Goal: Task Accomplishment & Management: Complete application form

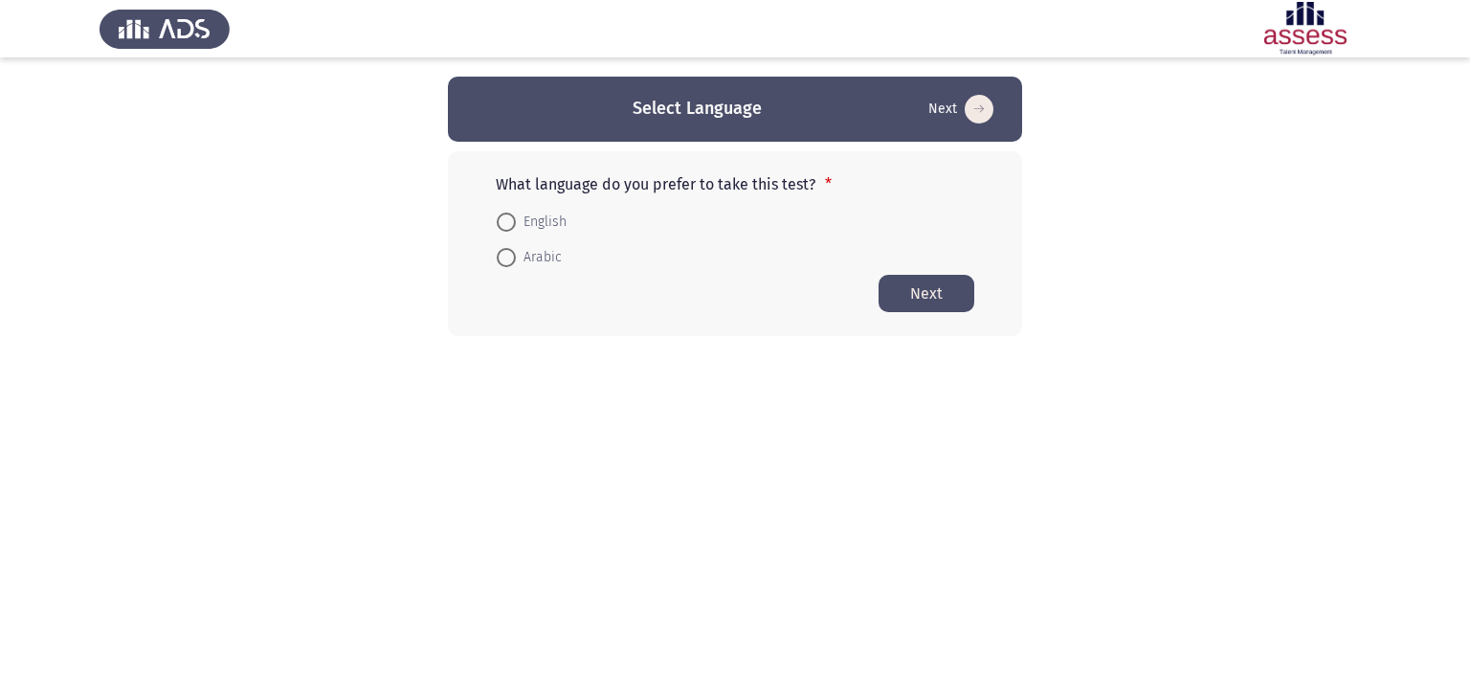
click at [516, 223] on span "English" at bounding box center [541, 222] width 51 height 23
click at [516, 223] on input "English" at bounding box center [506, 221] width 19 height 19
radio input "true"
click at [911, 287] on button "Next" at bounding box center [926, 292] width 96 height 37
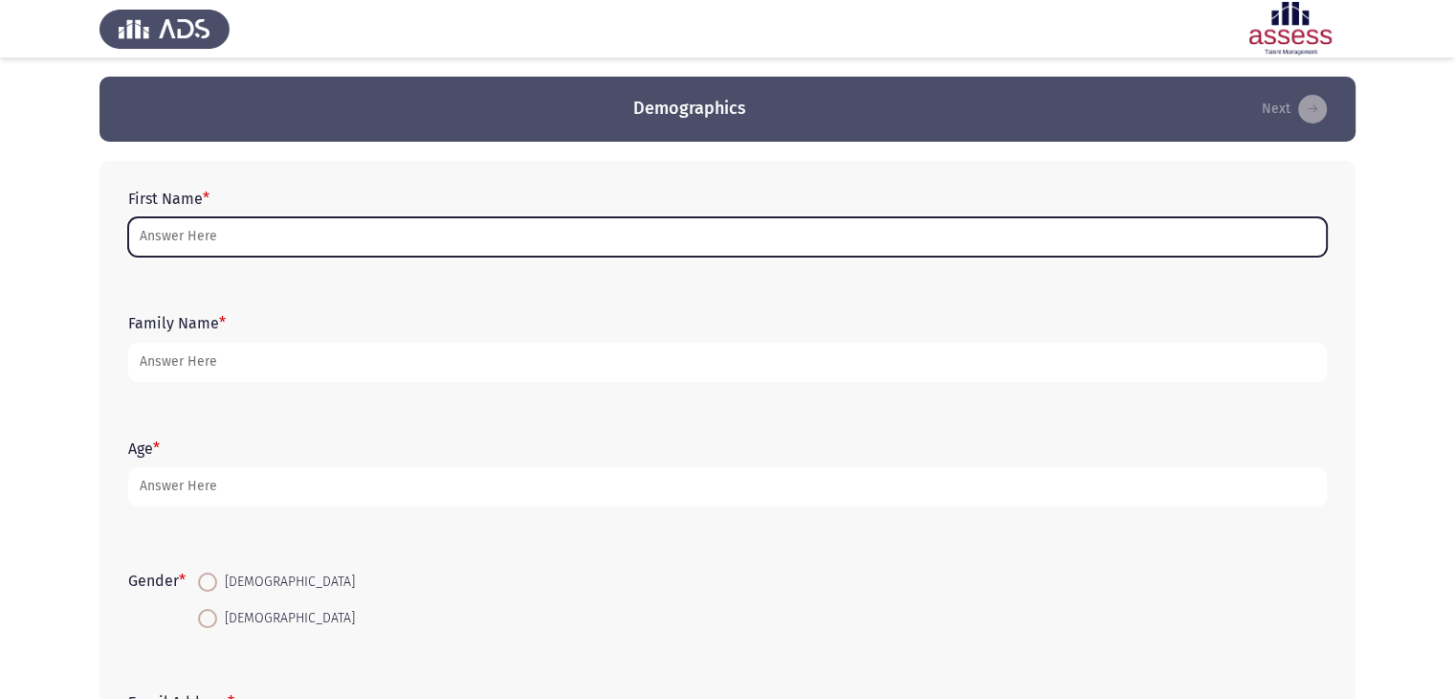
click at [434, 238] on input "First Name *" at bounding box center [727, 236] width 1199 height 39
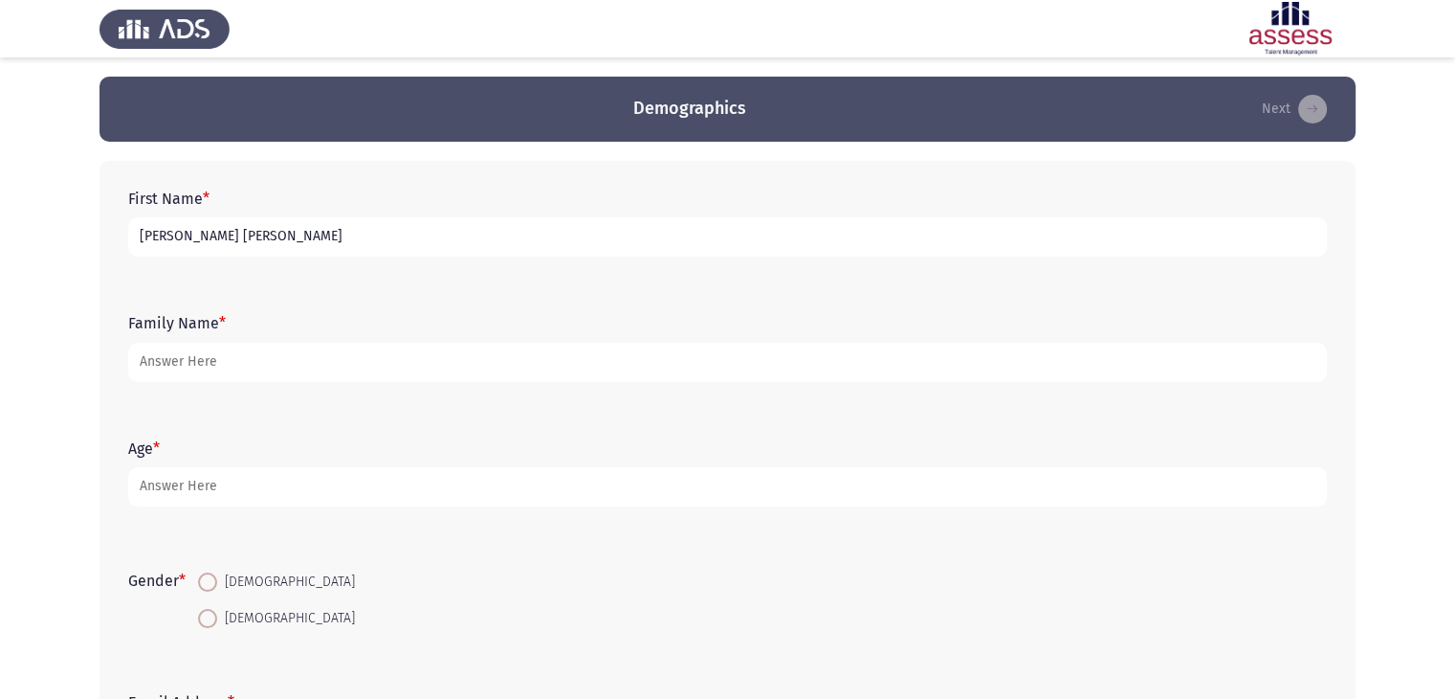
type input "[PERSON_NAME] [PERSON_NAME]"
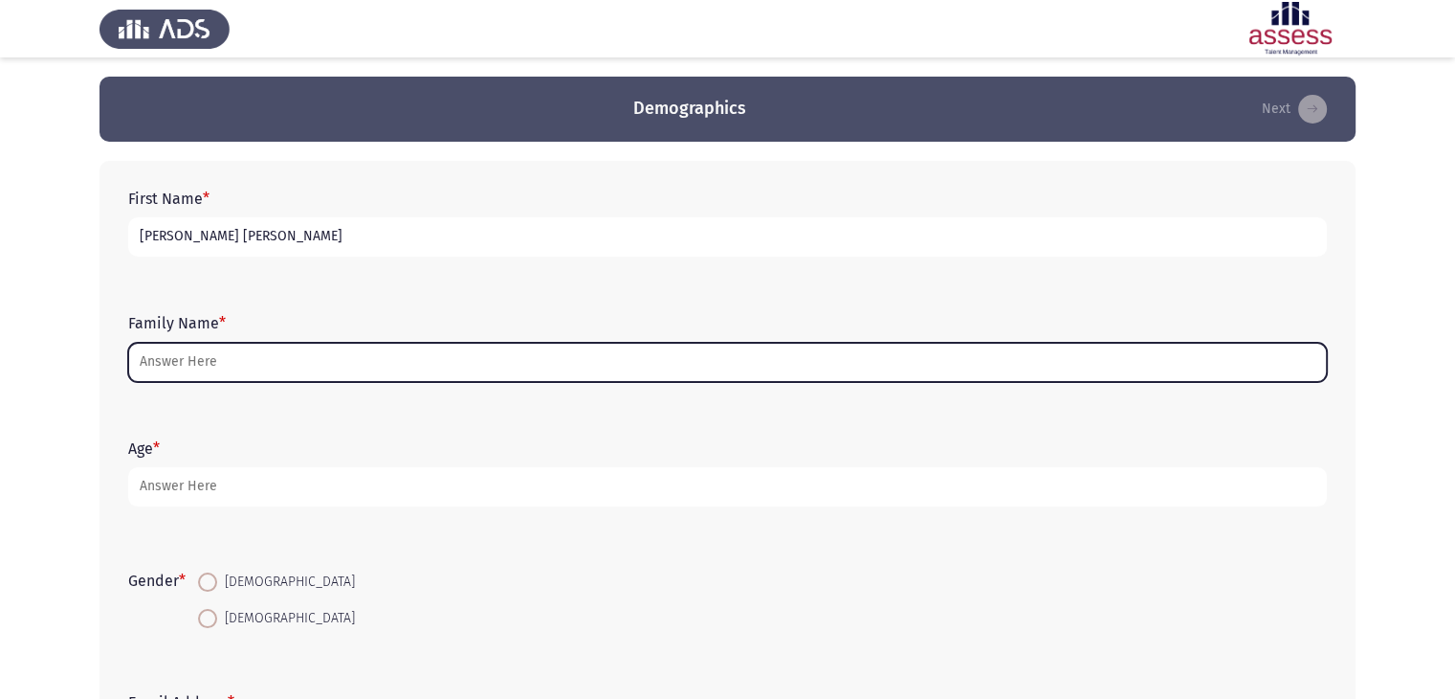
click at [260, 364] on input "Family Name *" at bounding box center [727, 362] width 1199 height 39
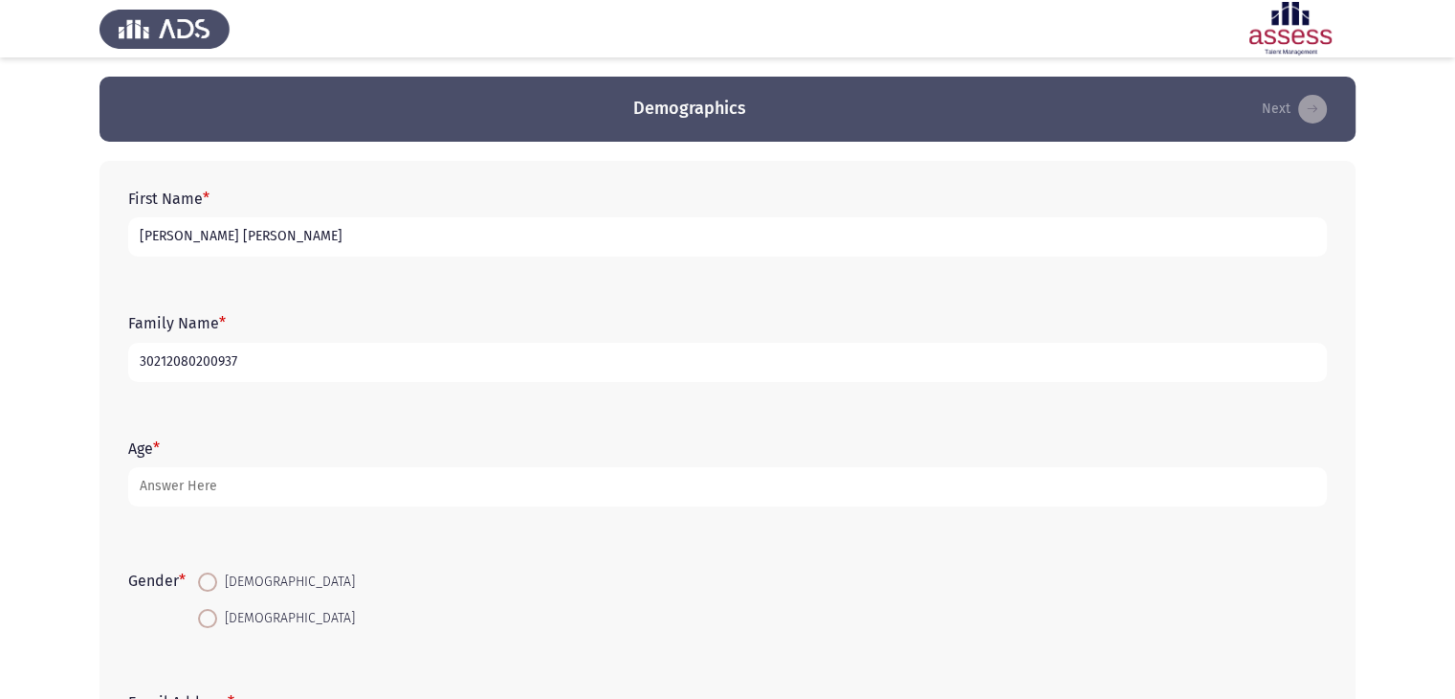
type input "30212080200937"
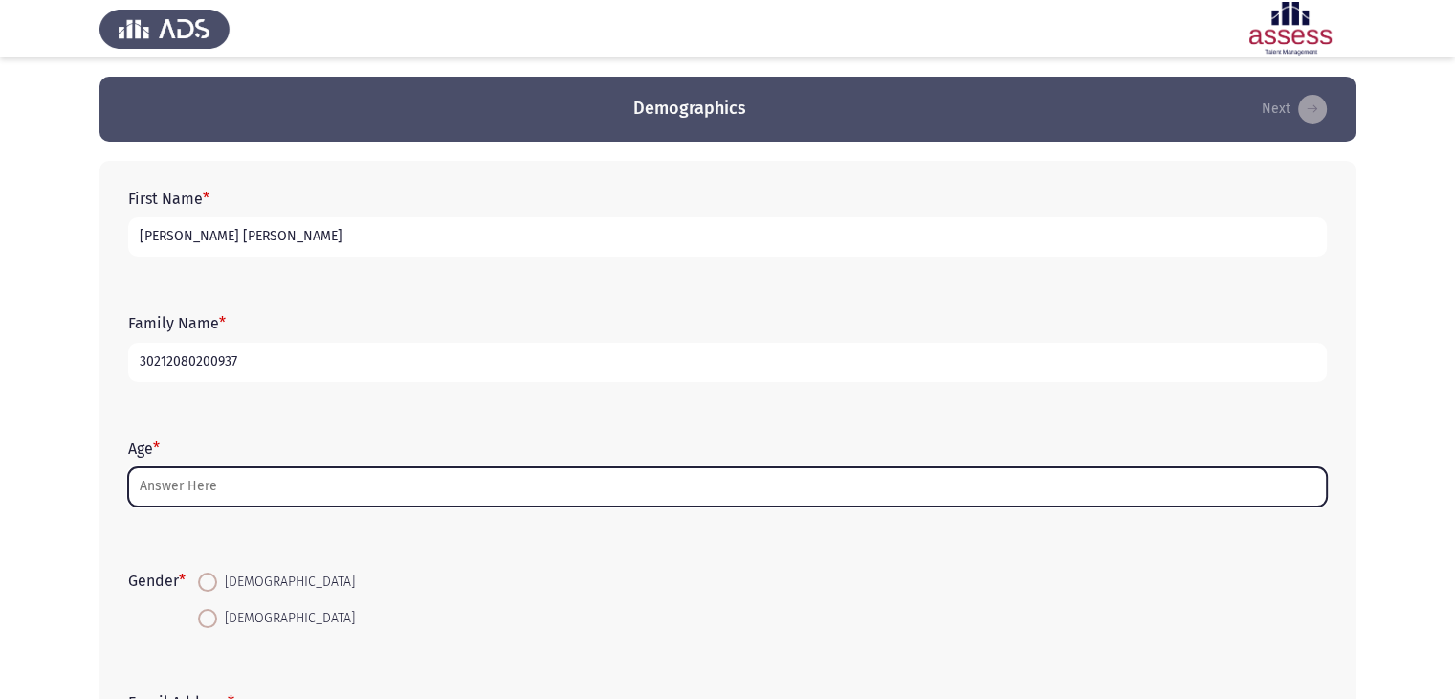
click at [244, 487] on input "Age *" at bounding box center [727, 486] width 1199 height 39
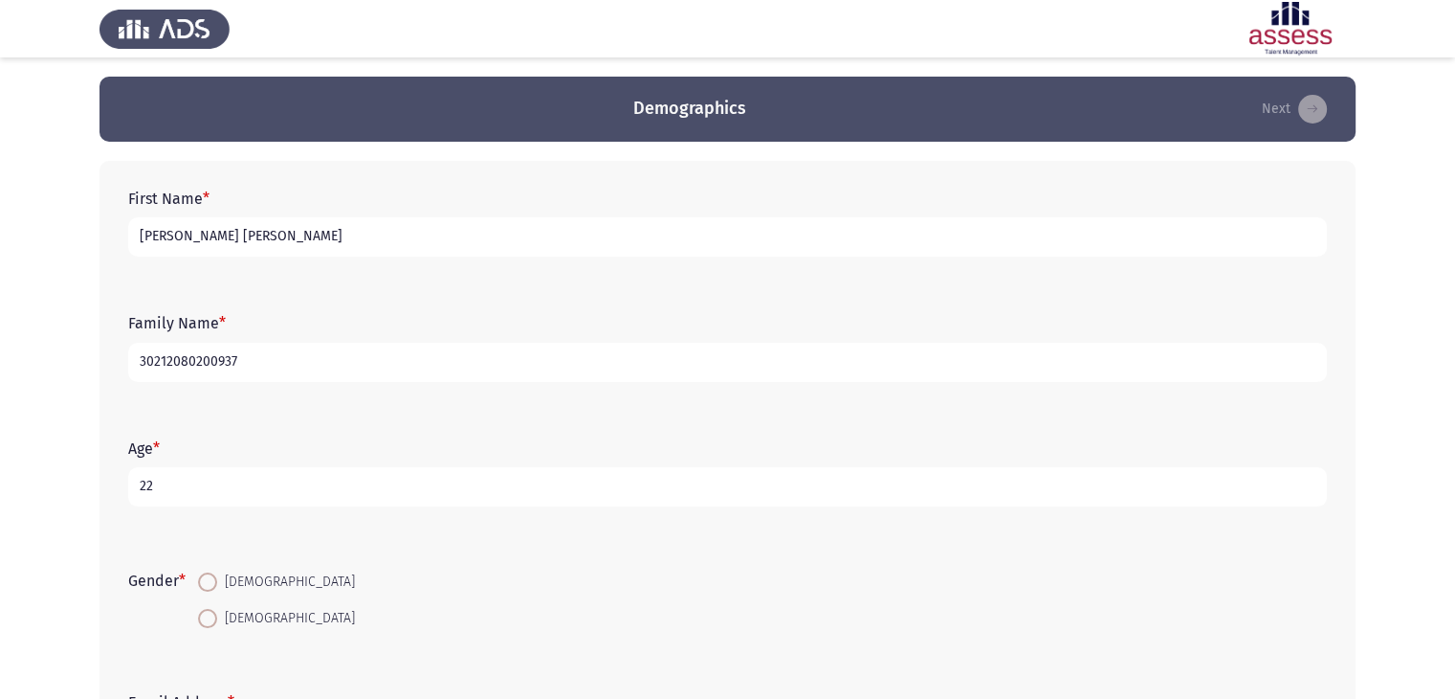
type input "22"
click at [211, 583] on span at bounding box center [207, 581] width 19 height 19
click at [211, 583] on input "[DEMOGRAPHIC_DATA]" at bounding box center [207, 581] width 19 height 19
radio input "true"
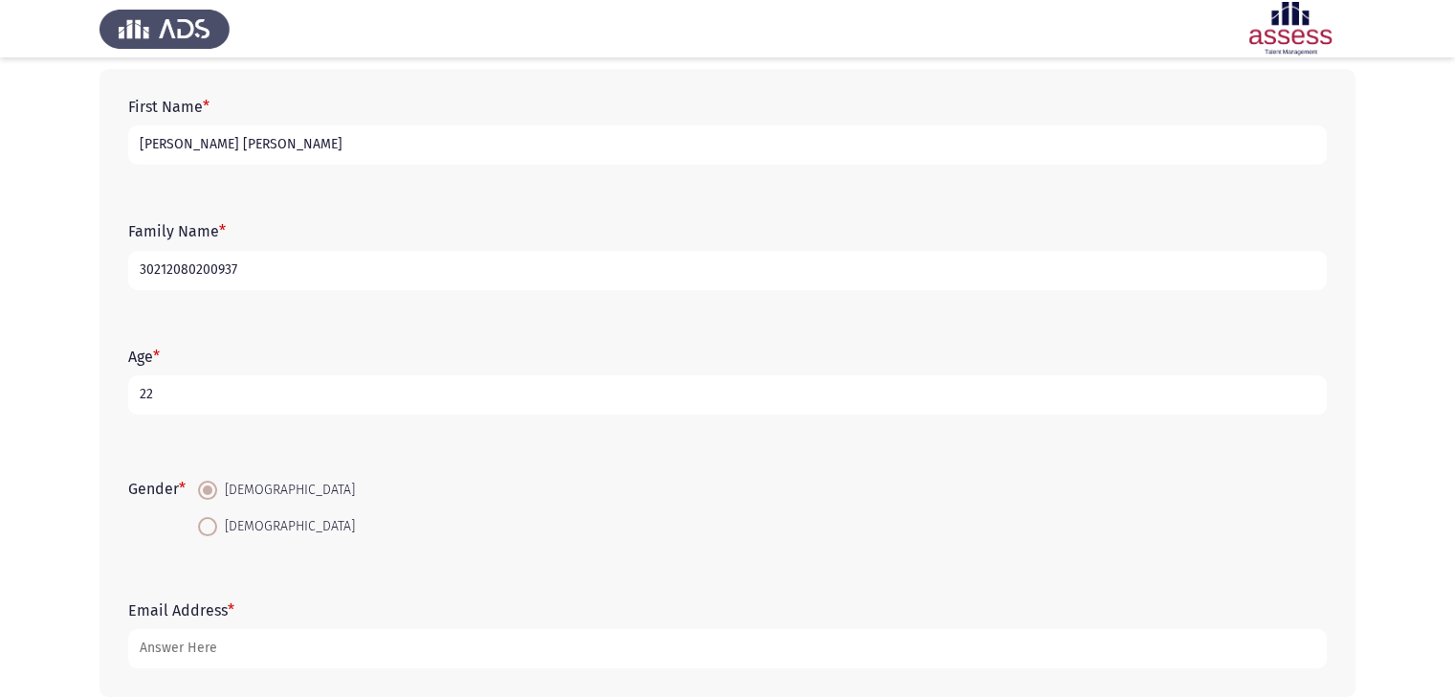
scroll to position [185, 0]
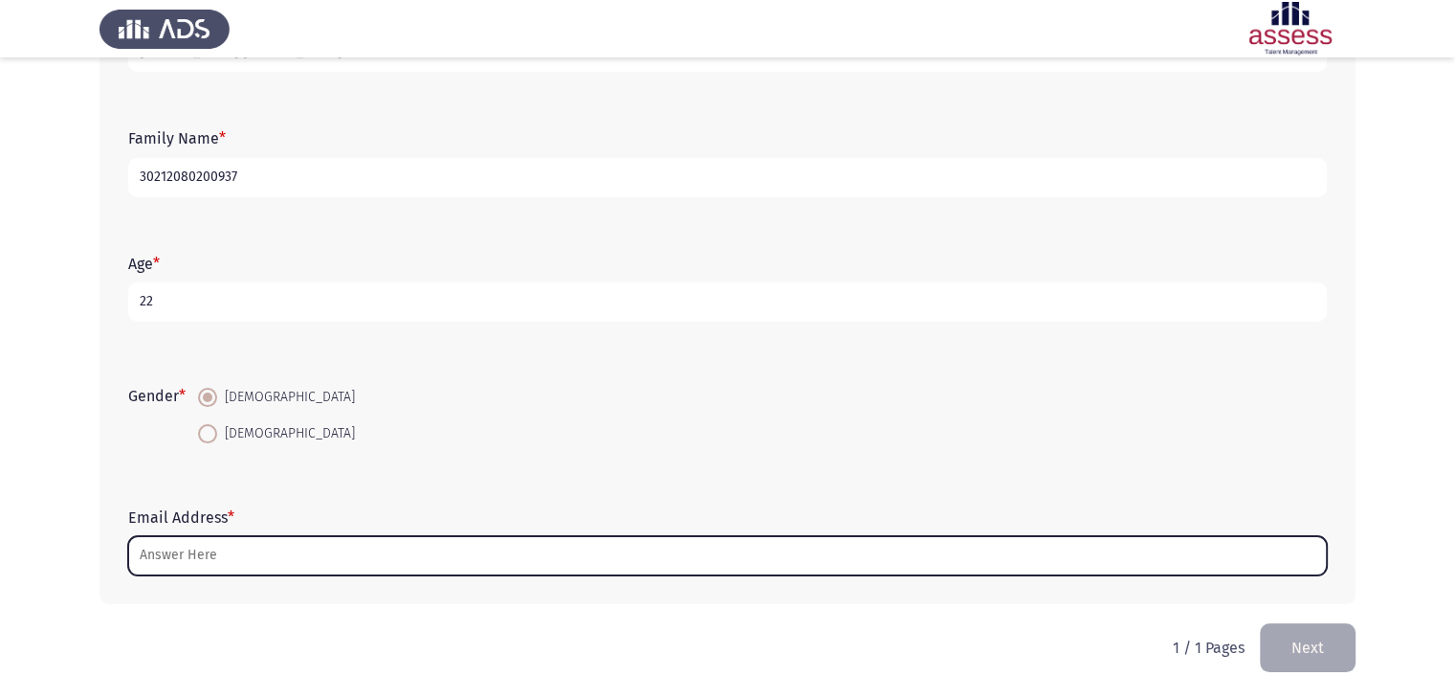
click at [219, 549] on input "Email Address *" at bounding box center [727, 555] width 1199 height 39
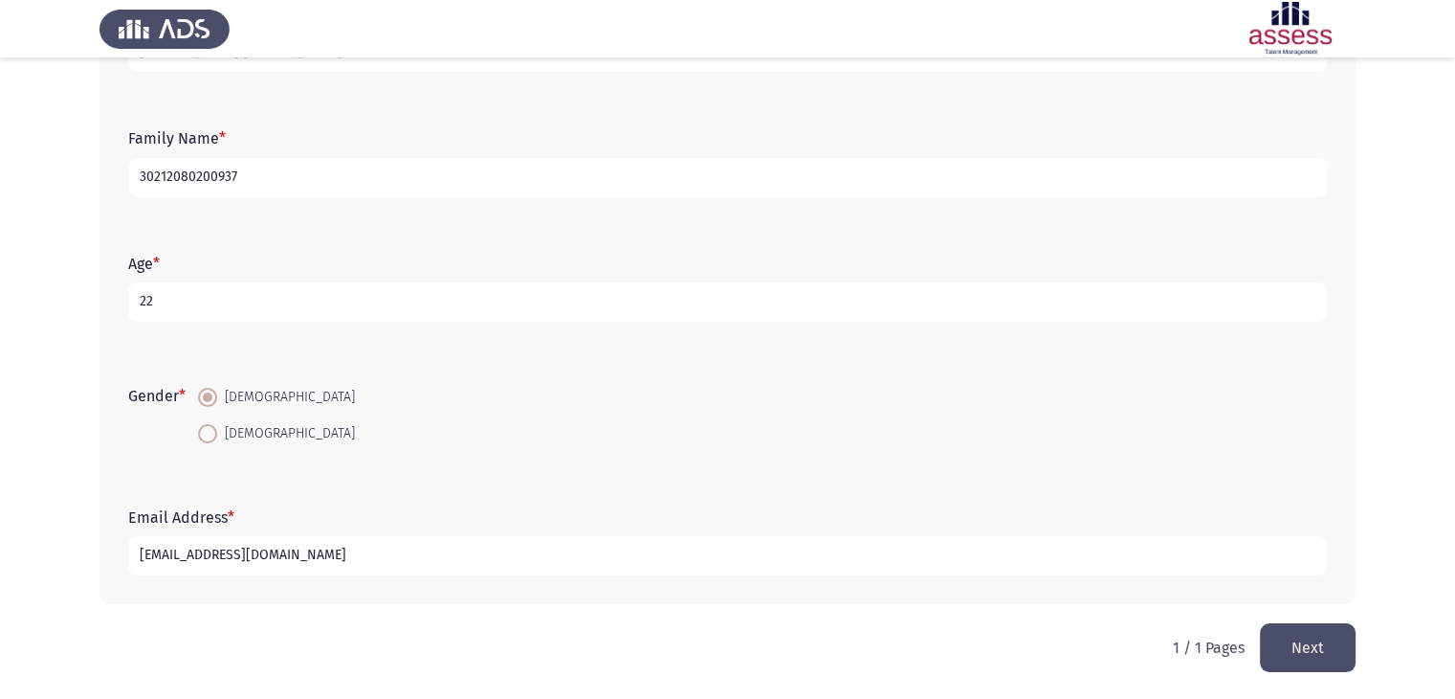
type input "[EMAIL_ADDRESS][DOMAIN_NAME]"
click at [1304, 654] on button "Next" at bounding box center [1308, 647] width 96 height 49
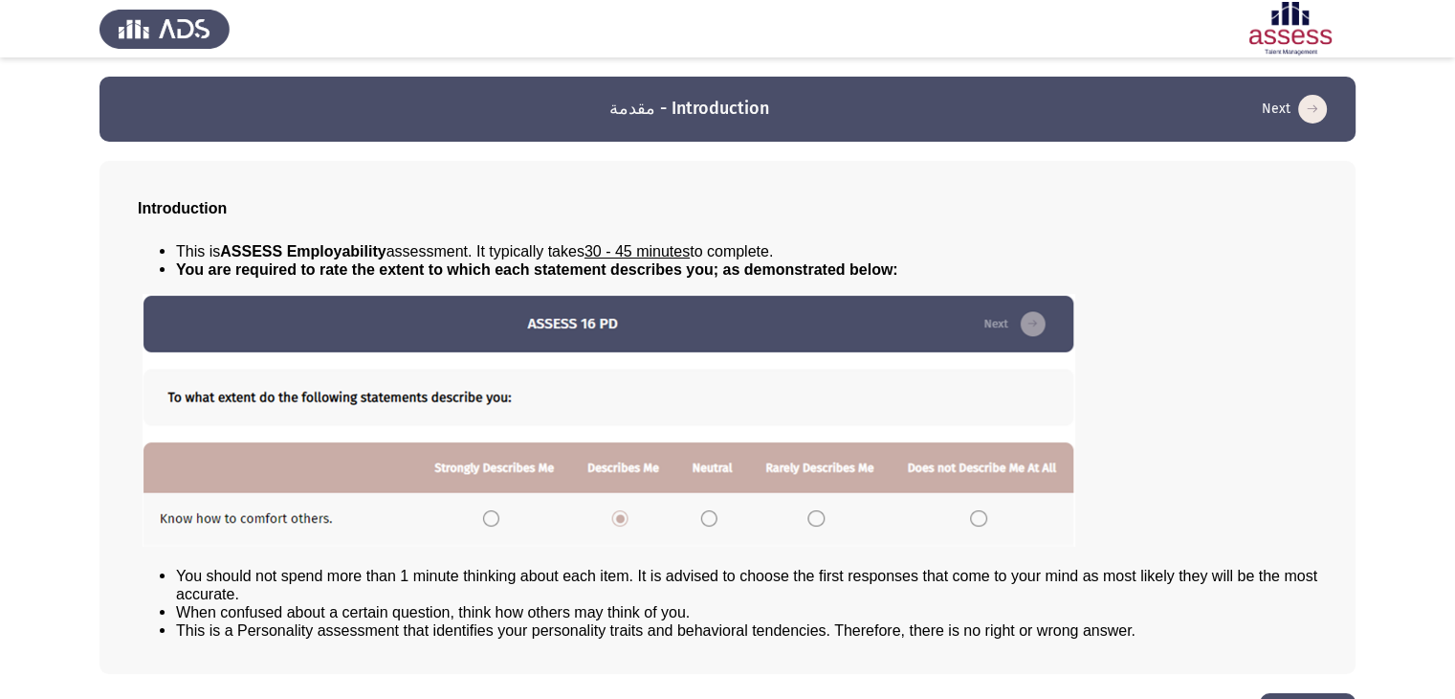
scroll to position [64, 0]
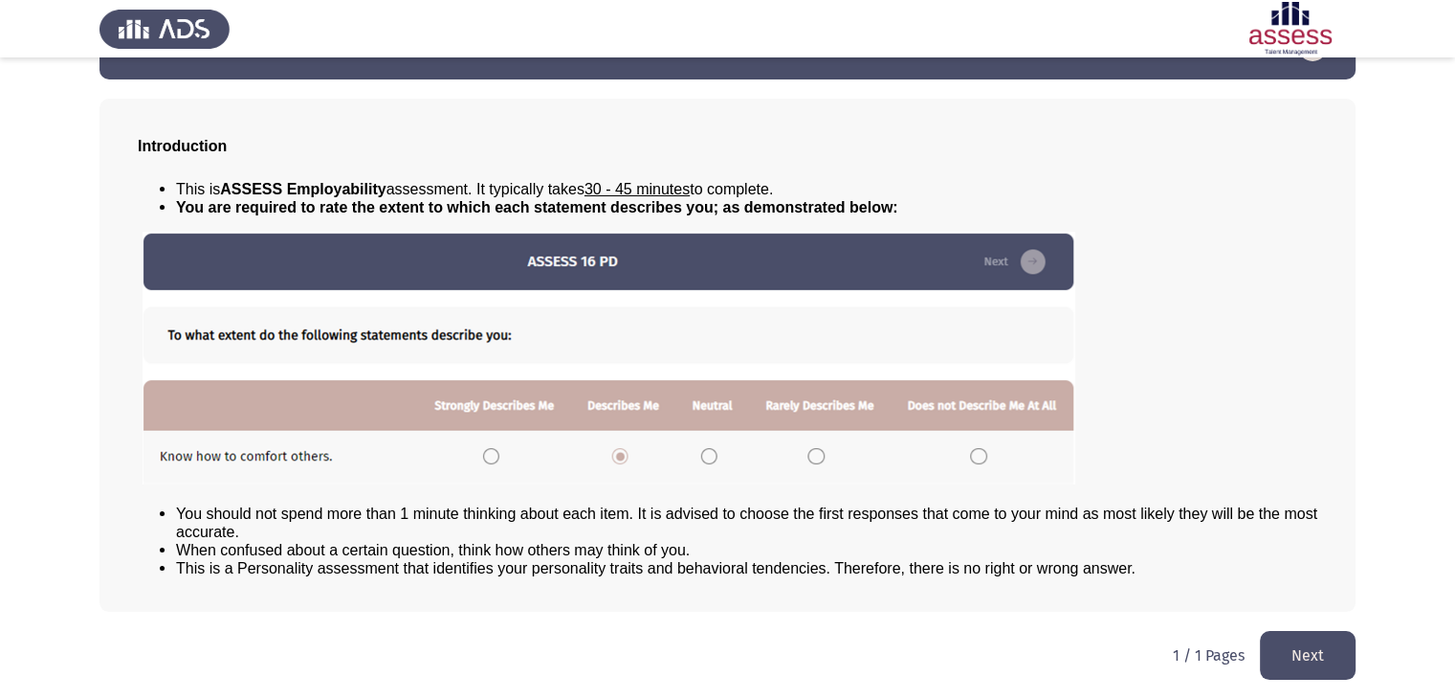
click at [1286, 640] on button "Next" at bounding box center [1308, 655] width 96 height 49
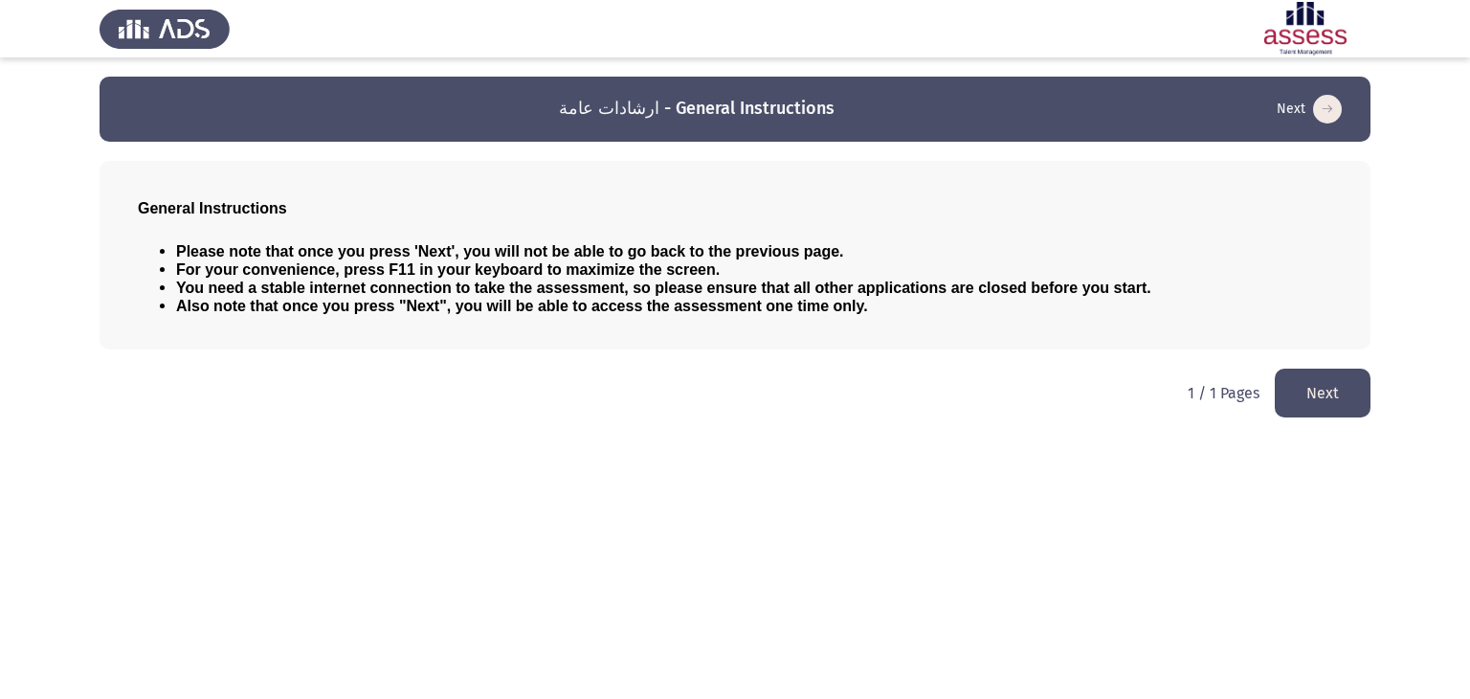
click at [1321, 405] on button "Next" at bounding box center [1323, 392] width 96 height 49
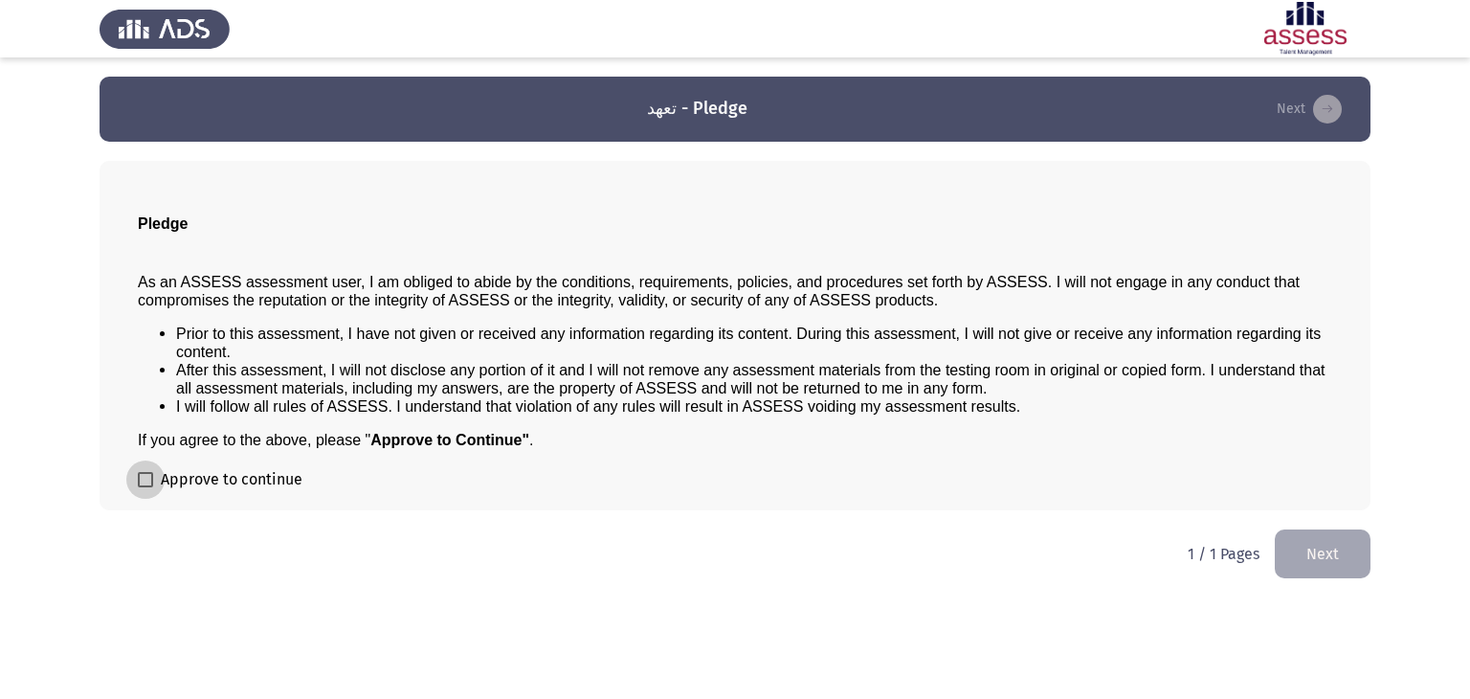
click at [278, 477] on span "Approve to continue" at bounding box center [232, 479] width 142 height 23
click at [145, 487] on input "Approve to continue" at bounding box center [144, 487] width 1 height 1
checkbox input "true"
click at [1287, 548] on button "Next" at bounding box center [1323, 553] width 96 height 49
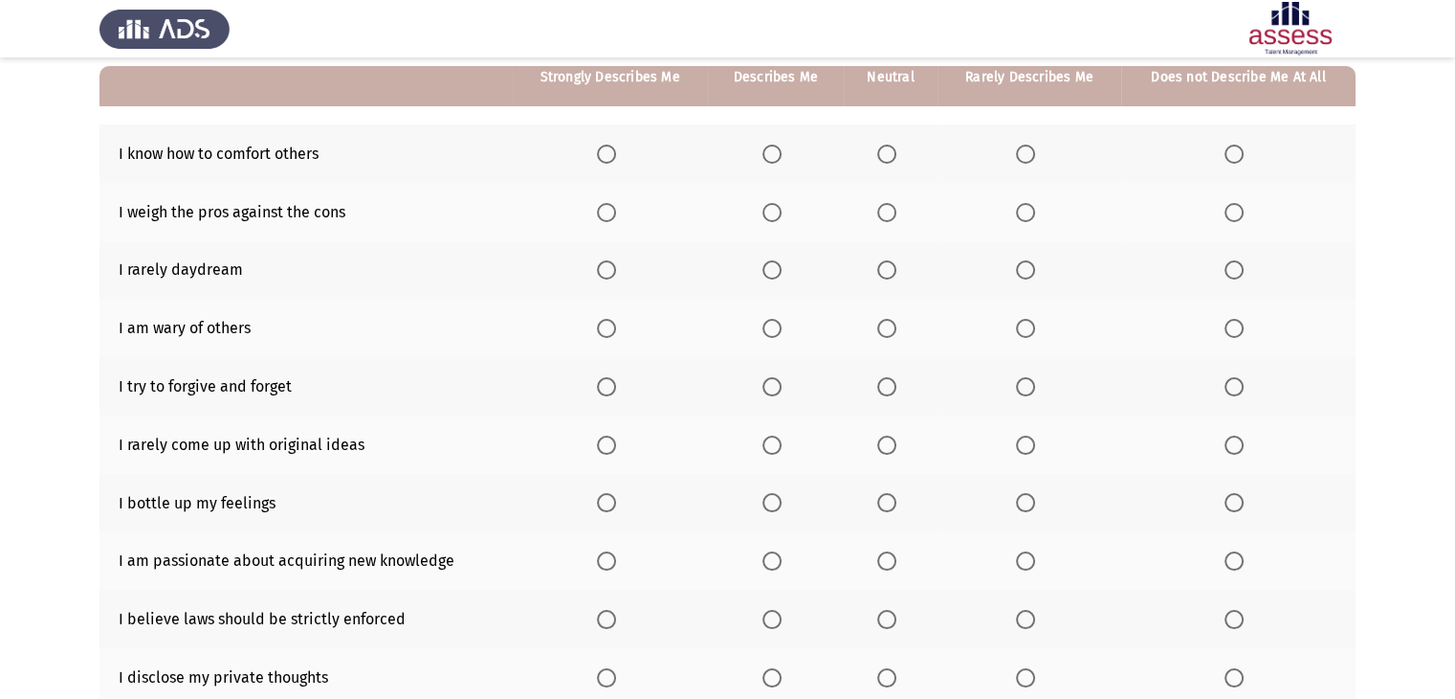
scroll to position [167, 0]
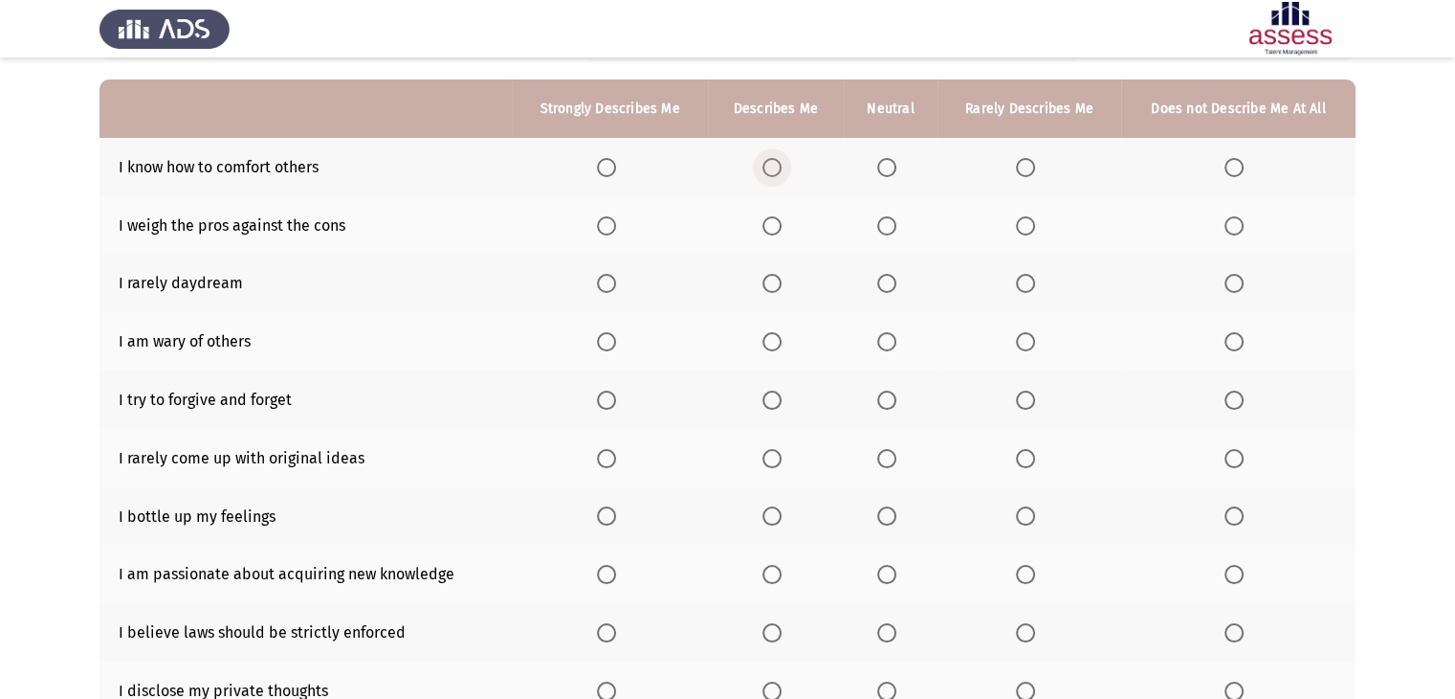
click at [772, 166] on span "Select an option" at bounding box center [772, 167] width 19 height 19
click at [772, 166] on input "Select an option" at bounding box center [772, 167] width 19 height 19
click at [608, 231] on span "Select an option" at bounding box center [606, 225] width 19 height 19
click at [608, 231] on input "Select an option" at bounding box center [606, 225] width 19 height 19
click at [611, 281] on span "Select an option" at bounding box center [606, 283] width 19 height 19
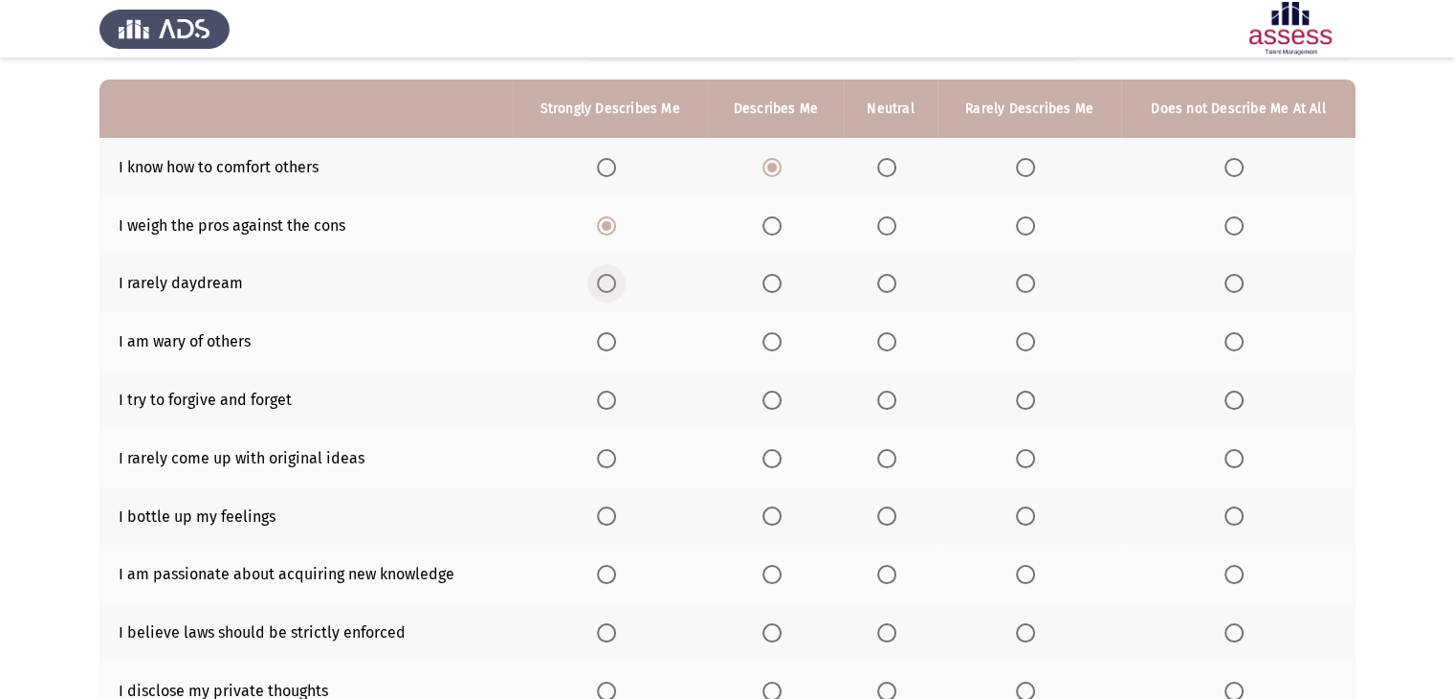
click at [611, 281] on input "Select an option" at bounding box center [606, 283] width 19 height 19
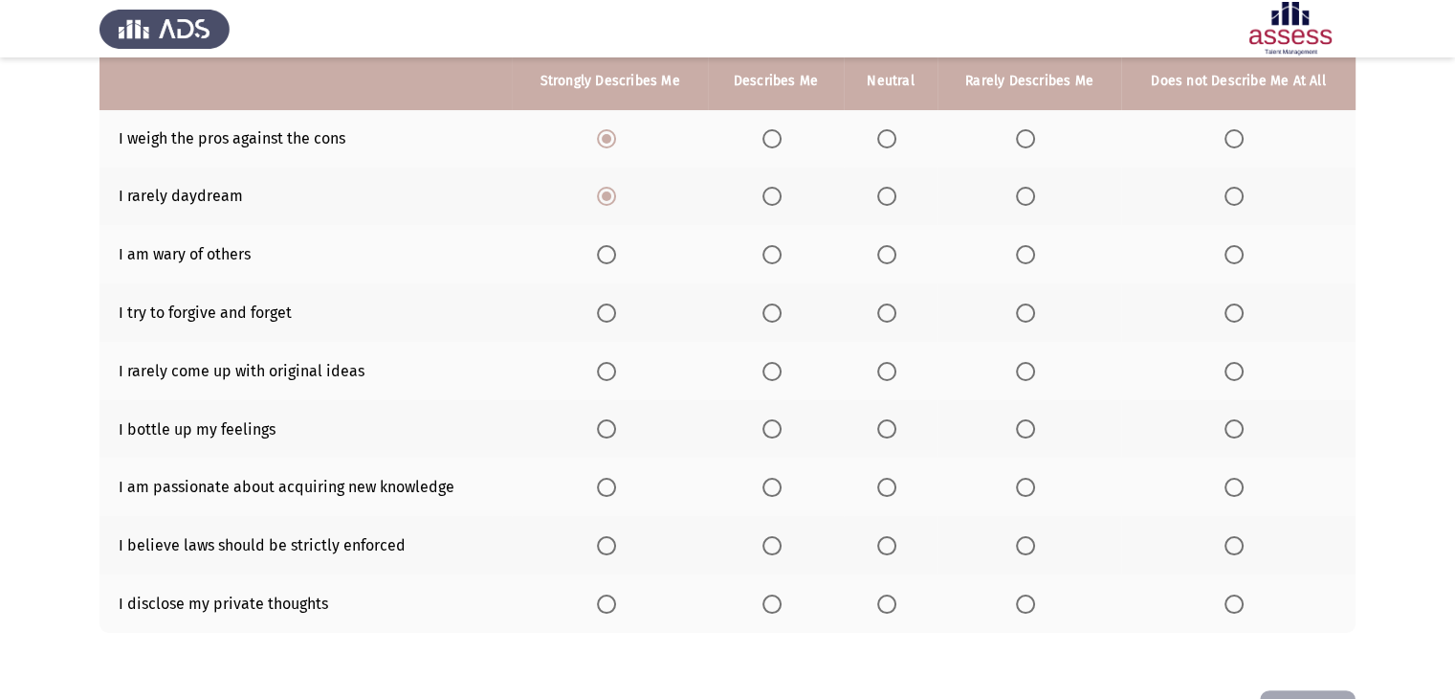
scroll to position [255, 0]
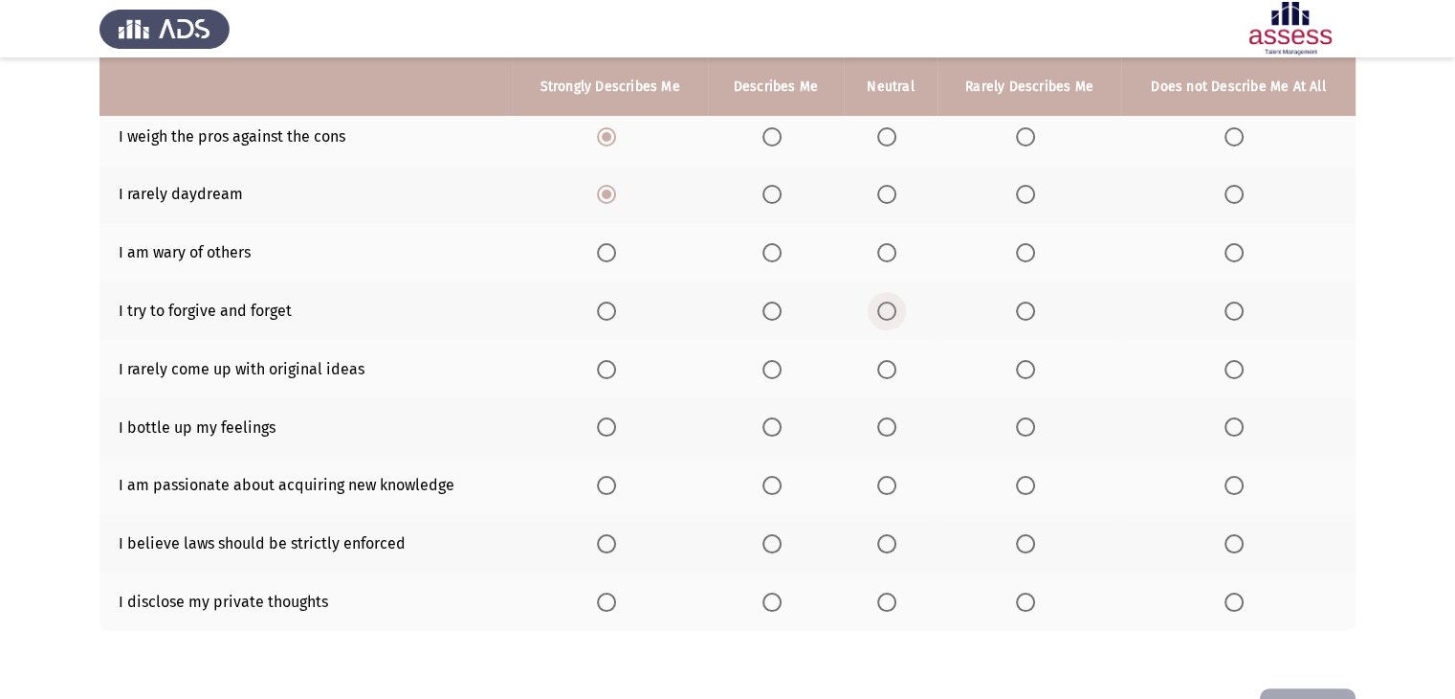
click at [881, 314] on span "Select an option" at bounding box center [886, 310] width 19 height 19
click at [881, 314] on input "Select an option" at bounding box center [886, 310] width 19 height 19
click at [894, 254] on span "Select an option" at bounding box center [886, 252] width 19 height 19
click at [894, 254] on input "Select an option" at bounding box center [886, 252] width 19 height 19
click at [775, 363] on span "Select an option" at bounding box center [772, 369] width 19 height 19
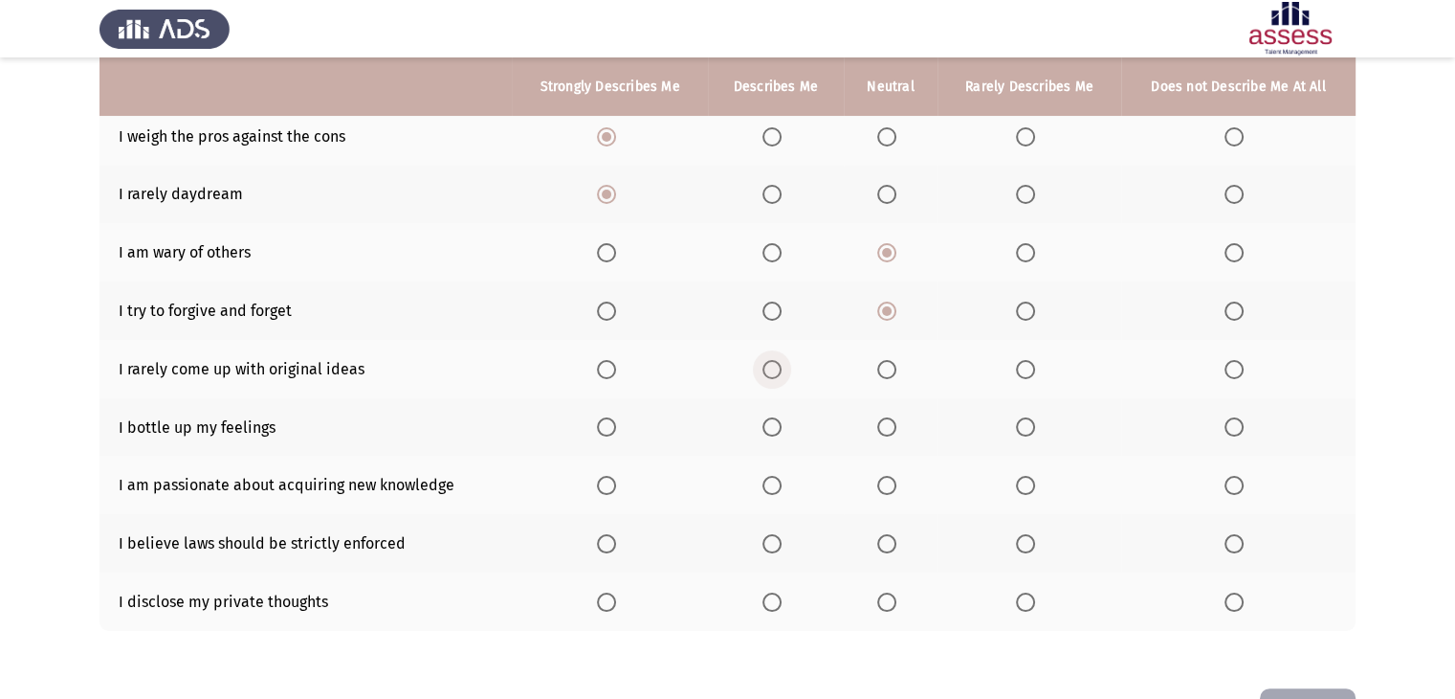
click at [775, 363] on input "Select an option" at bounding box center [772, 369] width 19 height 19
click at [1032, 430] on span "Select an option" at bounding box center [1025, 426] width 19 height 19
click at [1032, 430] on input "Select an option" at bounding box center [1025, 426] width 19 height 19
click at [608, 480] on span "Select an option" at bounding box center [606, 485] width 19 height 19
click at [608, 480] on input "Select an option" at bounding box center [606, 485] width 19 height 19
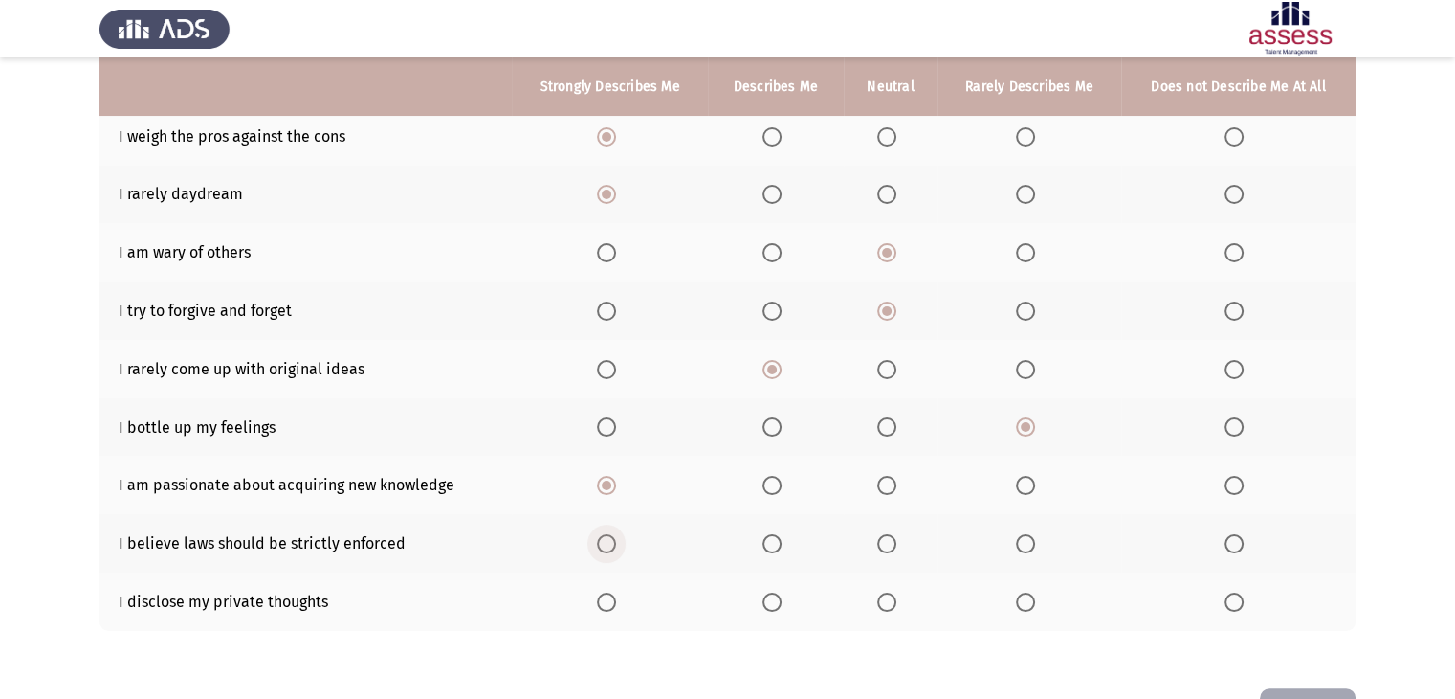
click at [611, 540] on span "Select an option" at bounding box center [606, 543] width 19 height 19
click at [611, 540] on input "Select an option" at bounding box center [606, 543] width 19 height 19
click at [1018, 595] on span "Select an option" at bounding box center [1025, 601] width 19 height 19
click at [1018, 595] on input "Select an option" at bounding box center [1025, 601] width 19 height 19
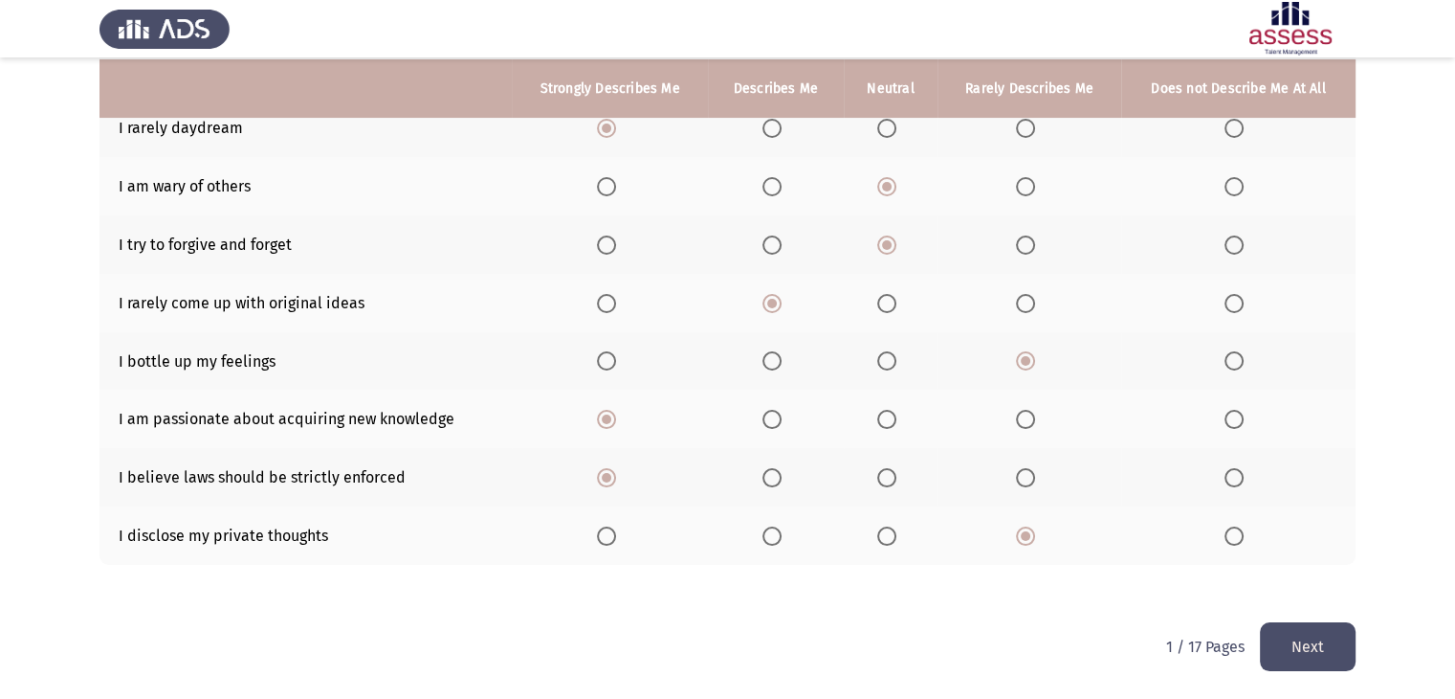
click at [1328, 655] on button "Next" at bounding box center [1308, 646] width 96 height 49
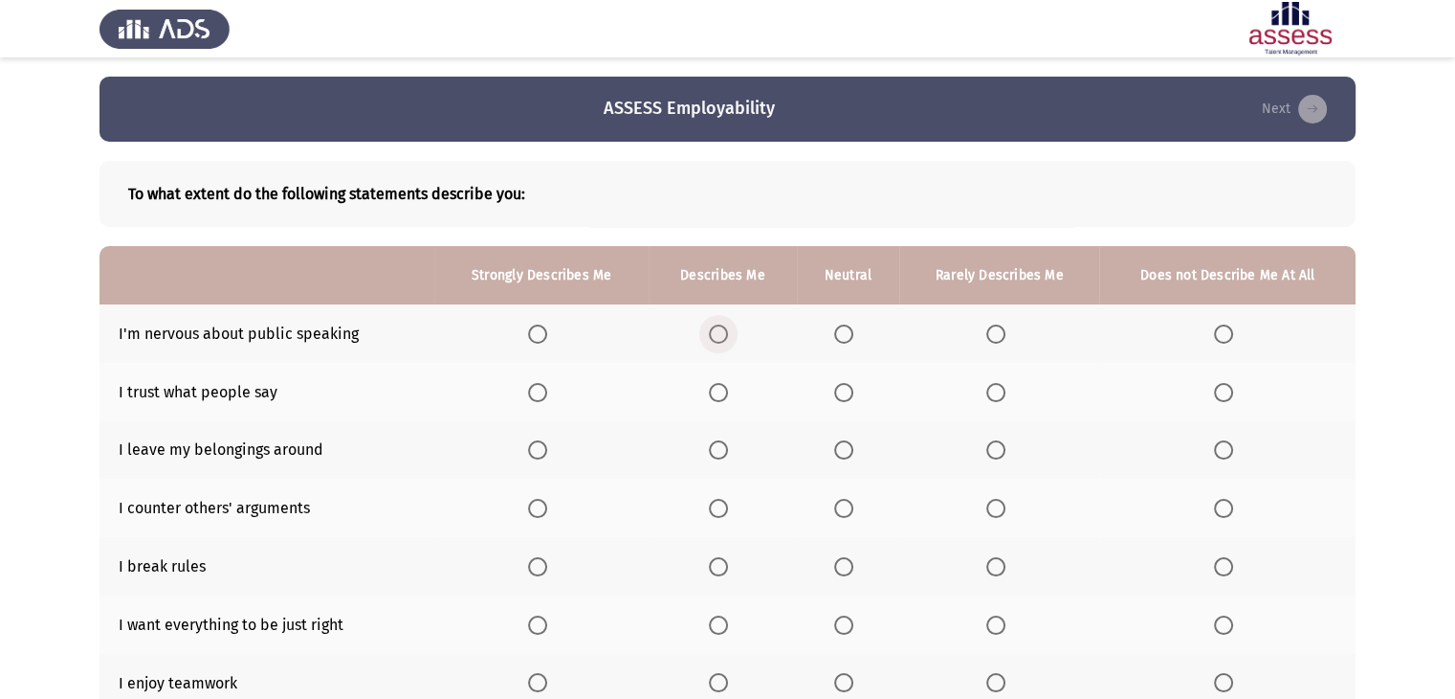
click at [728, 335] on span "Select an option" at bounding box center [718, 333] width 19 height 19
click at [728, 335] on input "Select an option" at bounding box center [718, 333] width 19 height 19
click at [838, 392] on span "Select an option" at bounding box center [843, 392] width 19 height 19
click at [838, 392] on input "Select an option" at bounding box center [843, 392] width 19 height 19
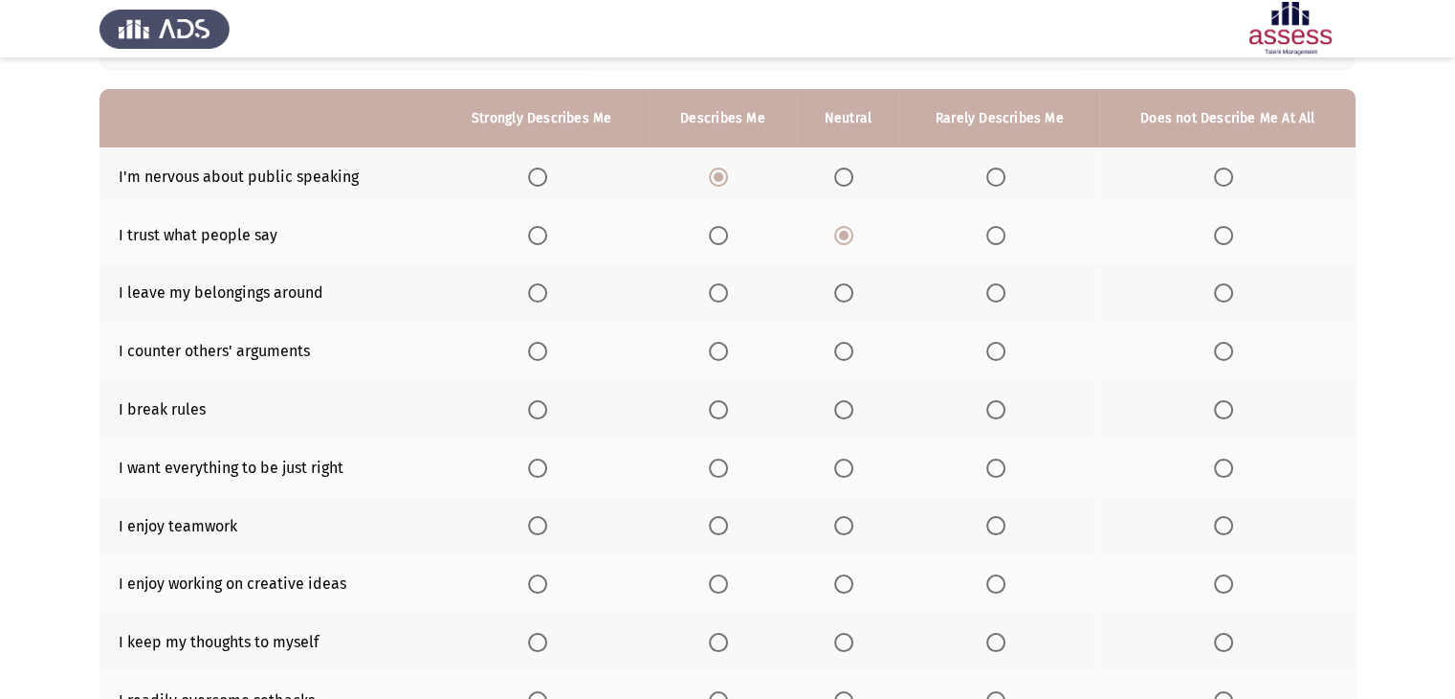
scroll to position [165, 0]
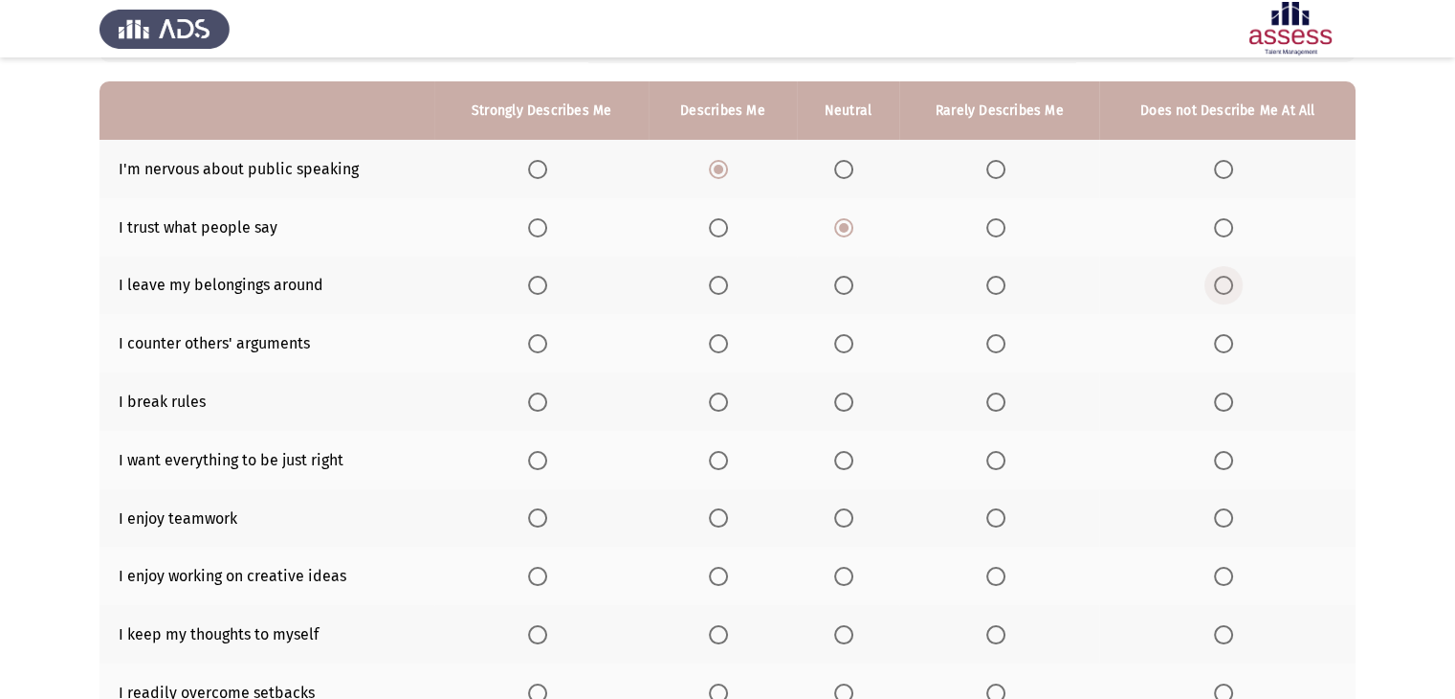
click at [1221, 282] on span "Select an option" at bounding box center [1223, 285] width 19 height 19
click at [1221, 282] on input "Select an option" at bounding box center [1223, 285] width 19 height 19
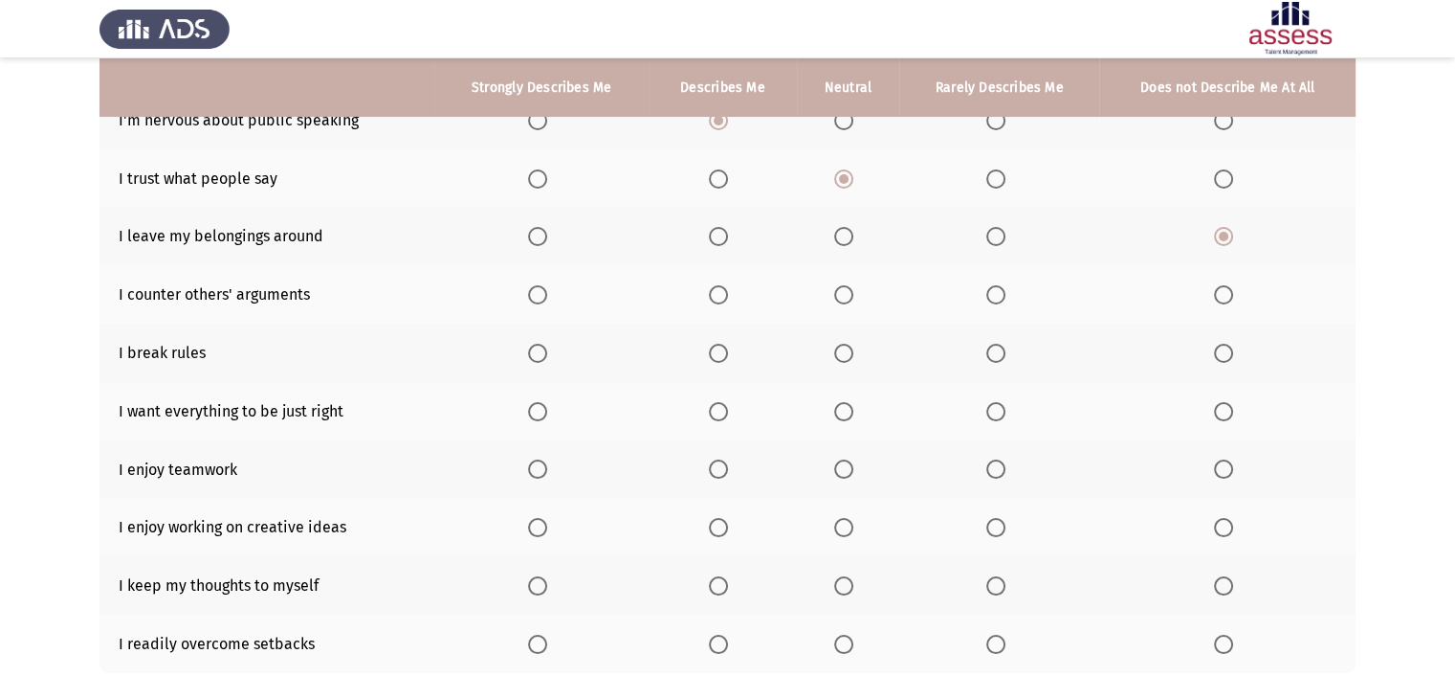
scroll to position [214, 0]
click at [1218, 358] on span "Select an option" at bounding box center [1223, 352] width 19 height 19
click at [1218, 358] on input "Select an option" at bounding box center [1223, 352] width 19 height 19
click at [841, 293] on span "Select an option" at bounding box center [843, 293] width 19 height 19
click at [841, 293] on input "Select an option" at bounding box center [843, 293] width 19 height 19
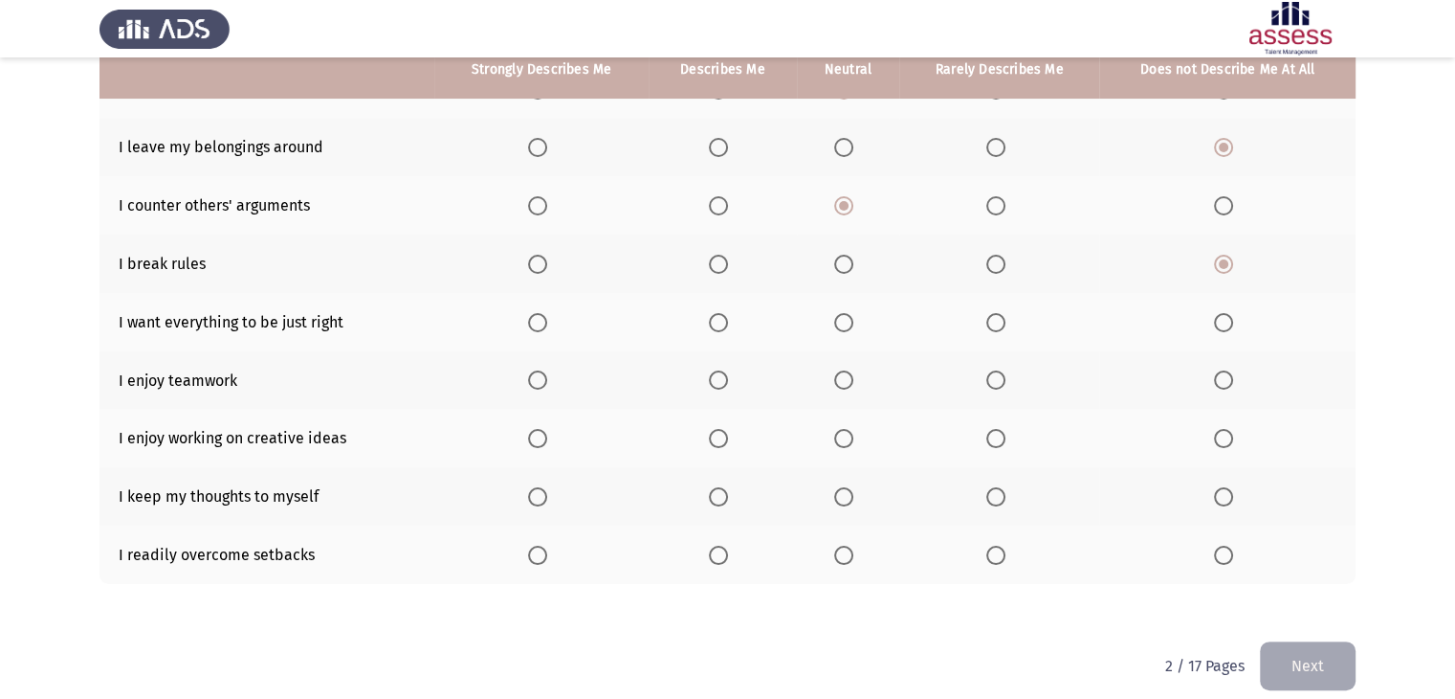
scroll to position [306, 0]
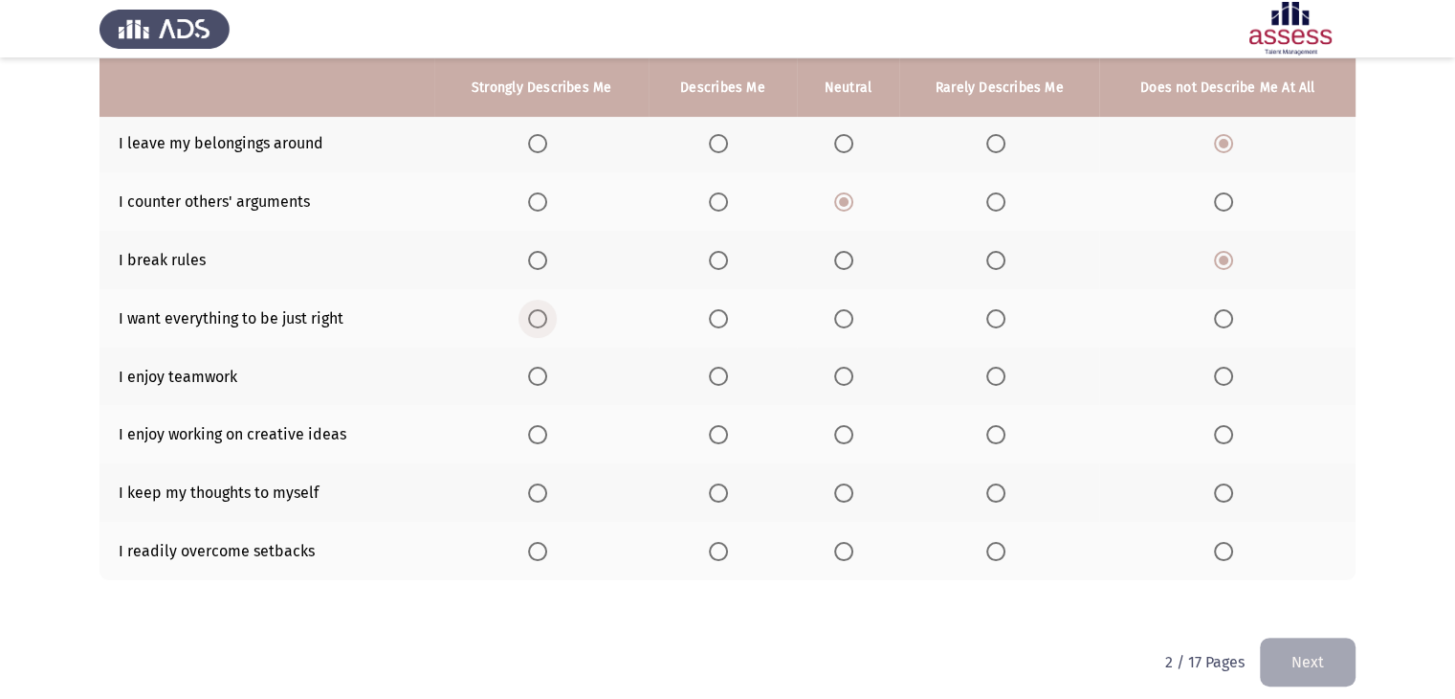
click at [540, 316] on span "Select an option" at bounding box center [537, 318] width 19 height 19
click at [540, 316] on input "Select an option" at bounding box center [537, 318] width 19 height 19
click at [532, 433] on span "Select an option" at bounding box center [537, 434] width 19 height 19
click at [532, 433] on input "Select an option" at bounding box center [537, 434] width 19 height 19
drag, startPoint x: 1210, startPoint y: 501, endPoint x: 1219, endPoint y: 497, distance: 10.7
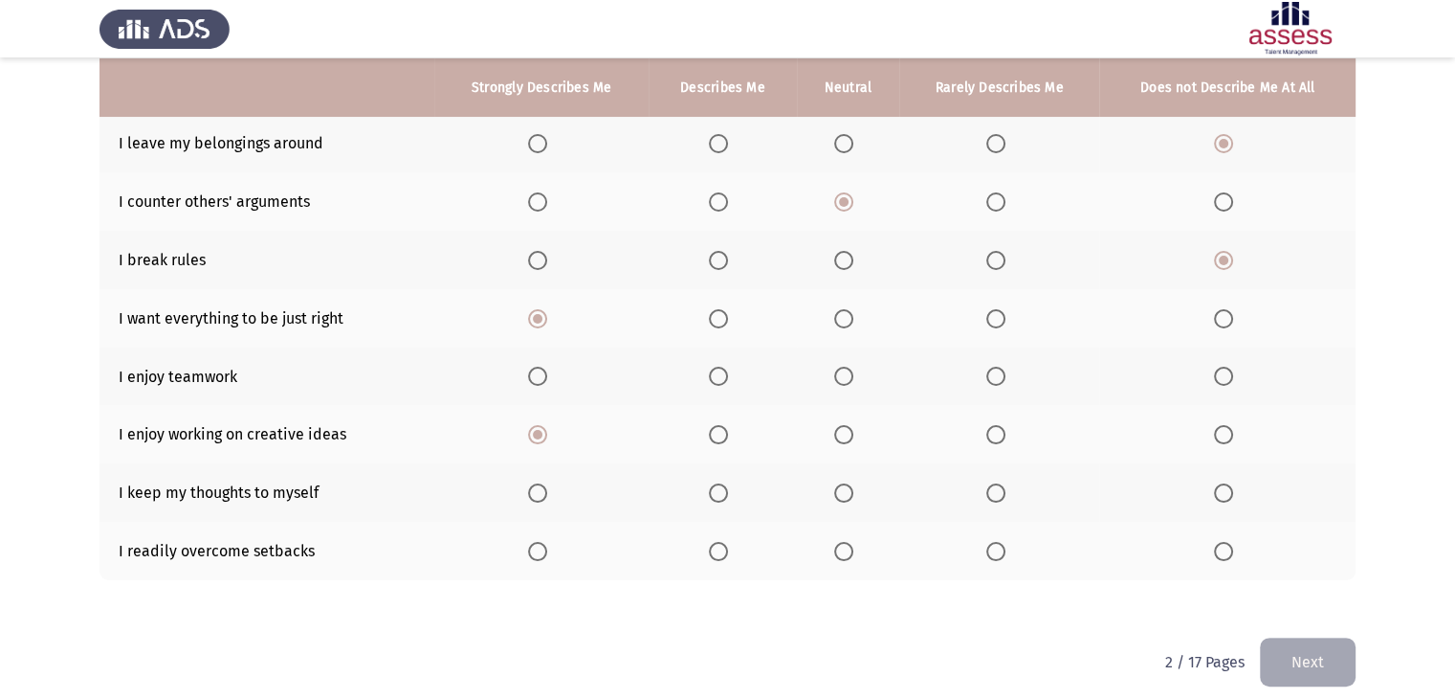
click at [1219, 497] on th at bounding box center [1227, 492] width 256 height 58
click at [1219, 497] on span "Select an option" at bounding box center [1223, 492] width 19 height 19
click at [1219, 497] on input "Select an option" at bounding box center [1223, 492] width 19 height 19
click at [718, 377] on span "Select an option" at bounding box center [718, 375] width 19 height 19
click at [718, 377] on input "Select an option" at bounding box center [718, 375] width 19 height 19
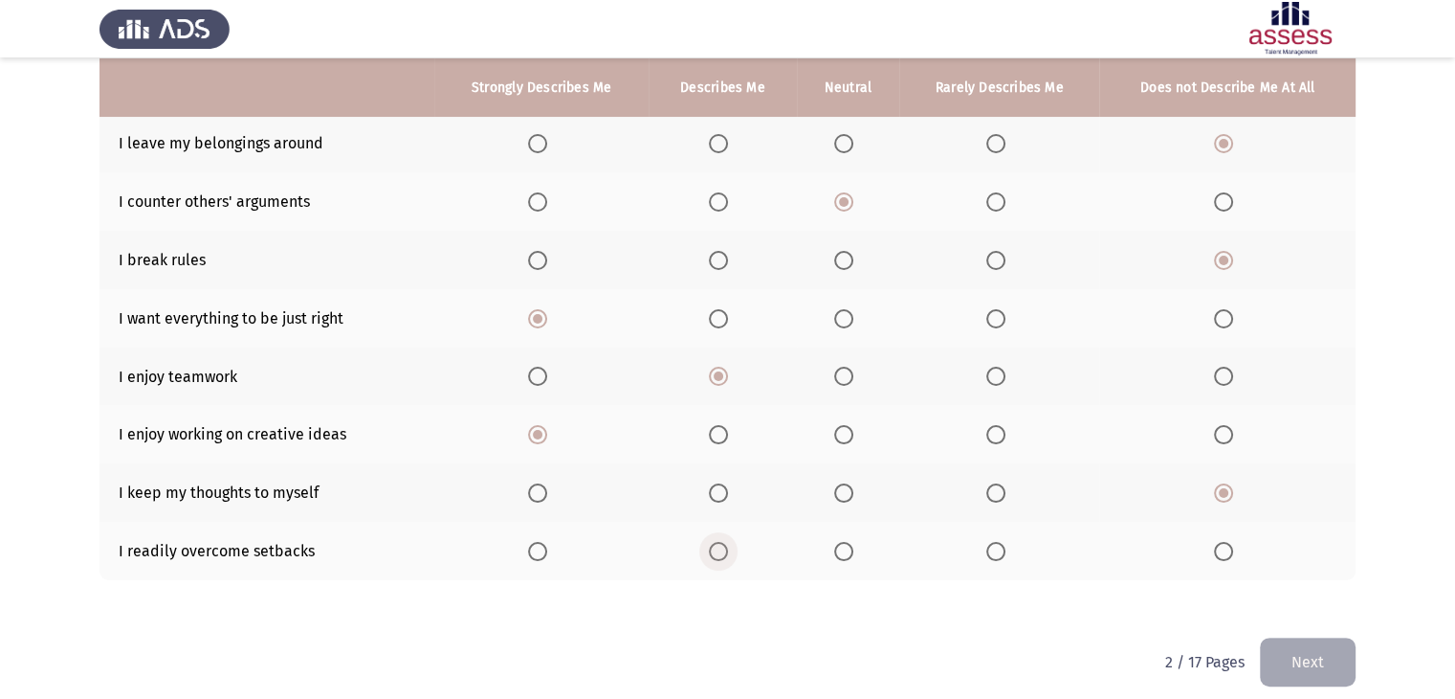
click at [722, 556] on span "Select an option" at bounding box center [718, 551] width 19 height 19
click at [722, 556] on input "Select an option" at bounding box center [718, 551] width 19 height 19
click at [1334, 658] on button "Next" at bounding box center [1308, 661] width 96 height 49
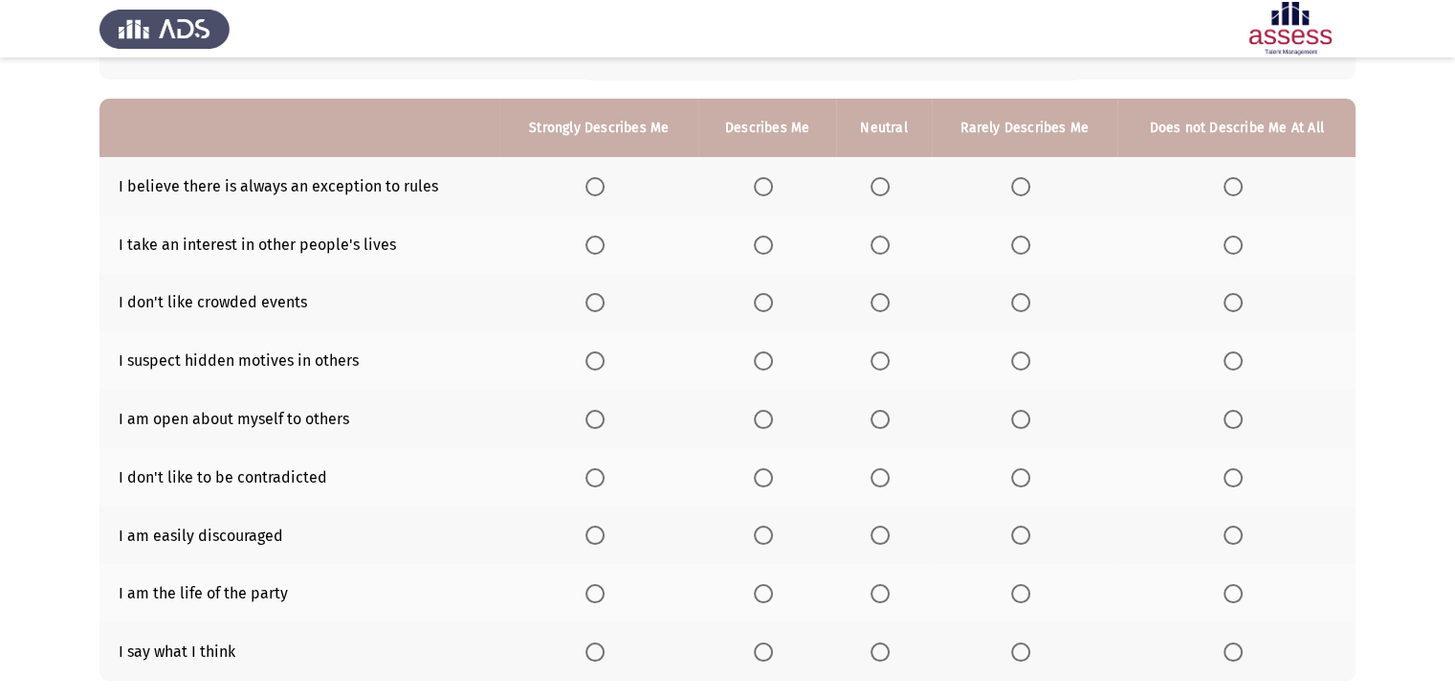
scroll to position [149, 0]
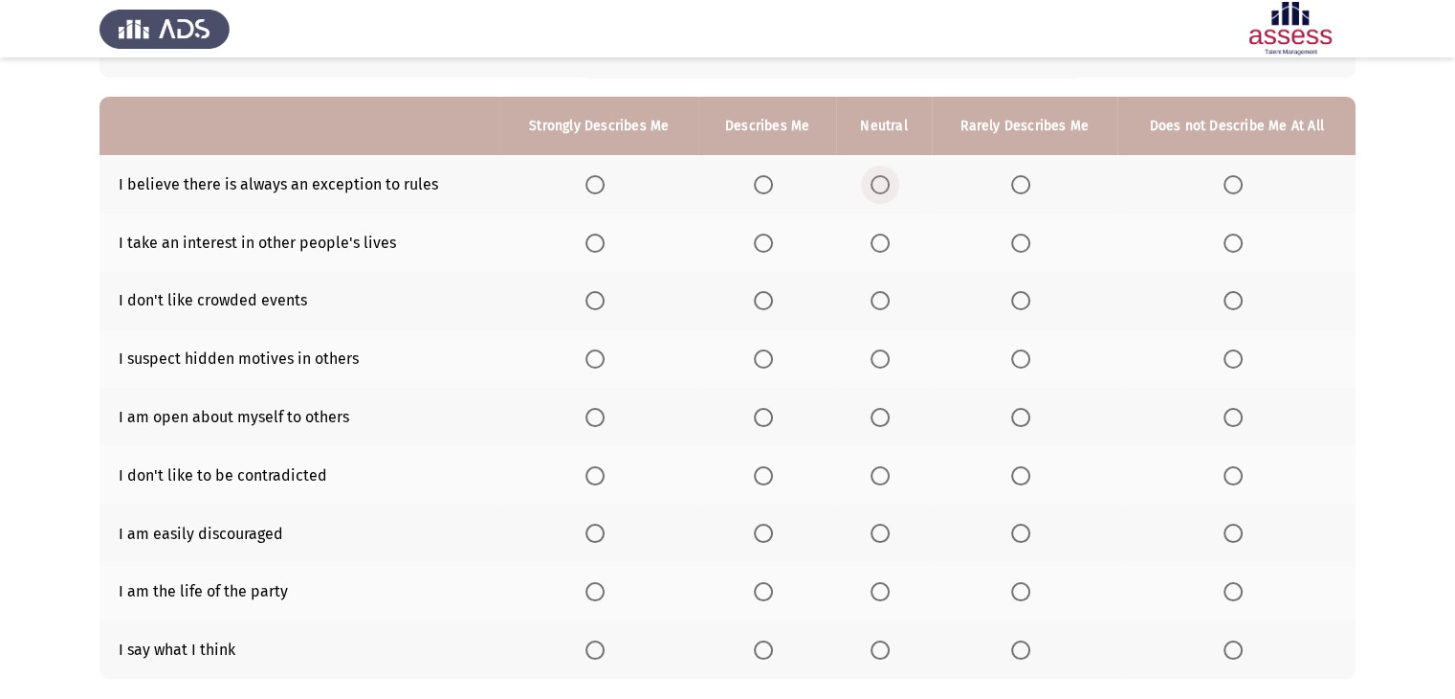
click at [877, 192] on span "Select an option" at bounding box center [880, 184] width 19 height 19
click at [877, 192] on input "Select an option" at bounding box center [880, 184] width 19 height 19
click at [1023, 246] on span "Select an option" at bounding box center [1020, 242] width 19 height 19
click at [1023, 246] on input "Select an option" at bounding box center [1020, 242] width 19 height 19
click at [1221, 300] on th at bounding box center [1237, 301] width 238 height 58
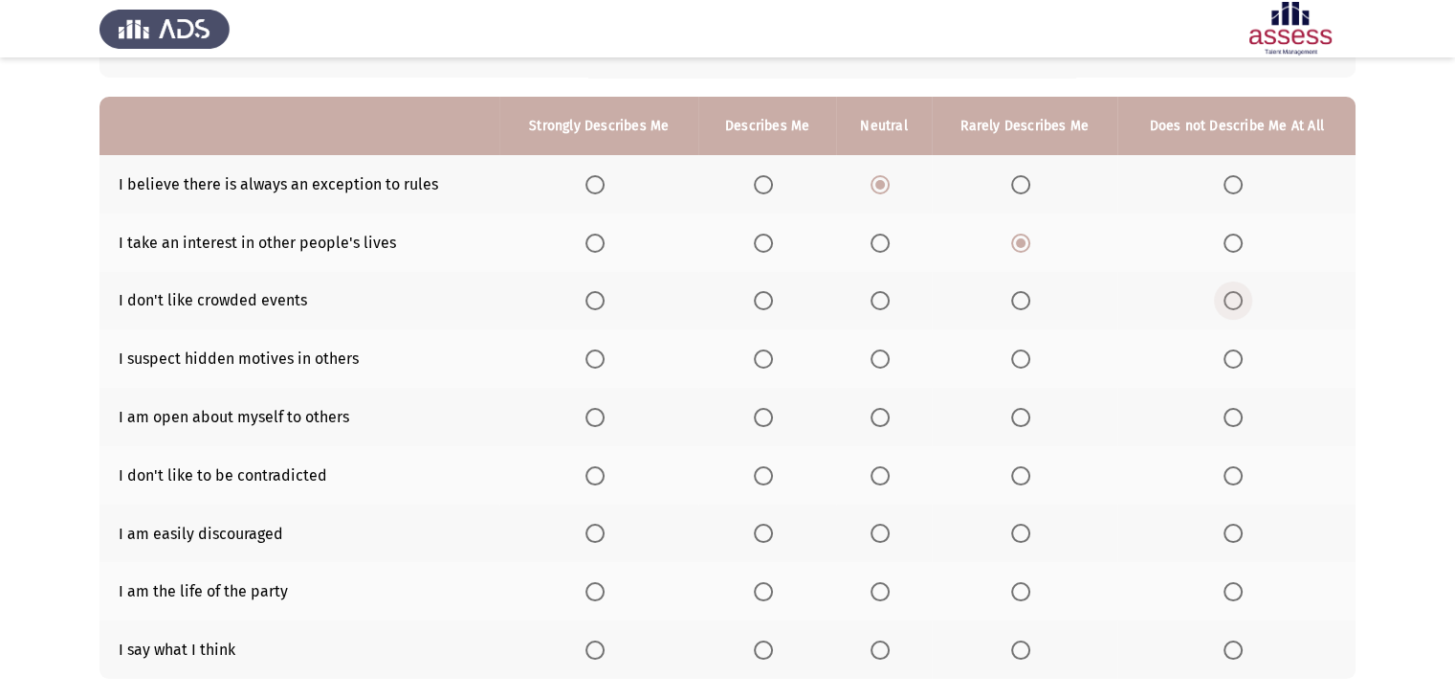
click at [1239, 300] on span "Select an option" at bounding box center [1233, 300] width 19 height 19
click at [1239, 300] on input "Select an option" at bounding box center [1233, 300] width 19 height 19
click at [1016, 358] on span "Select an option" at bounding box center [1020, 358] width 19 height 19
click at [1016, 358] on input "Select an option" at bounding box center [1020, 358] width 19 height 19
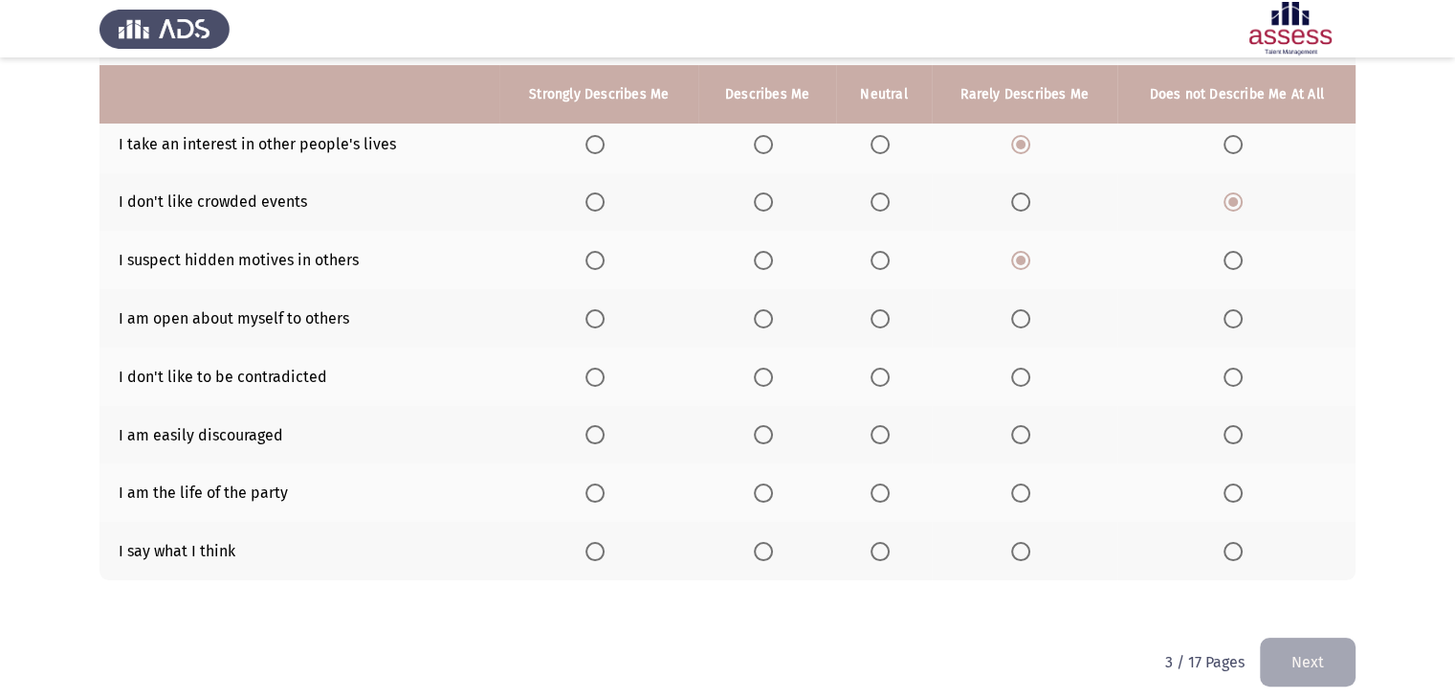
scroll to position [265, 0]
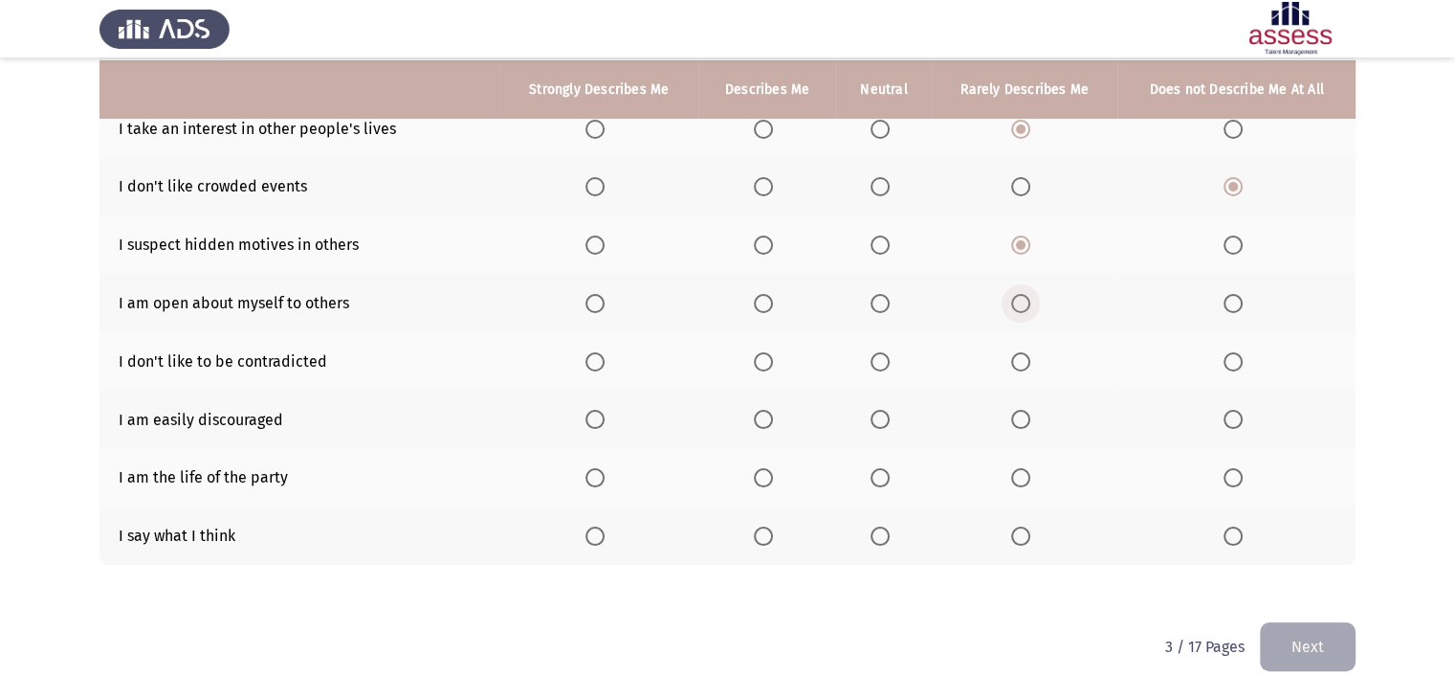
click at [1021, 300] on span "Select an option" at bounding box center [1020, 303] width 19 height 19
click at [1021, 300] on input "Select an option" at bounding box center [1020, 303] width 19 height 19
click at [882, 355] on span "Select an option" at bounding box center [880, 361] width 19 height 19
click at [882, 355] on input "Select an option" at bounding box center [880, 361] width 19 height 19
click at [1022, 415] on span "Select an option" at bounding box center [1020, 419] width 19 height 19
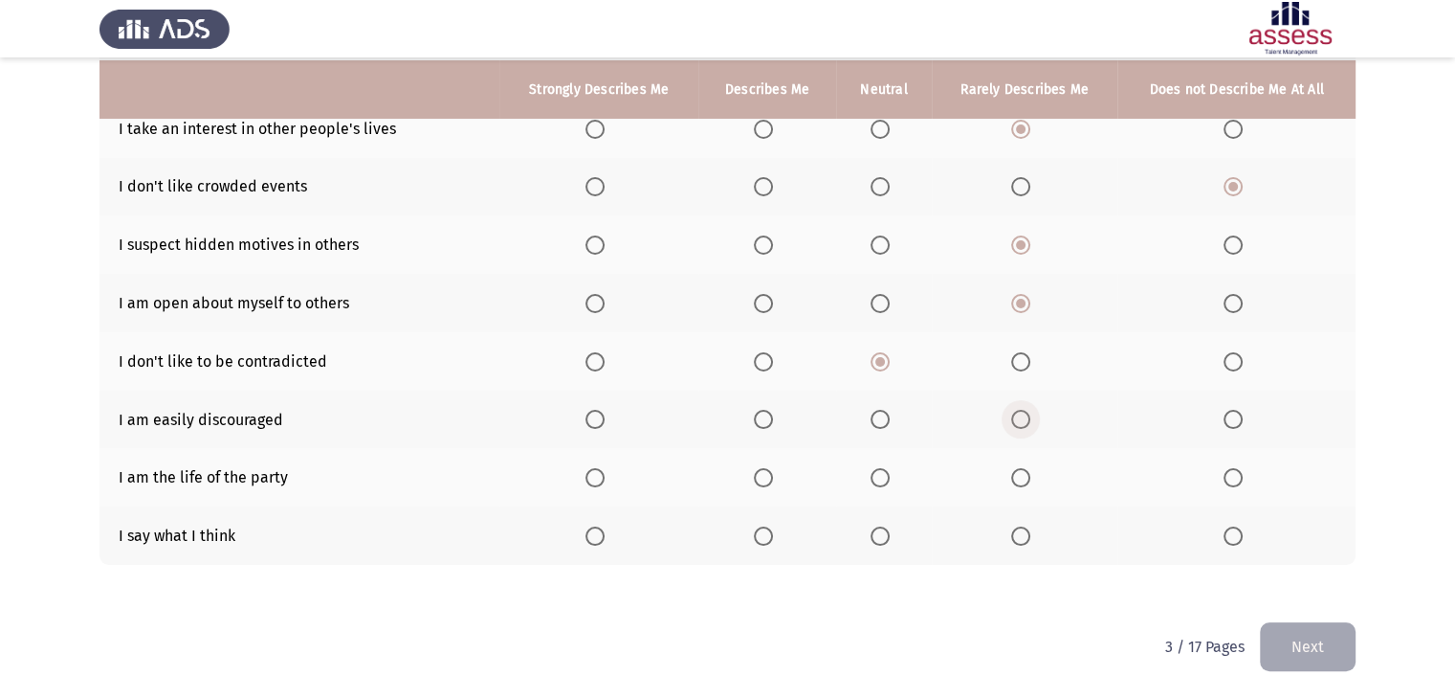
click at [1022, 415] on input "Select an option" at bounding box center [1020, 419] width 19 height 19
click at [601, 477] on span "Select an option" at bounding box center [595, 477] width 19 height 19
click at [601, 477] on input "Select an option" at bounding box center [595, 477] width 19 height 19
click at [589, 537] on span "Select an option" at bounding box center [595, 535] width 19 height 19
click at [589, 537] on input "Select an option" at bounding box center [595, 535] width 19 height 19
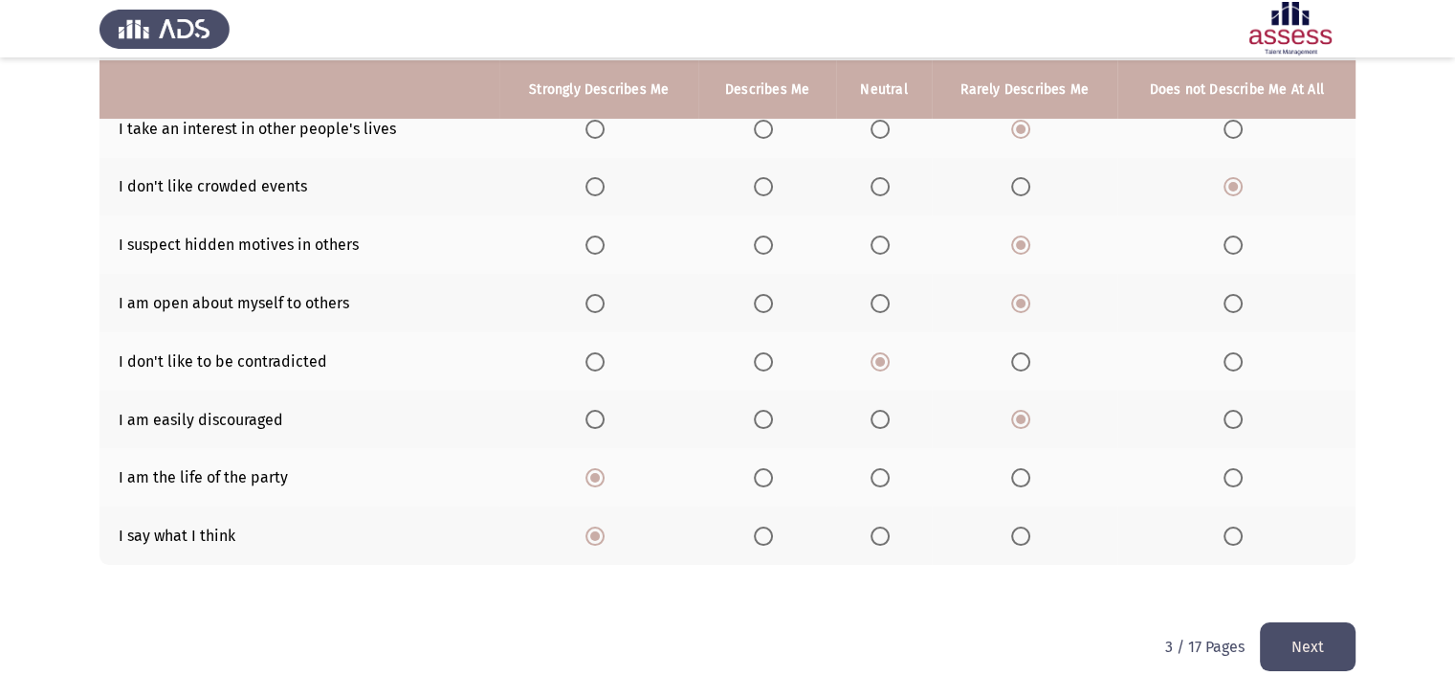
click at [1276, 651] on button "Next" at bounding box center [1308, 646] width 96 height 49
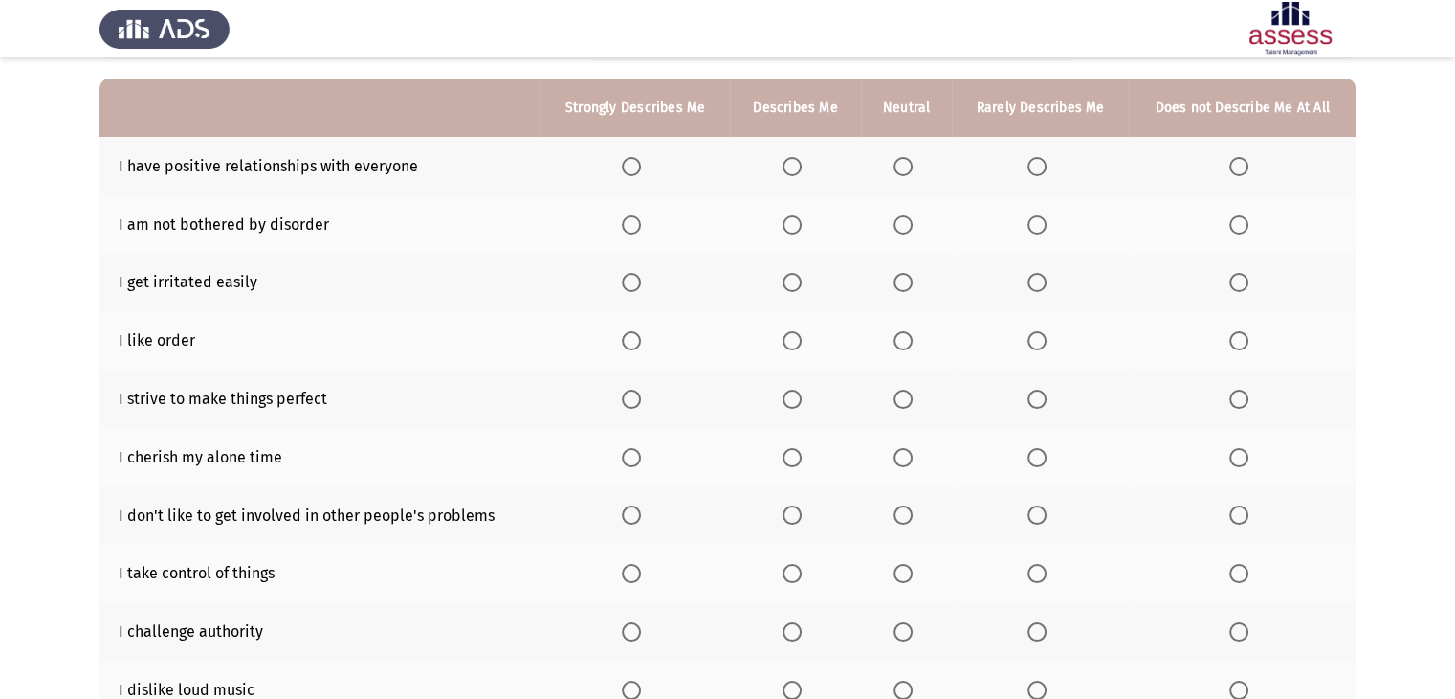
scroll to position [168, 0]
click at [800, 166] on span "Select an option" at bounding box center [792, 165] width 19 height 19
click at [800, 166] on input "Select an option" at bounding box center [792, 165] width 19 height 19
click at [1241, 229] on span "Select an option" at bounding box center [1239, 223] width 19 height 19
click at [1241, 229] on input "Select an option" at bounding box center [1239, 223] width 19 height 19
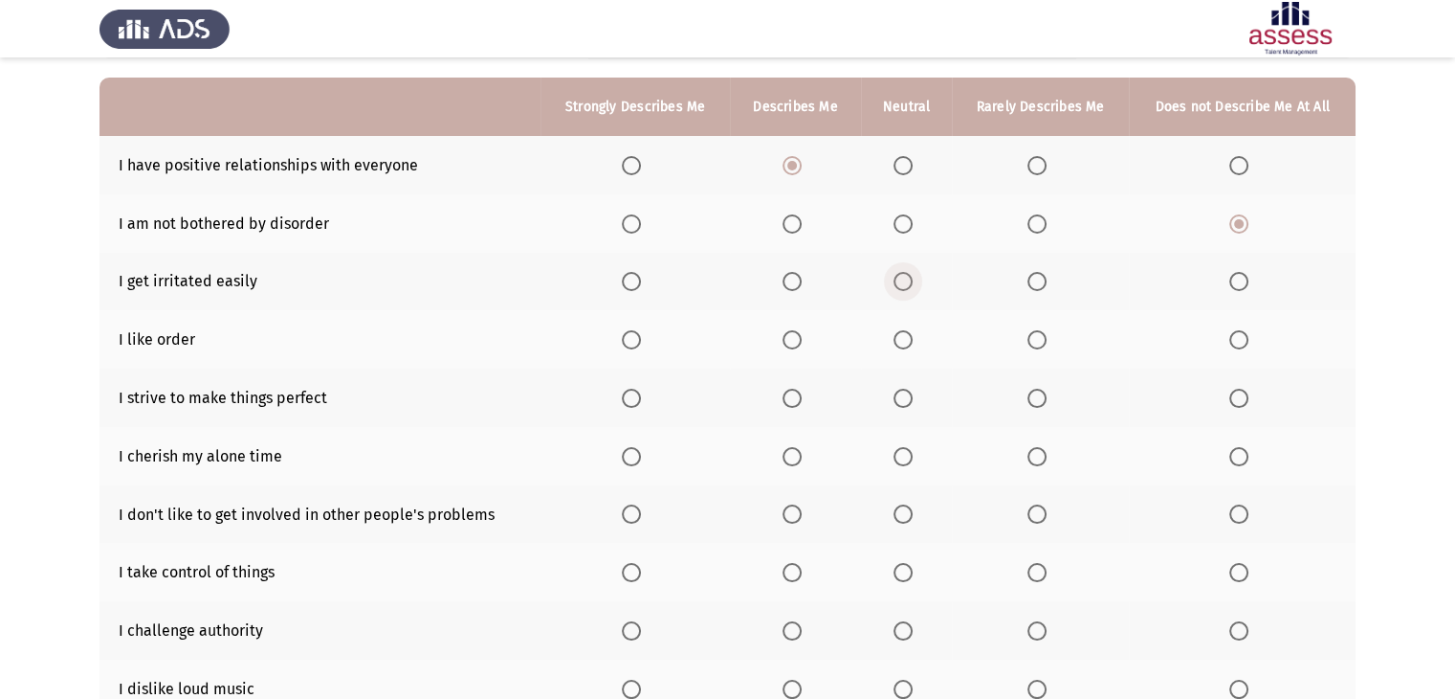
click at [907, 284] on span "Select an option" at bounding box center [903, 281] width 19 height 19
click at [907, 284] on input "Select an option" at bounding box center [903, 281] width 19 height 19
click at [630, 340] on span "Select an option" at bounding box center [631, 339] width 19 height 19
click at [630, 340] on input "Select an option" at bounding box center [631, 339] width 19 height 19
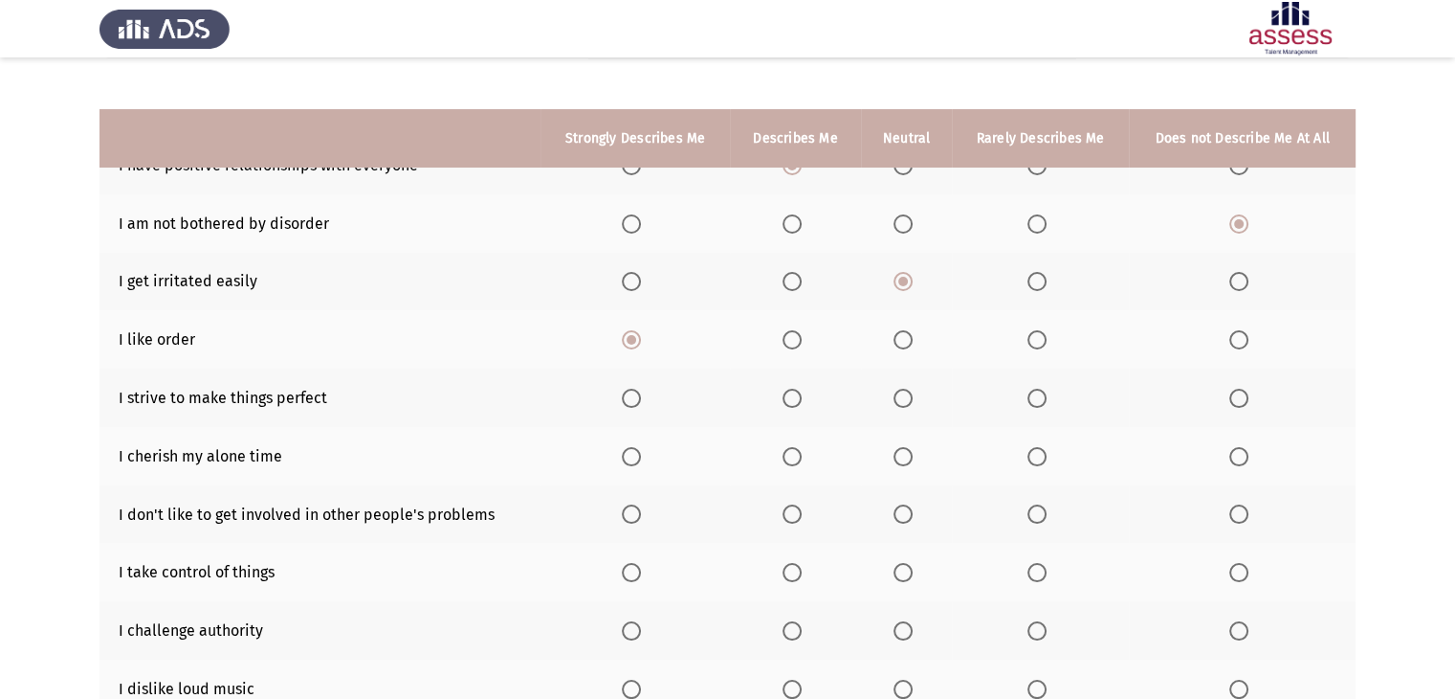
scroll to position [252, 0]
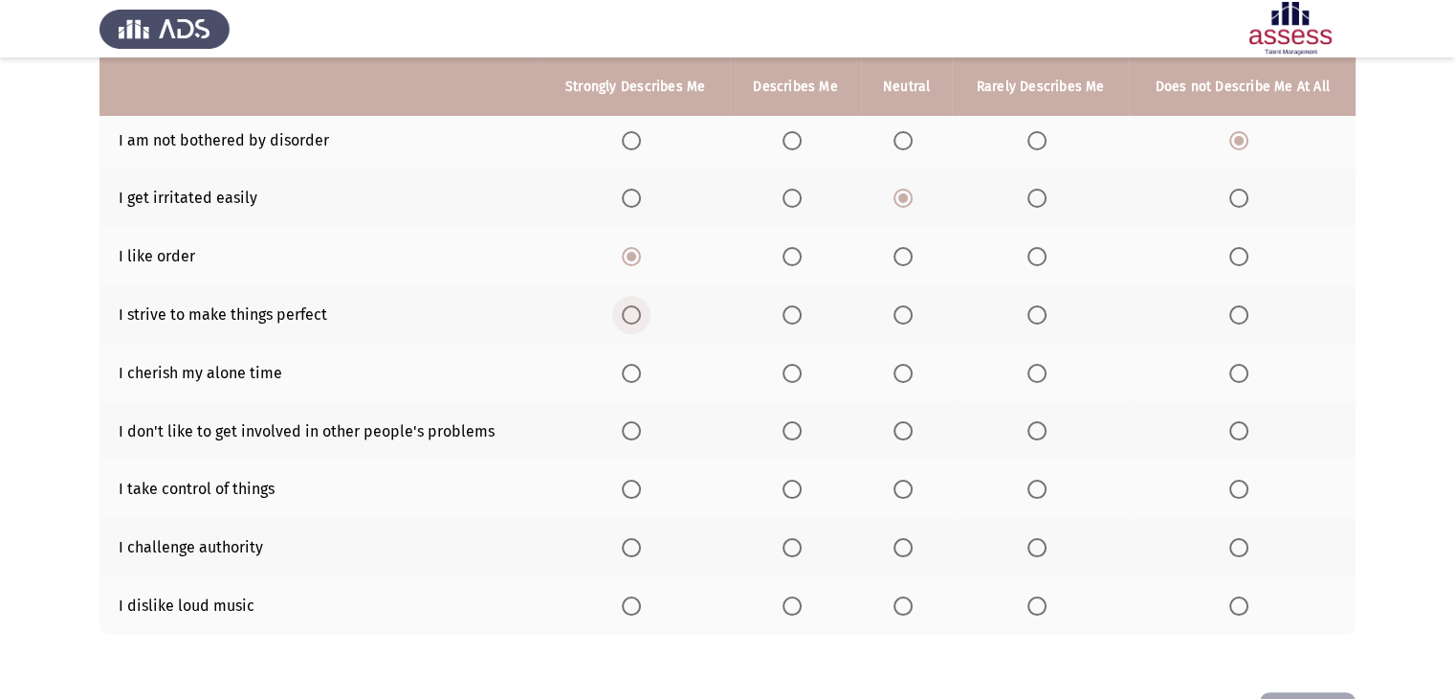
click at [639, 319] on span "Select an option" at bounding box center [631, 314] width 19 height 19
click at [639, 319] on input "Select an option" at bounding box center [631, 314] width 19 height 19
click at [902, 371] on span "Select an option" at bounding box center [903, 373] width 19 height 19
click at [902, 371] on input "Select an option" at bounding box center [903, 373] width 19 height 19
click at [1036, 435] on span "Select an option" at bounding box center [1037, 430] width 19 height 19
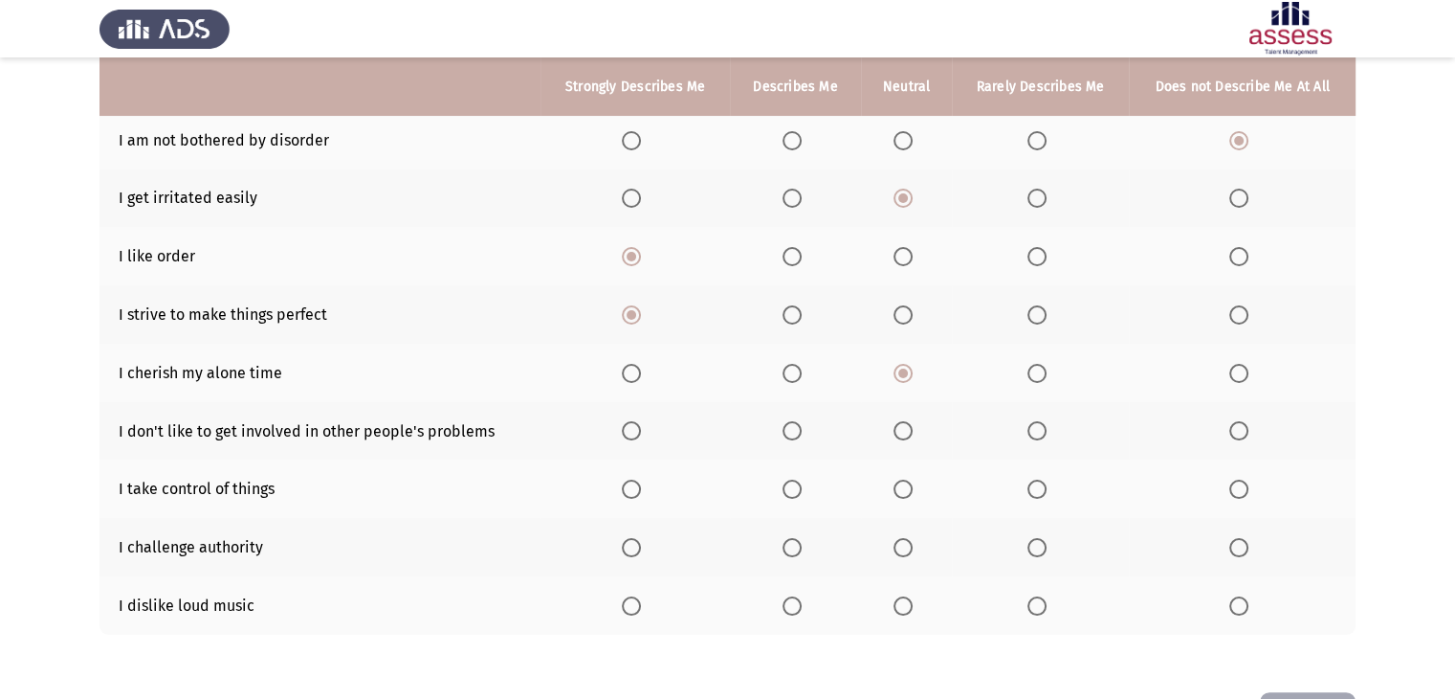
click at [1036, 435] on input "Select an option" at bounding box center [1037, 430] width 19 height 19
click at [790, 490] on span "Select an option" at bounding box center [792, 488] width 19 height 19
click at [790, 490] on input "Select an option" at bounding box center [792, 488] width 19 height 19
click at [1031, 551] on span "Select an option" at bounding box center [1037, 547] width 19 height 19
click at [1031, 551] on input "Select an option" at bounding box center [1037, 547] width 19 height 19
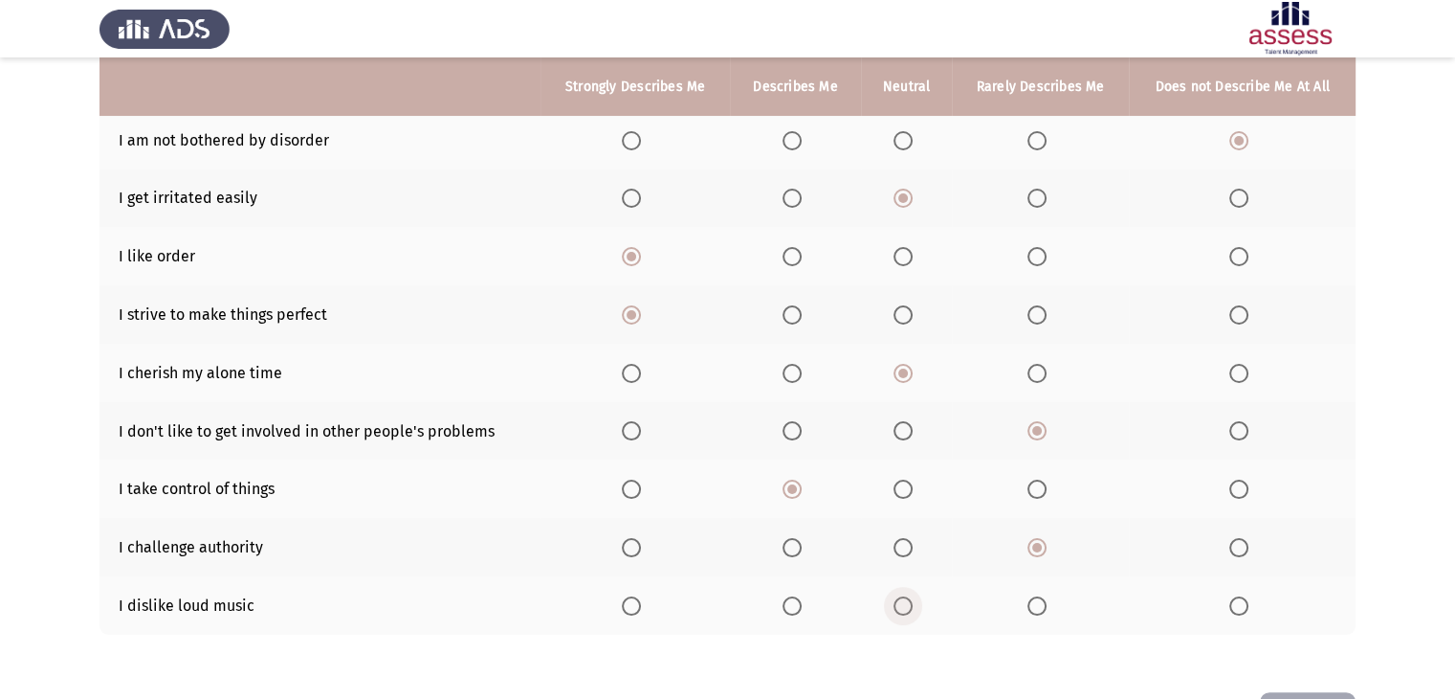
click at [896, 609] on span "Select an option" at bounding box center [903, 605] width 19 height 19
click at [896, 609] on input "Select an option" at bounding box center [903, 605] width 19 height 19
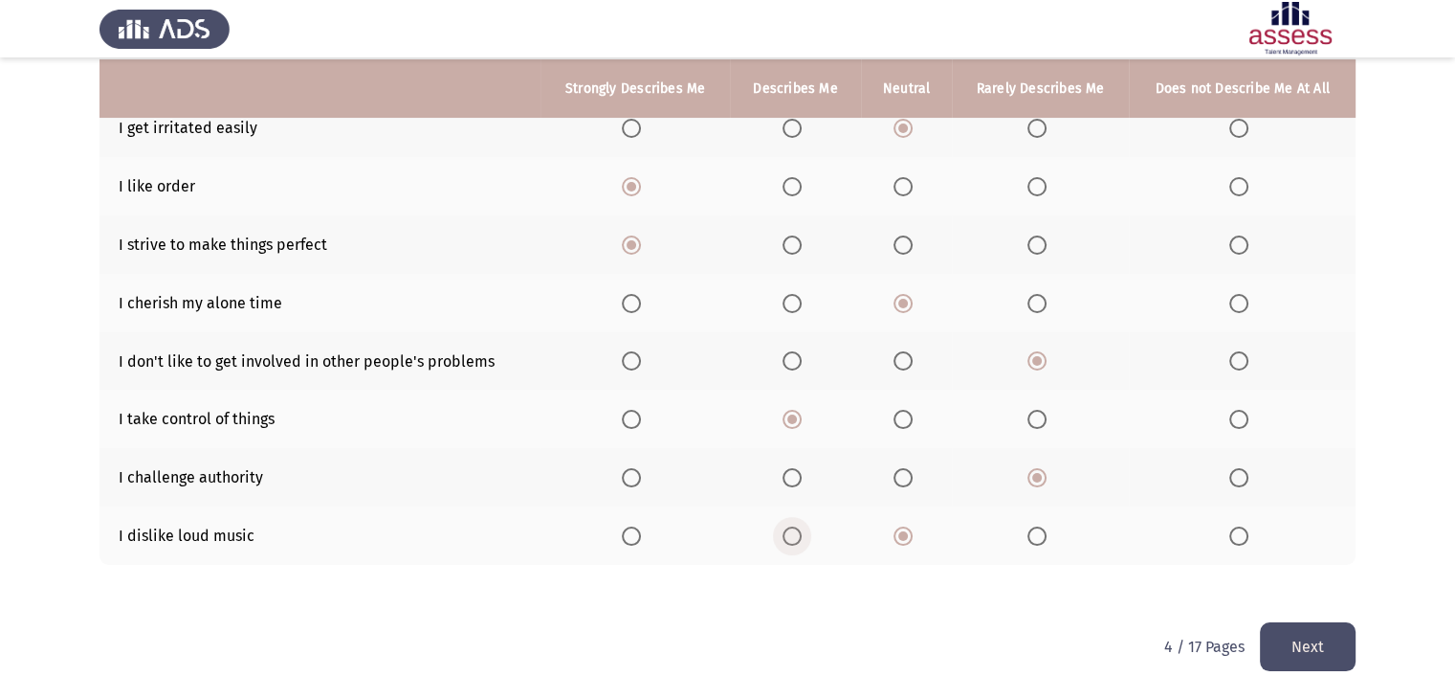
click at [789, 532] on span "Select an option" at bounding box center [792, 535] width 19 height 19
click at [789, 532] on input "Select an option" at bounding box center [792, 535] width 19 height 19
click at [1286, 644] on button "Next" at bounding box center [1308, 646] width 96 height 49
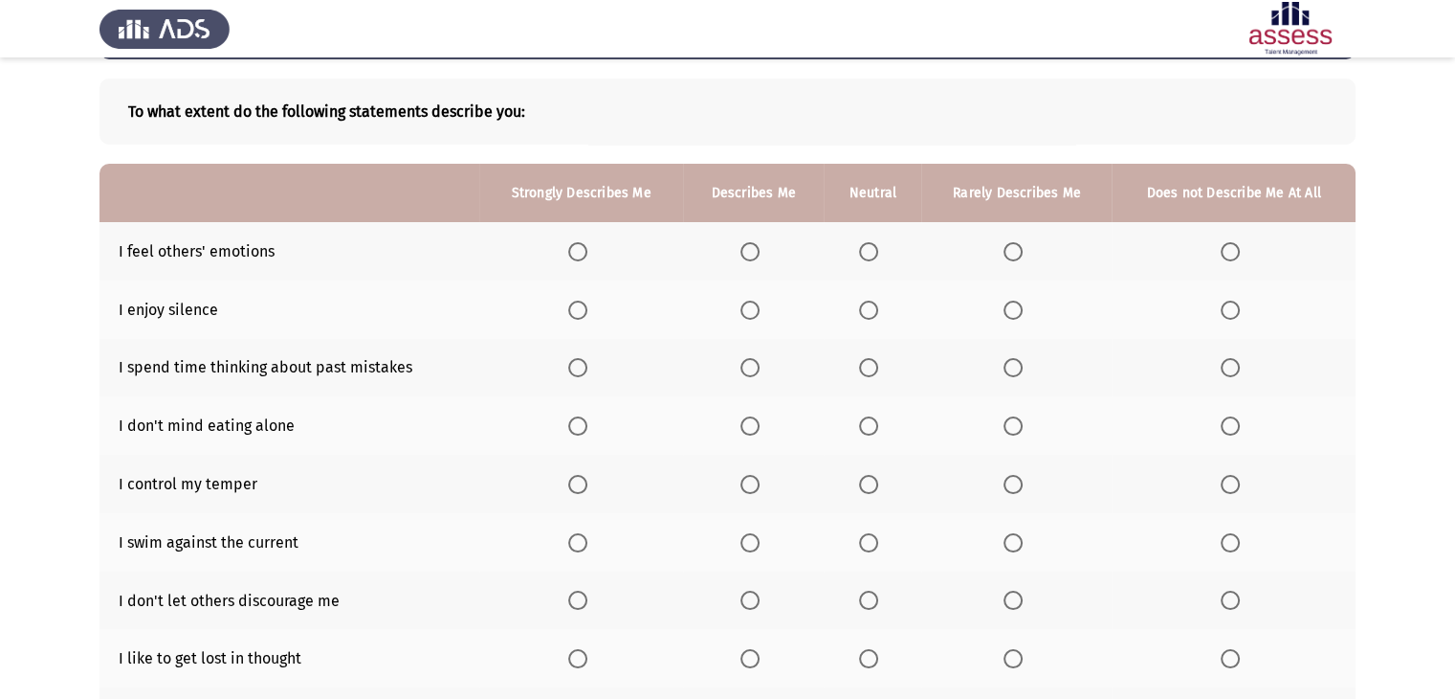
scroll to position [100, 0]
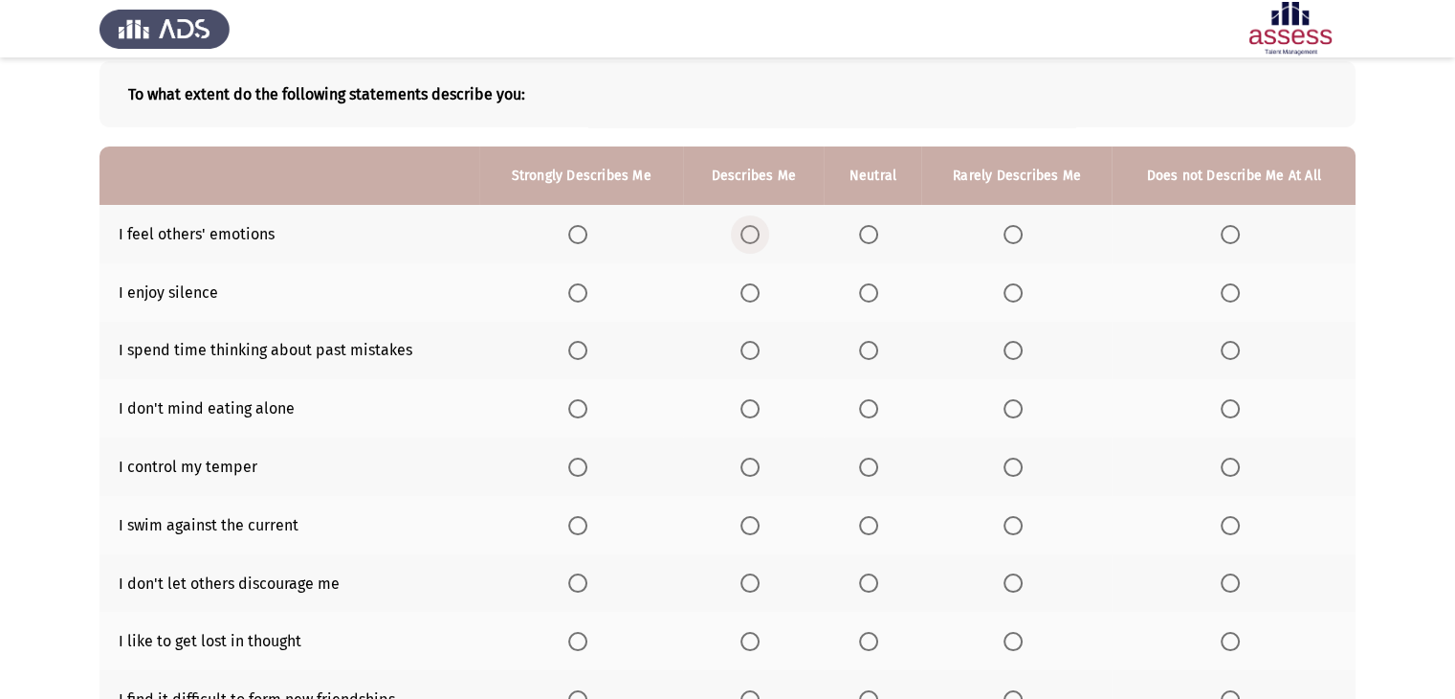
click at [763, 233] on label "Select an option" at bounding box center [754, 234] width 27 height 19
click at [760, 233] on input "Select an option" at bounding box center [750, 234] width 19 height 19
click at [583, 292] on span "Select an option" at bounding box center [577, 292] width 19 height 19
click at [583, 292] on input "Select an option" at bounding box center [577, 292] width 19 height 19
click at [760, 297] on span "Select an option" at bounding box center [750, 292] width 19 height 19
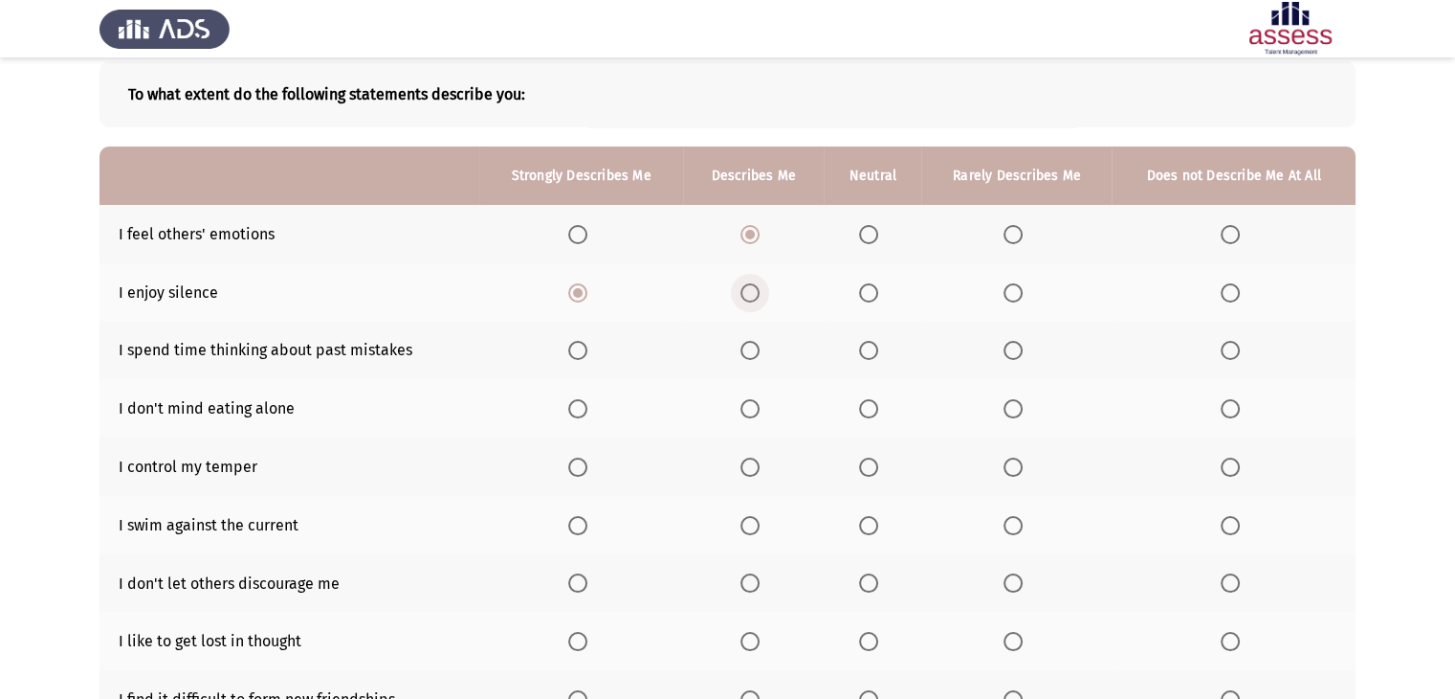
click at [760, 297] on input "Select an option" at bounding box center [750, 292] width 19 height 19
click at [1010, 351] on span "Select an option" at bounding box center [1013, 350] width 19 height 19
click at [1010, 351] on input "Select an option" at bounding box center [1013, 350] width 19 height 19
click at [758, 412] on span "Select an option" at bounding box center [750, 408] width 19 height 19
click at [758, 412] on input "Select an option" at bounding box center [750, 408] width 19 height 19
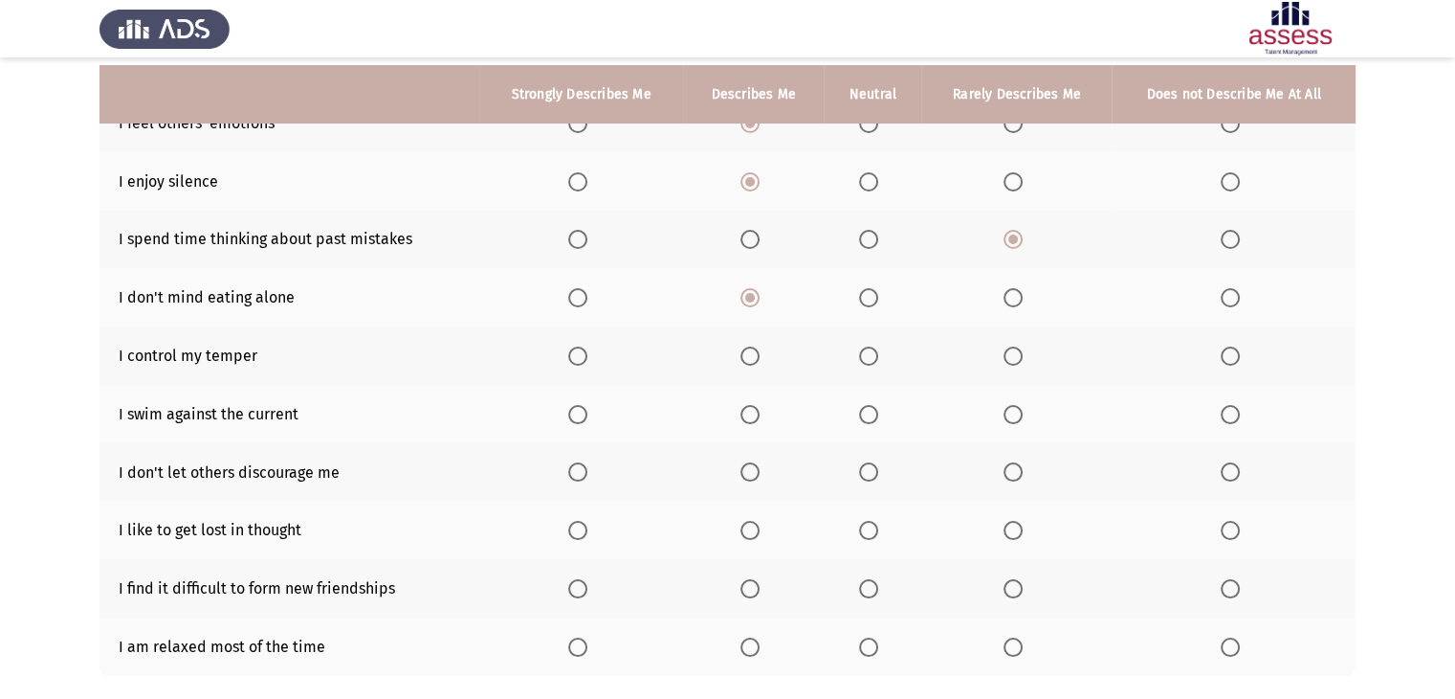
scroll to position [218, 0]
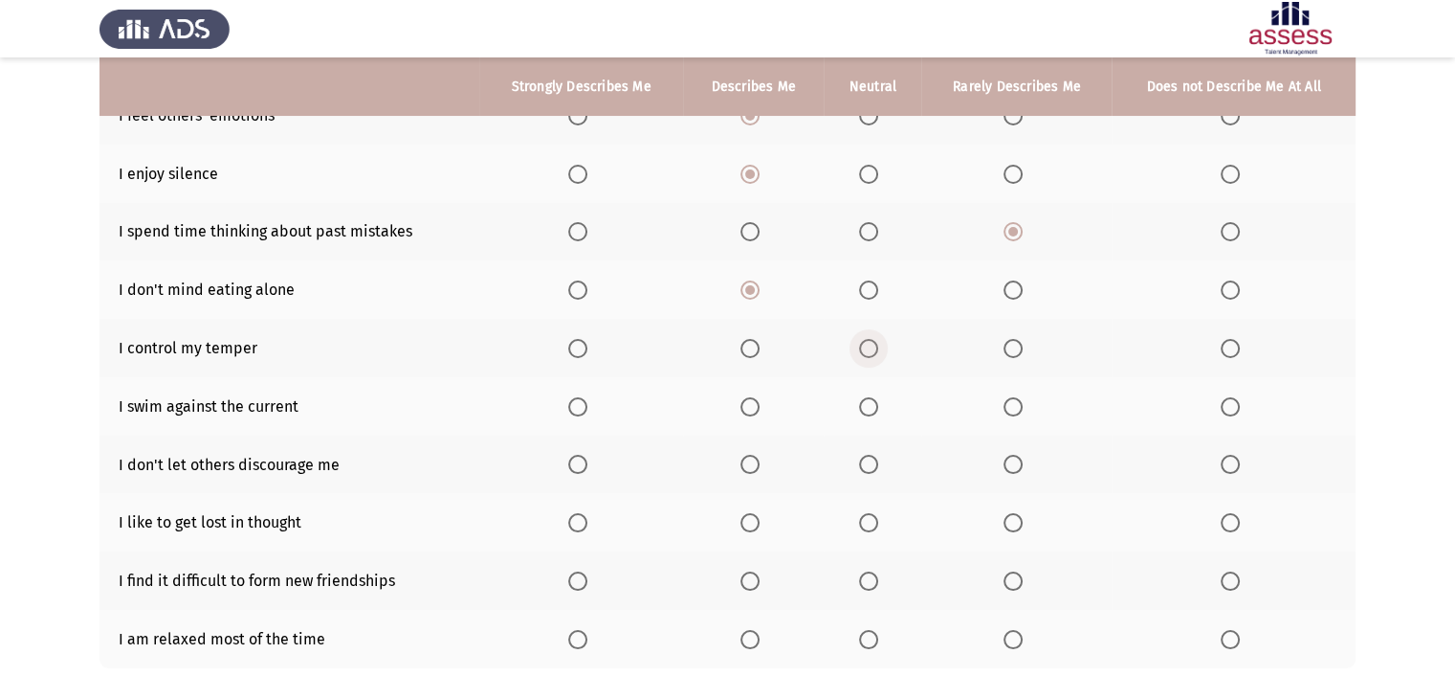
click at [876, 348] on span "Select an option" at bounding box center [868, 348] width 19 height 19
click at [876, 348] on input "Select an option" at bounding box center [868, 348] width 19 height 19
click at [874, 407] on span "Select an option" at bounding box center [868, 406] width 19 height 19
click at [874, 407] on input "Select an option" at bounding box center [868, 406] width 19 height 19
click at [578, 470] on span "Select an option" at bounding box center [577, 464] width 19 height 19
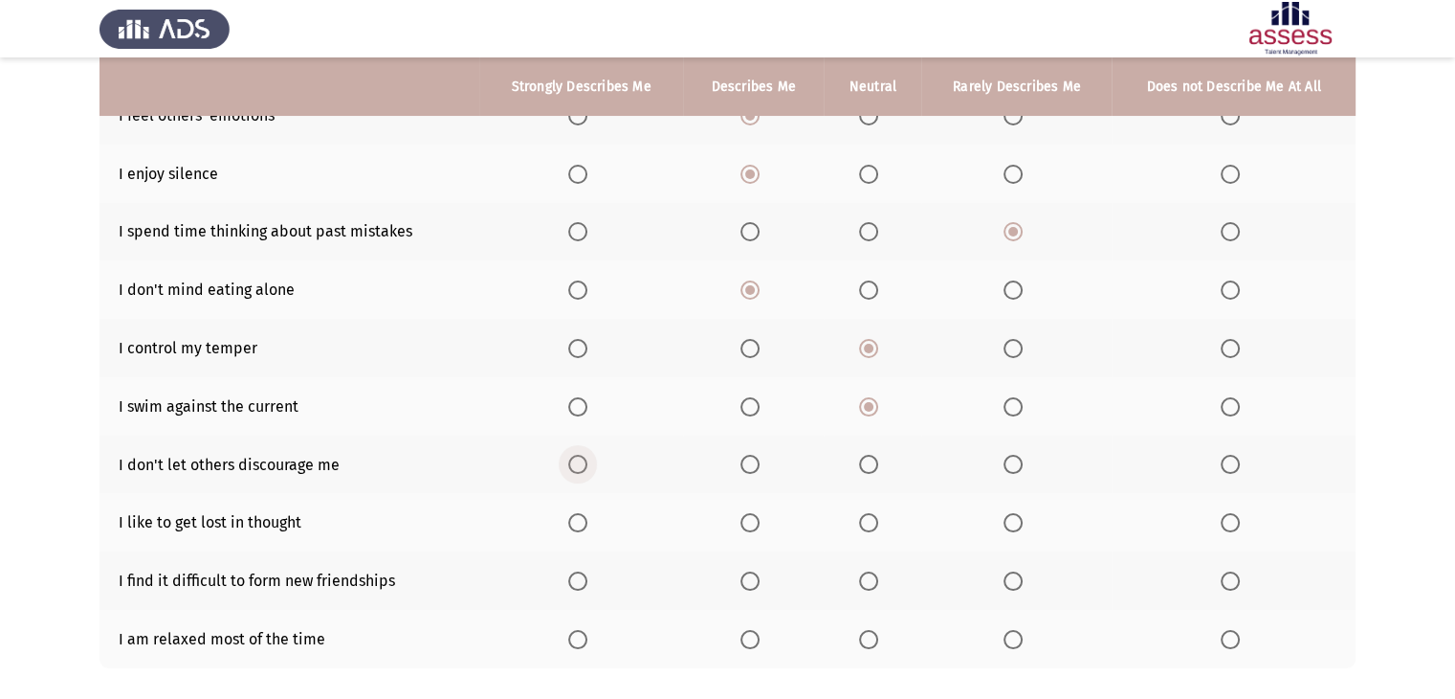
click at [578, 470] on input "Select an option" at bounding box center [577, 464] width 19 height 19
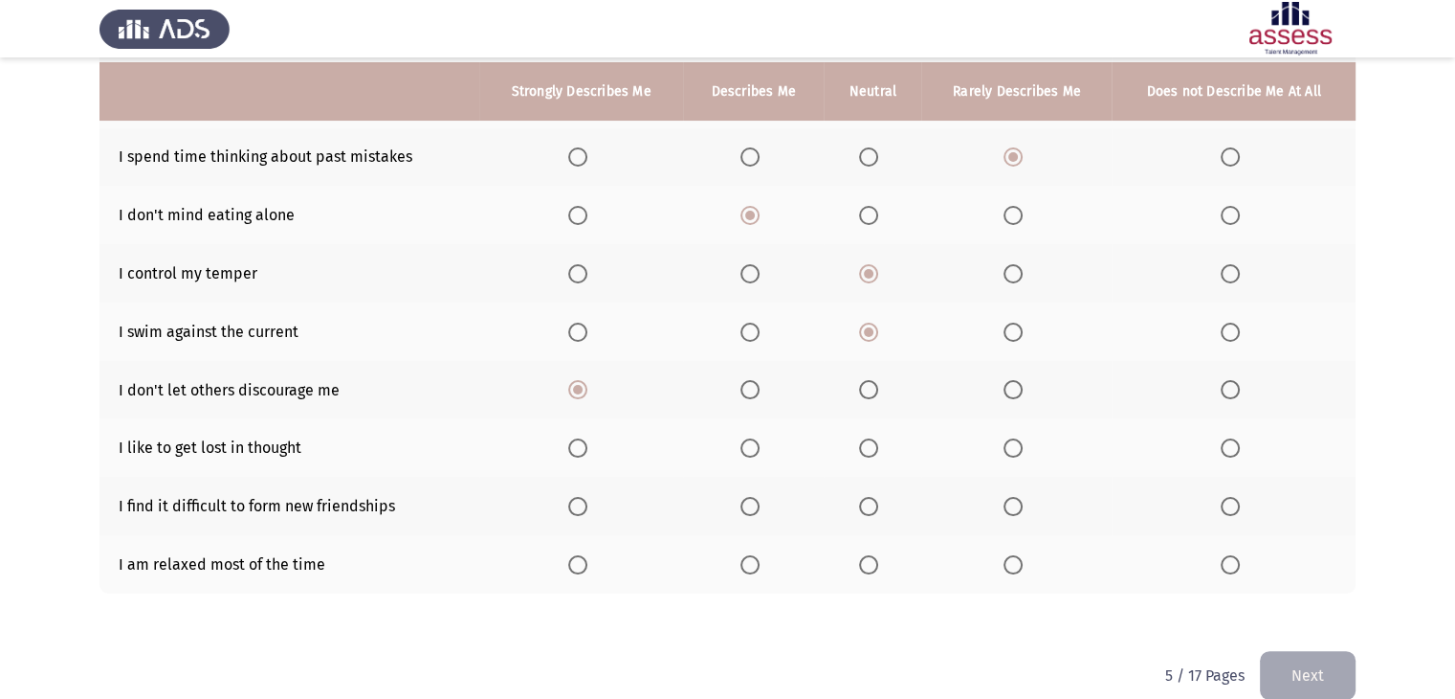
scroll to position [298, 0]
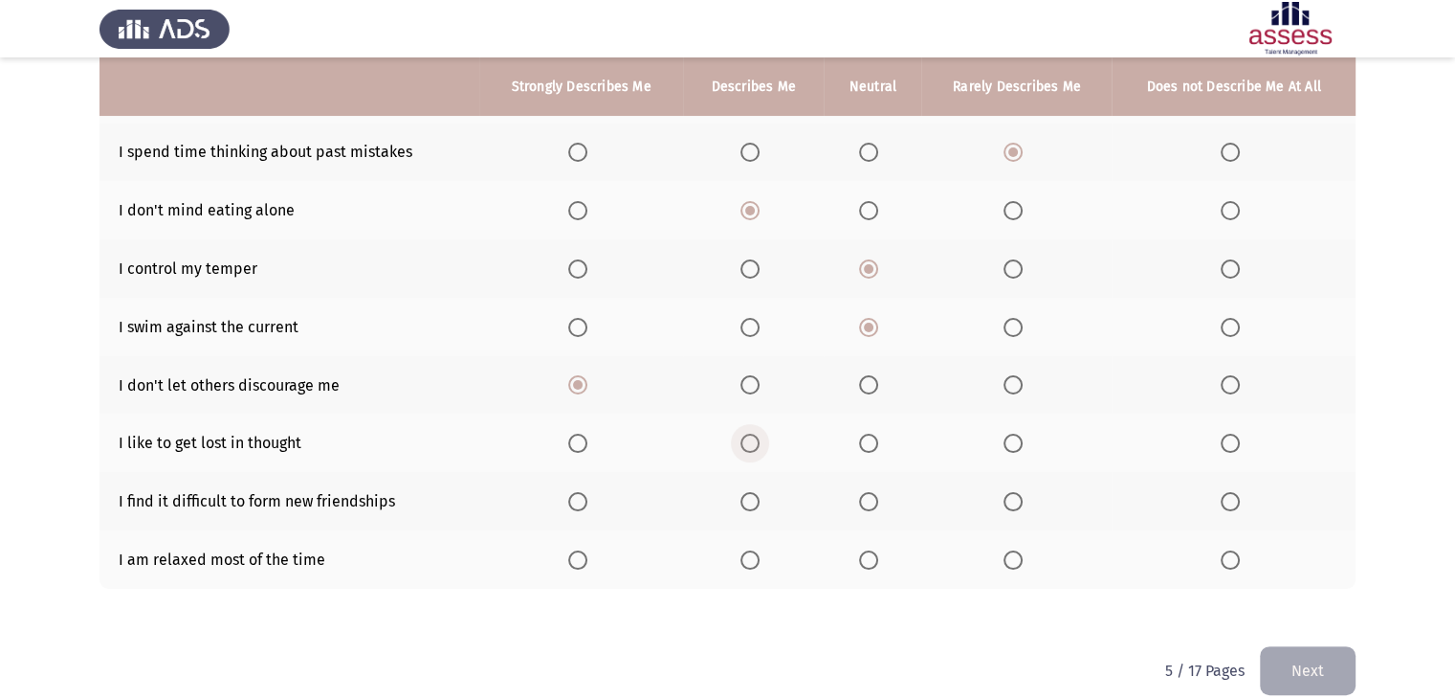
click at [751, 445] on span "Select an option" at bounding box center [750, 442] width 19 height 19
click at [751, 445] on input "Select an option" at bounding box center [750, 442] width 19 height 19
click at [1013, 500] on span "Select an option" at bounding box center [1013, 501] width 19 height 19
click at [1013, 500] on input "Select an option" at bounding box center [1013, 501] width 19 height 19
click at [755, 566] on span "Select an option" at bounding box center [750, 559] width 19 height 19
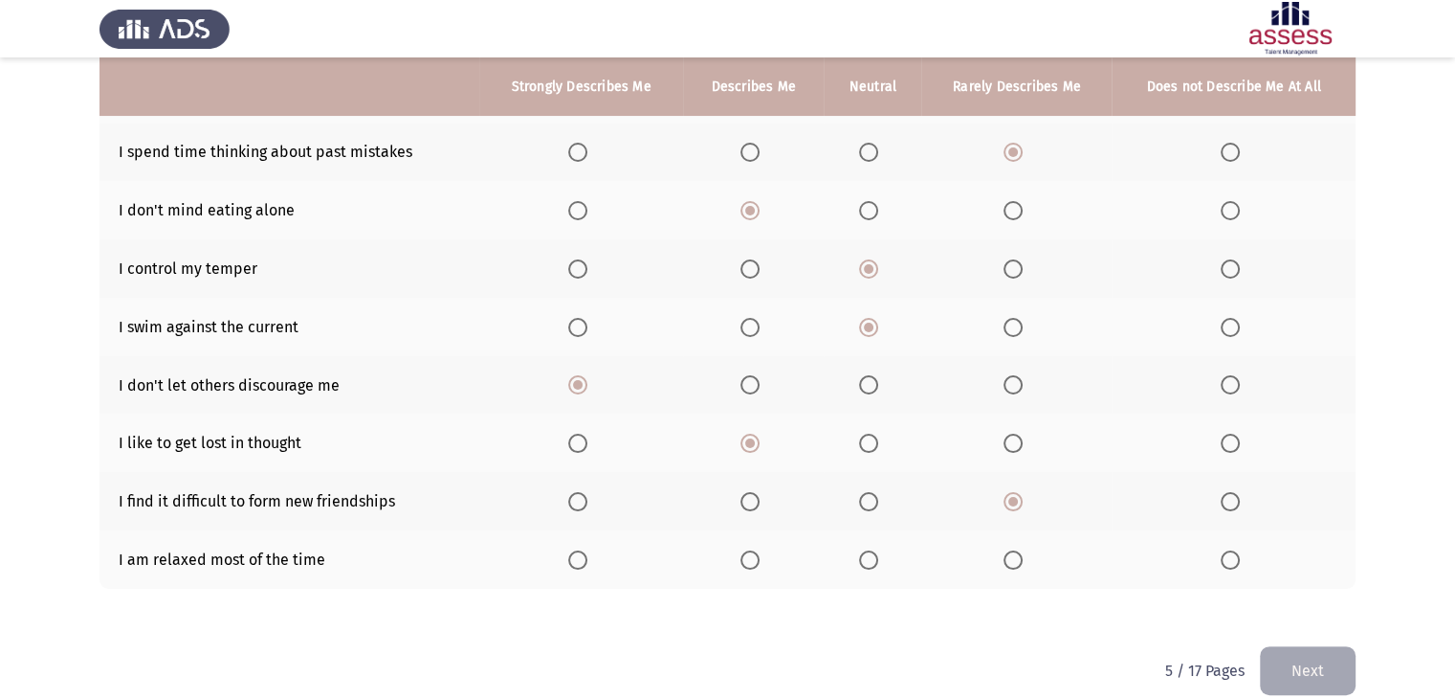
click at [755, 566] on input "Select an option" at bounding box center [750, 559] width 19 height 19
click at [1285, 662] on button "Next" at bounding box center [1308, 670] width 96 height 49
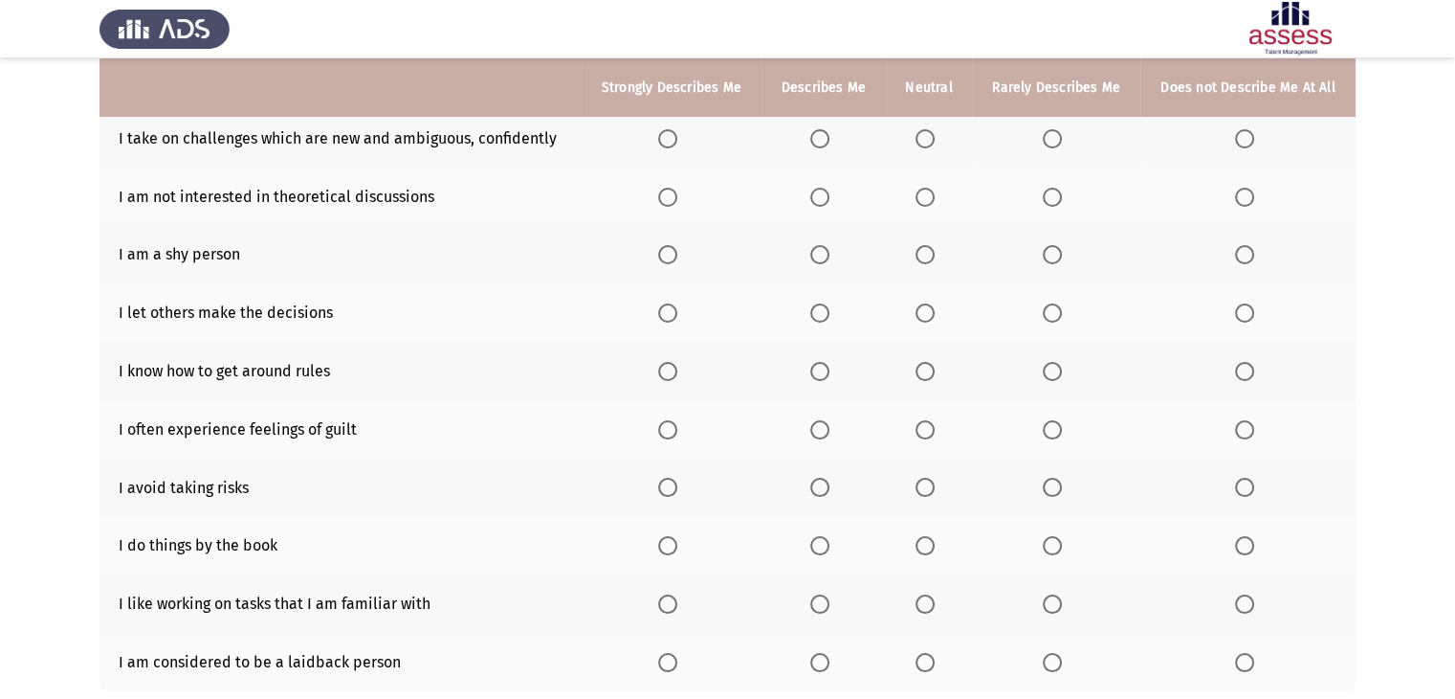
scroll to position [195, 0]
click at [674, 144] on span "Select an option" at bounding box center [667, 138] width 19 height 19
click at [674, 144] on input "Select an option" at bounding box center [667, 138] width 19 height 19
click at [1241, 198] on span "Select an option" at bounding box center [1244, 197] width 19 height 19
click at [1241, 198] on input "Select an option" at bounding box center [1244, 197] width 19 height 19
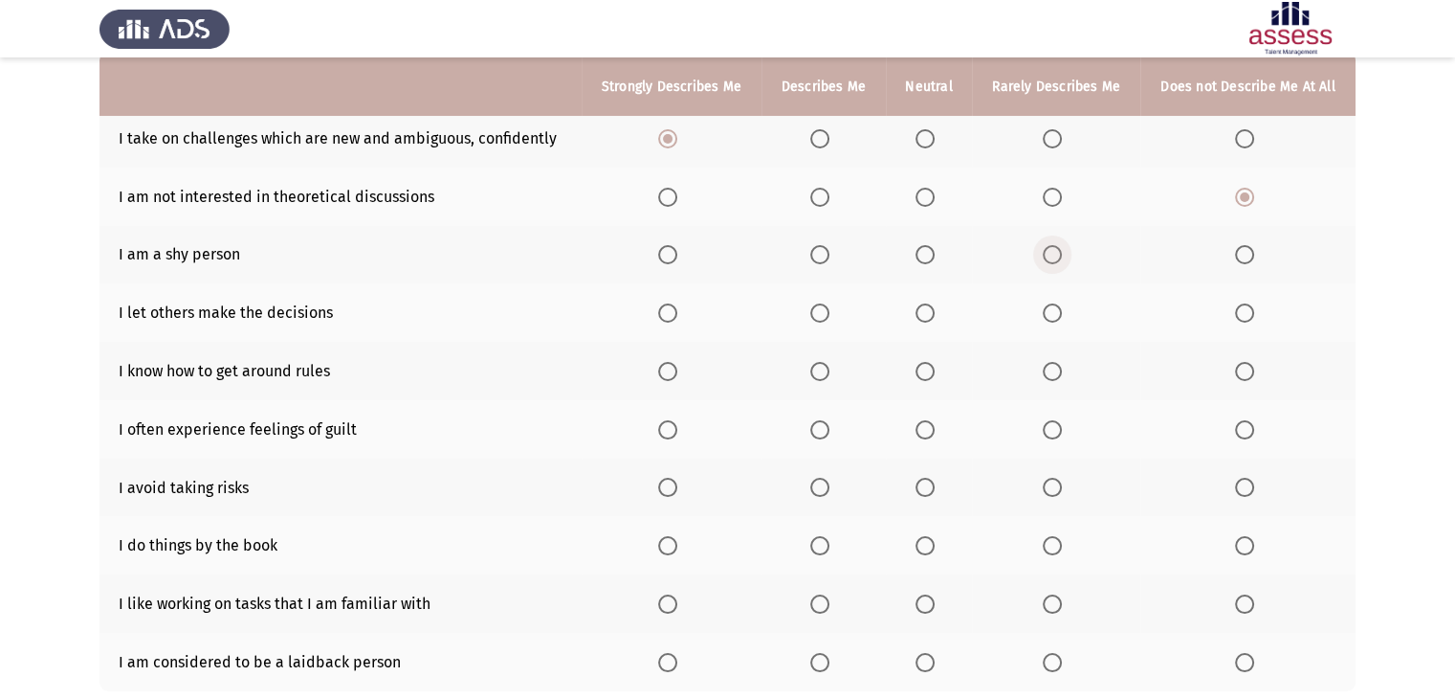
click at [1055, 262] on span "Select an option" at bounding box center [1052, 254] width 19 height 19
click at [1055, 262] on input "Select an option" at bounding box center [1052, 254] width 19 height 19
click at [1054, 319] on span "Select an option" at bounding box center [1052, 312] width 19 height 19
click at [1054, 319] on input "Select an option" at bounding box center [1052, 312] width 19 height 19
click at [819, 373] on span "Select an option" at bounding box center [819, 371] width 19 height 19
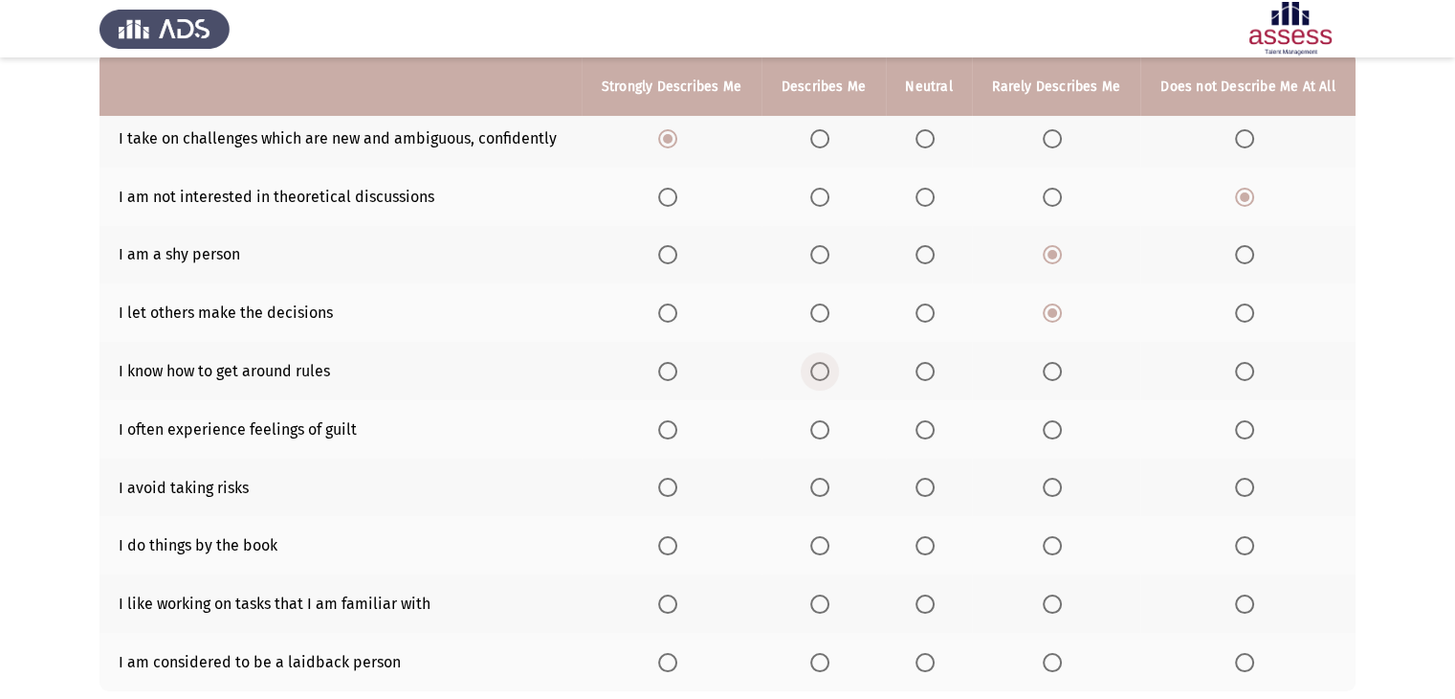
click at [819, 373] on input "Select an option" at bounding box center [819, 371] width 19 height 19
click at [926, 376] on span "Select an option" at bounding box center [925, 371] width 19 height 19
click at [926, 376] on input "Select an option" at bounding box center [925, 371] width 19 height 19
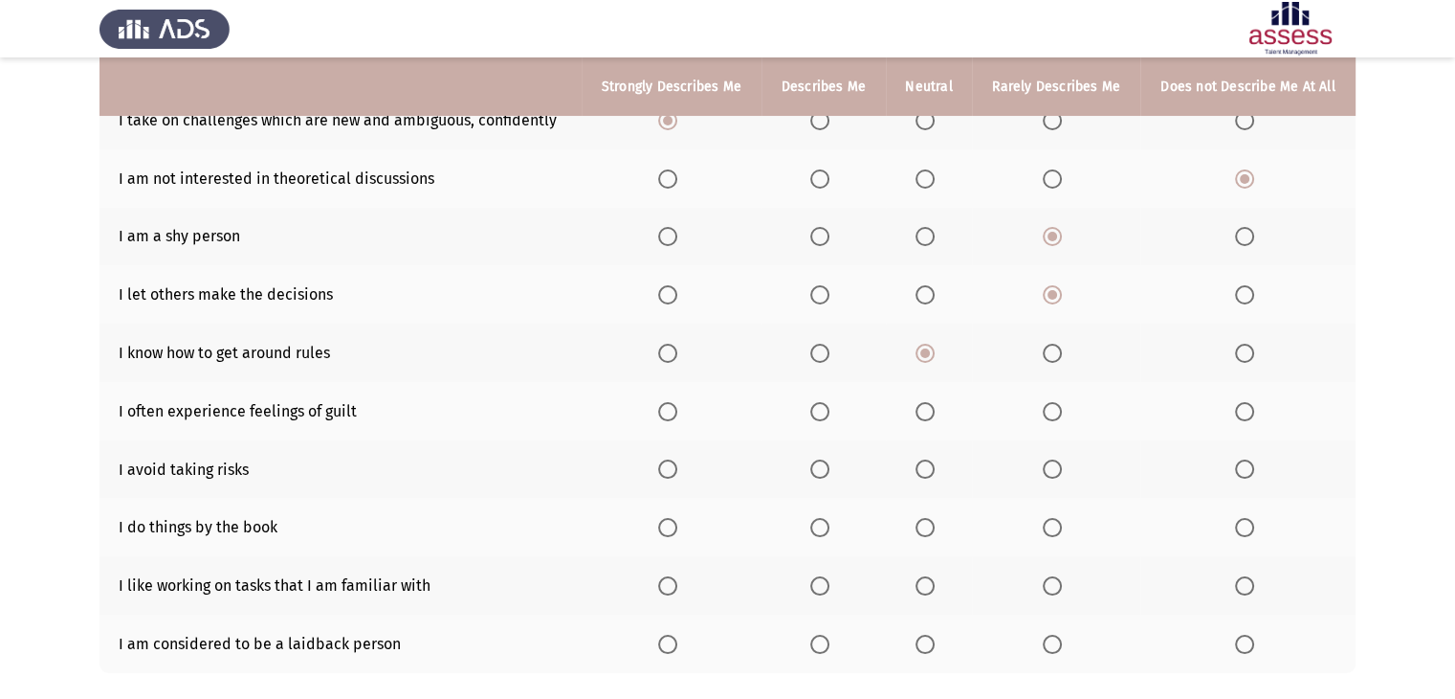
scroll to position [214, 0]
click at [827, 409] on span "Select an option" at bounding box center [819, 410] width 19 height 19
click at [827, 409] on input "Select an option" at bounding box center [819, 410] width 19 height 19
click at [675, 475] on span "Select an option" at bounding box center [667, 467] width 19 height 19
click at [675, 475] on input "Select an option" at bounding box center [667, 467] width 19 height 19
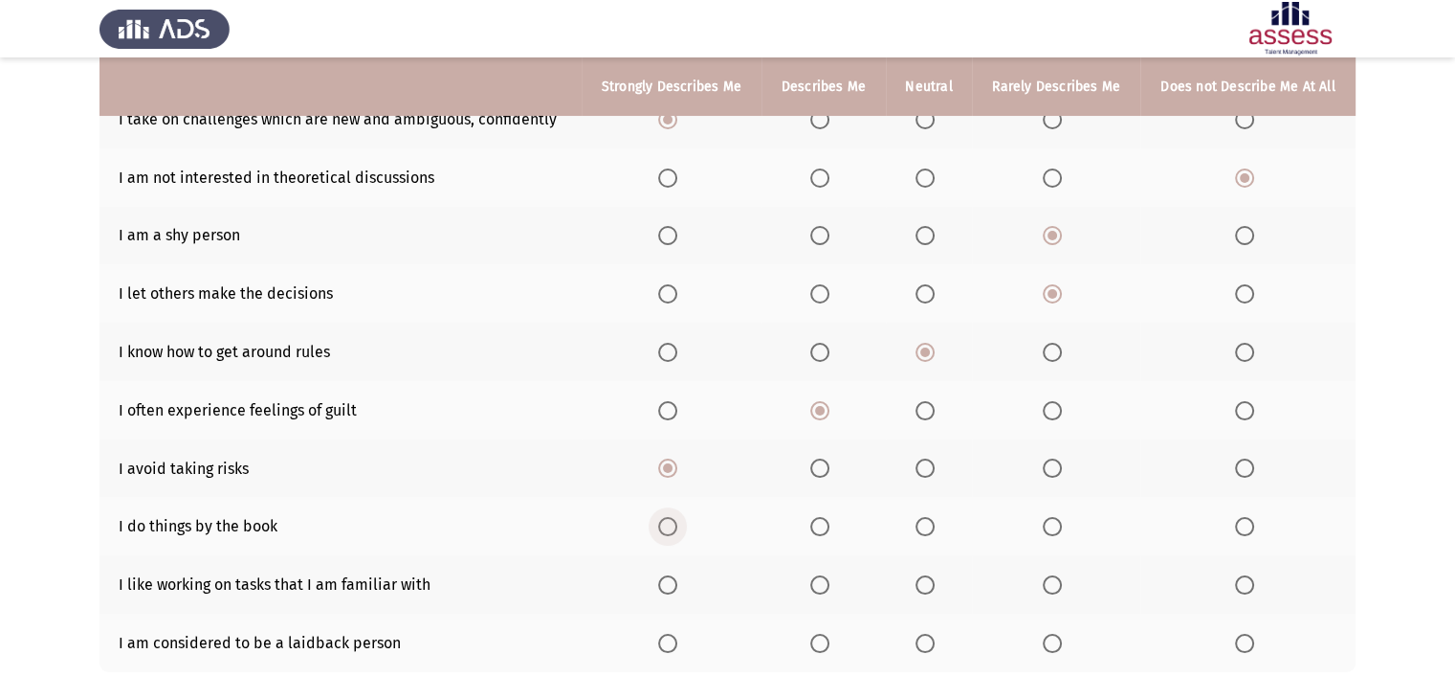
click at [677, 525] on span "Select an option" at bounding box center [667, 526] width 19 height 19
click at [677, 525] on input "Select an option" at bounding box center [667, 526] width 19 height 19
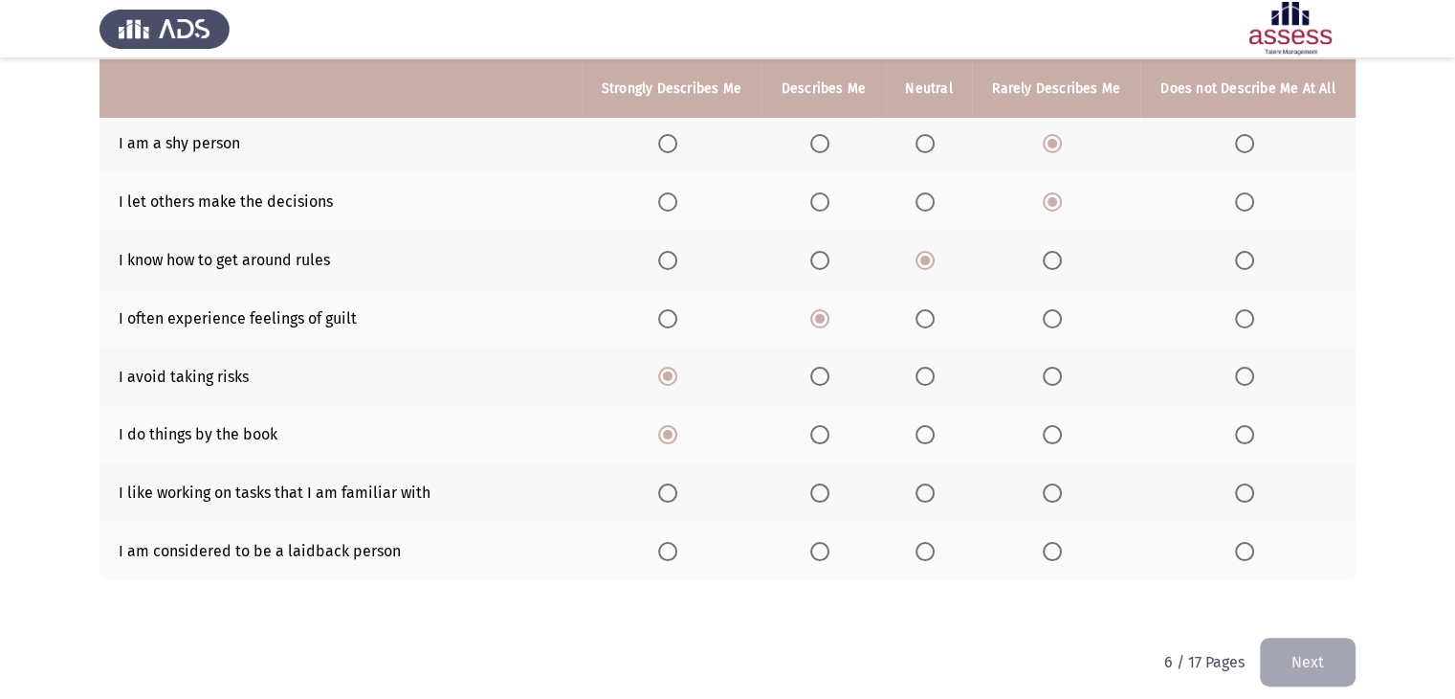
scroll to position [308, 0]
click at [677, 482] on span "Select an option" at bounding box center [667, 490] width 19 height 19
click at [677, 482] on input "Select an option" at bounding box center [667, 490] width 19 height 19
click at [1053, 547] on span "Select an option" at bounding box center [1052, 549] width 19 height 19
click at [1053, 547] on input "Select an option" at bounding box center [1052, 549] width 19 height 19
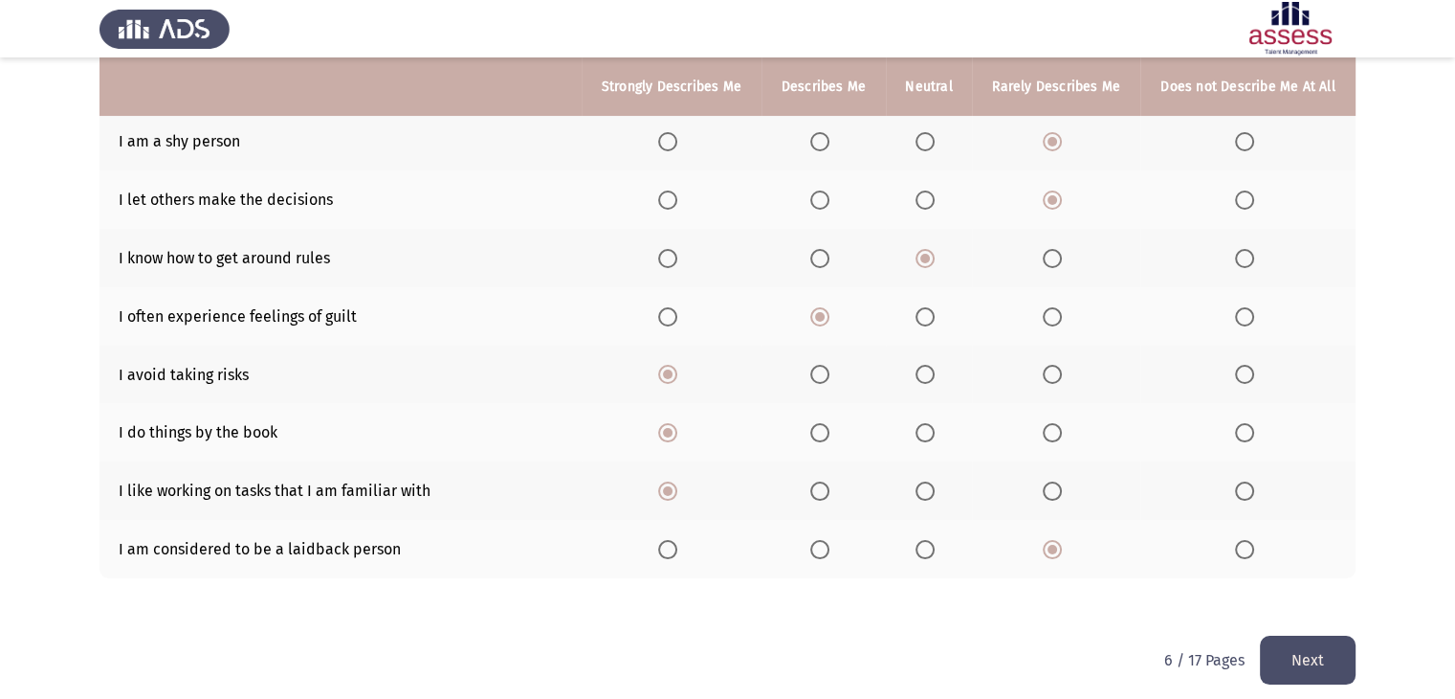
click at [1321, 659] on button "Next" at bounding box center [1308, 659] width 96 height 49
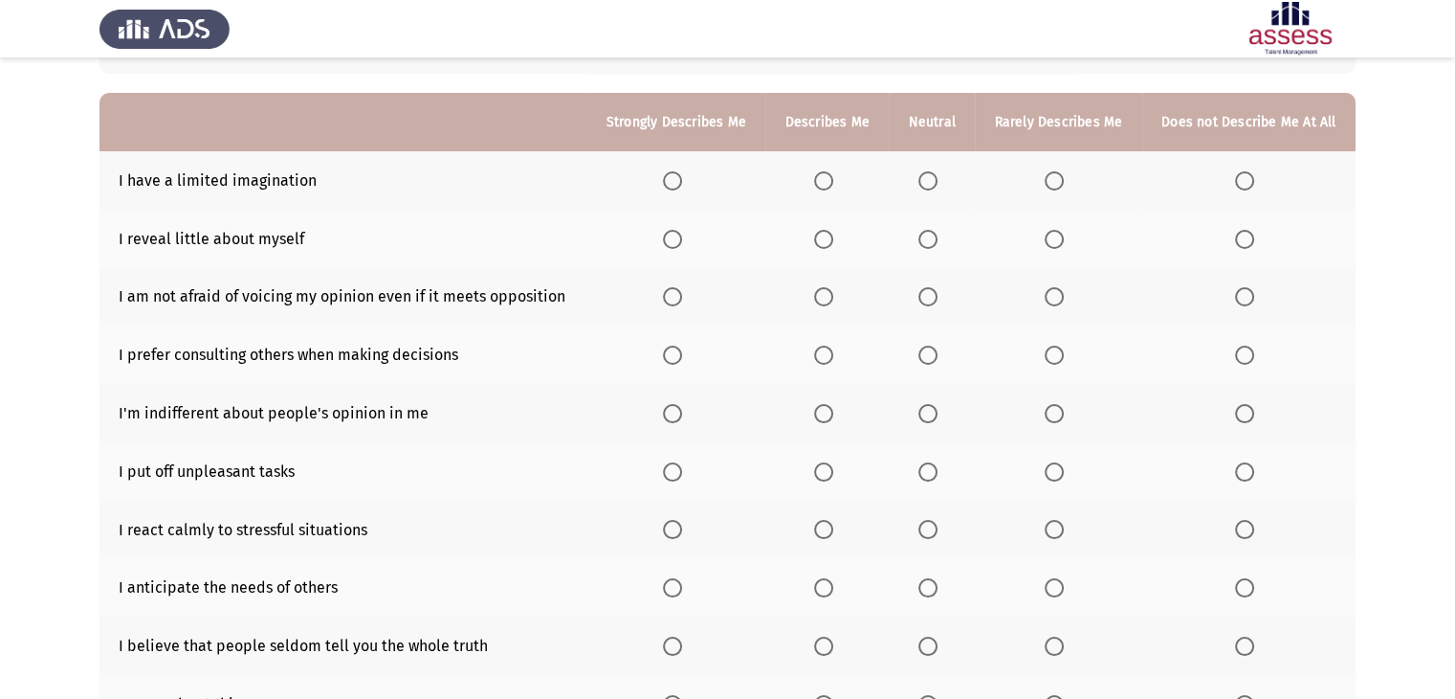
scroll to position [155, 0]
click at [1245, 175] on span "Select an option" at bounding box center [1244, 178] width 19 height 19
click at [1245, 175] on input "Select an option" at bounding box center [1244, 178] width 19 height 19
click at [833, 234] on span "Select an option" at bounding box center [823, 237] width 19 height 19
click at [833, 234] on input "Select an option" at bounding box center [823, 237] width 19 height 19
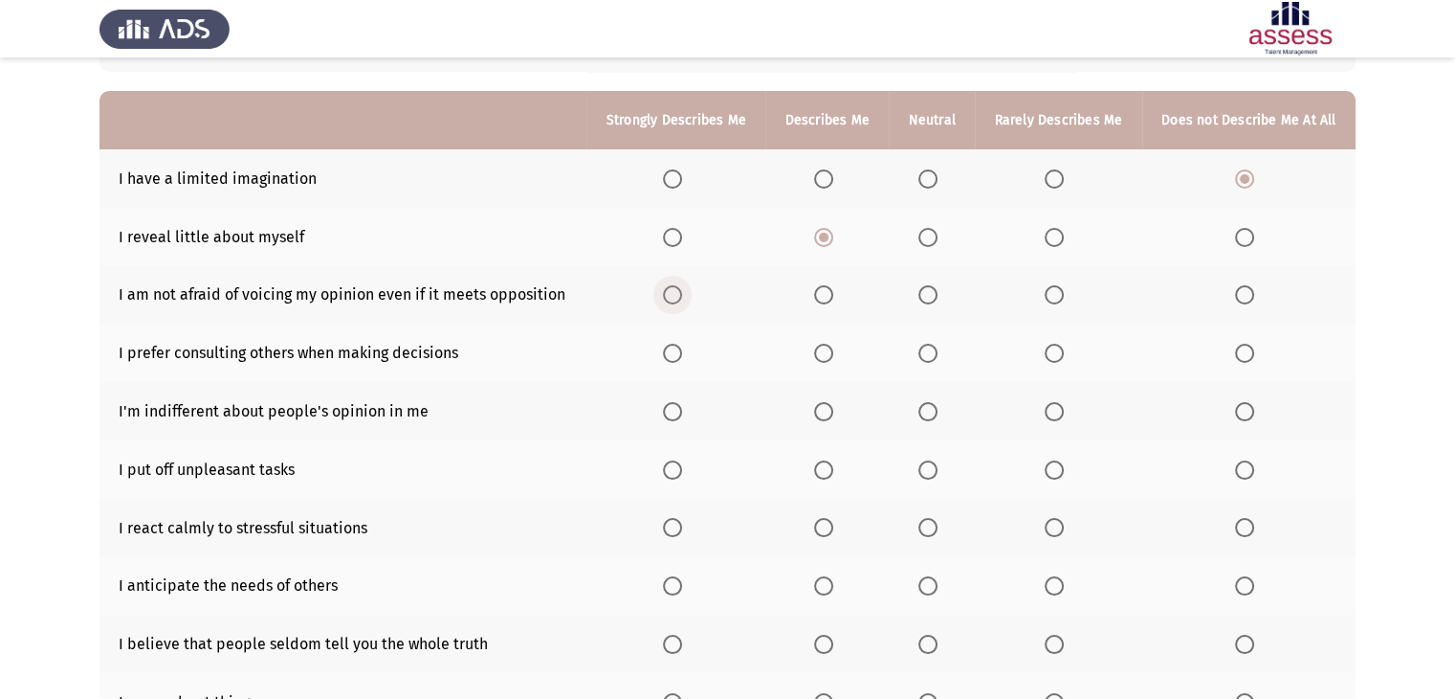
click at [678, 296] on span "Select an option" at bounding box center [672, 294] width 19 height 19
click at [678, 296] on input "Select an option" at bounding box center [672, 294] width 19 height 19
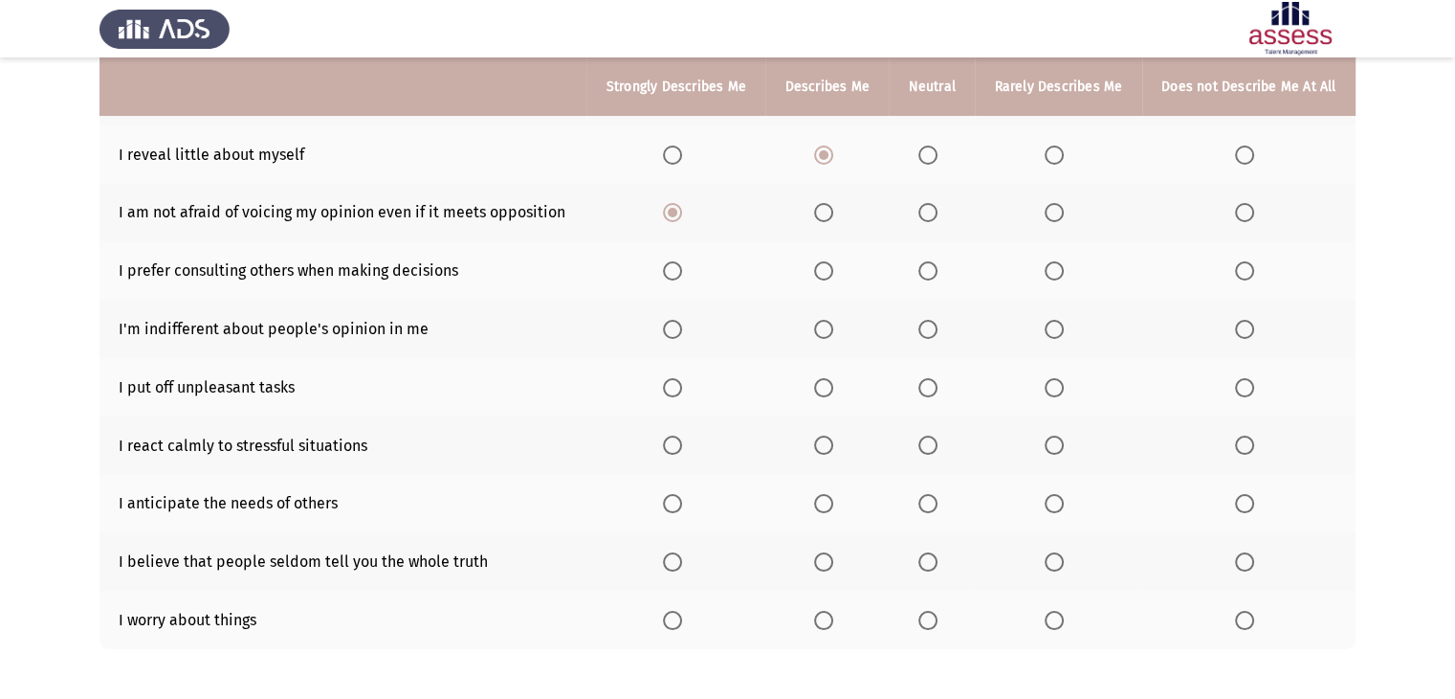
scroll to position [239, 0]
click at [672, 268] on span "Select an option" at bounding box center [672, 268] width 19 height 19
click at [672, 268] on input "Select an option" at bounding box center [672, 268] width 19 height 19
click at [938, 337] on span "Select an option" at bounding box center [928, 327] width 19 height 19
click at [938, 337] on input "Select an option" at bounding box center [928, 327] width 19 height 19
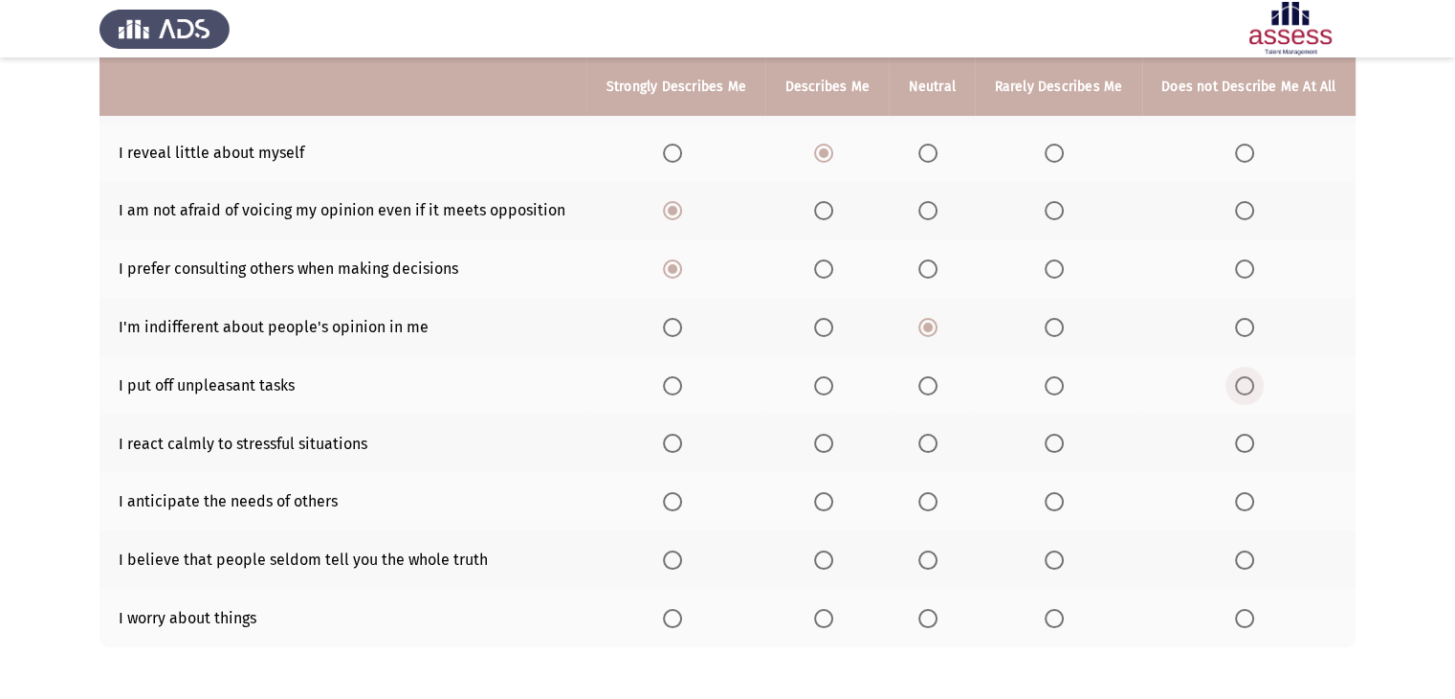
click at [1244, 390] on span "Select an option" at bounding box center [1244, 385] width 19 height 19
click at [1244, 390] on input "Select an option" at bounding box center [1244, 385] width 19 height 19
click at [823, 619] on span "Select an option" at bounding box center [823, 618] width 19 height 19
click at [823, 619] on input "Select an option" at bounding box center [823, 618] width 19 height 19
click at [1062, 569] on span "Select an option" at bounding box center [1054, 559] width 19 height 19
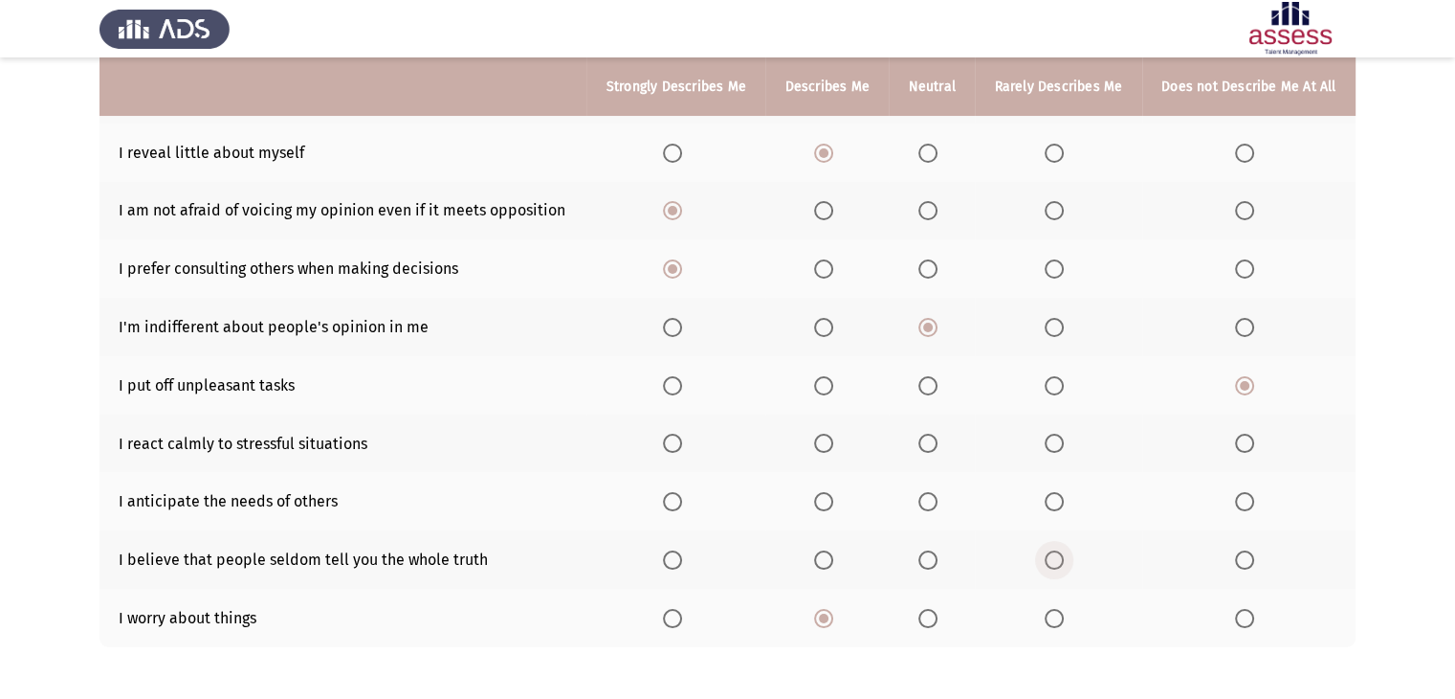
click at [1062, 569] on input "Select an option" at bounding box center [1054, 559] width 19 height 19
click at [832, 499] on span "Select an option" at bounding box center [823, 501] width 19 height 19
click at [832, 499] on input "Select an option" at bounding box center [823, 501] width 19 height 19
click at [833, 438] on span "Select an option" at bounding box center [823, 442] width 19 height 19
click at [833, 438] on input "Select an option" at bounding box center [823, 442] width 19 height 19
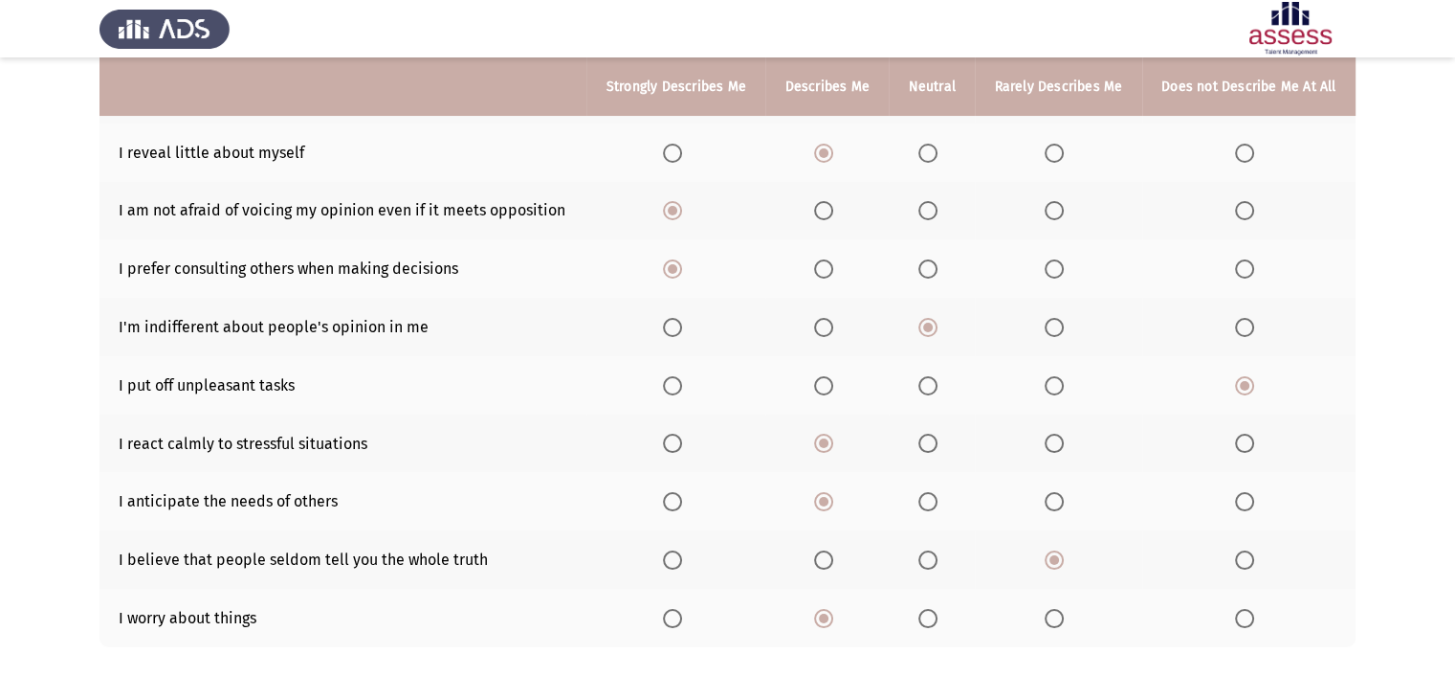
scroll to position [323, 0]
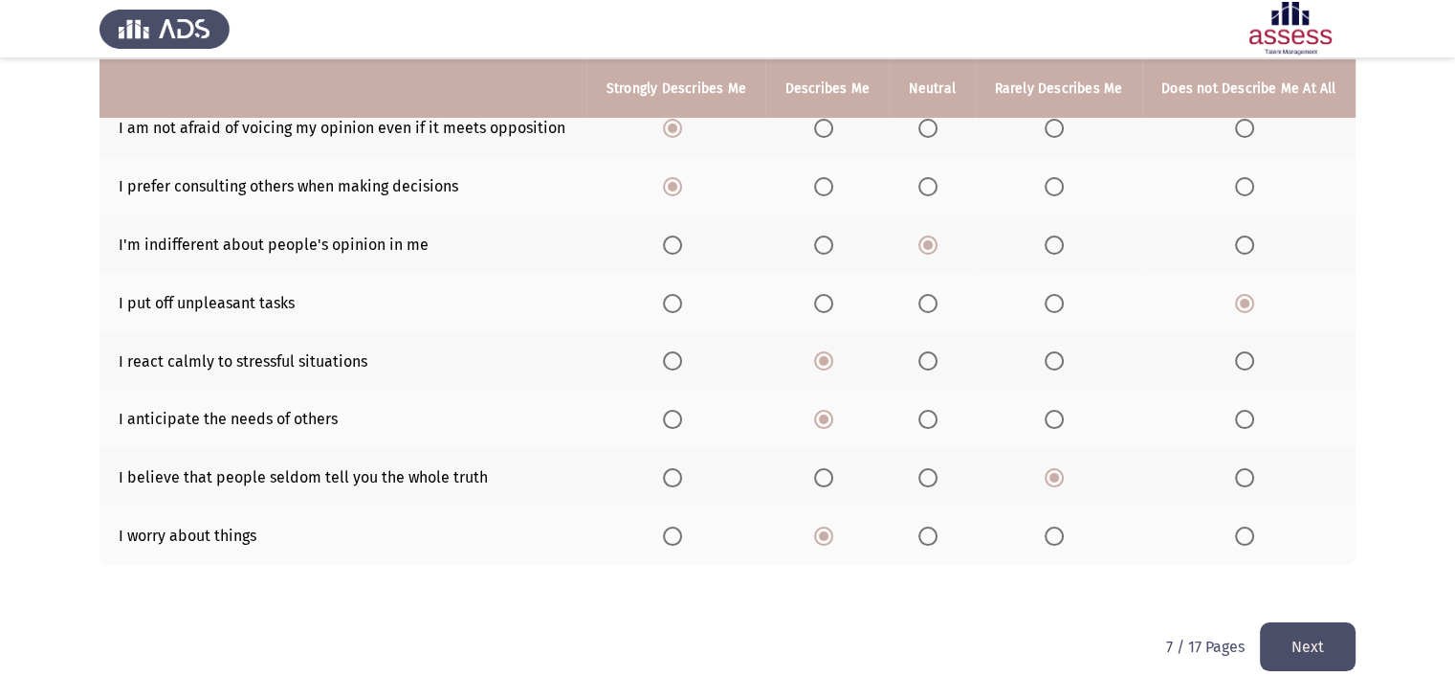
click at [1321, 645] on button "Next" at bounding box center [1308, 646] width 96 height 49
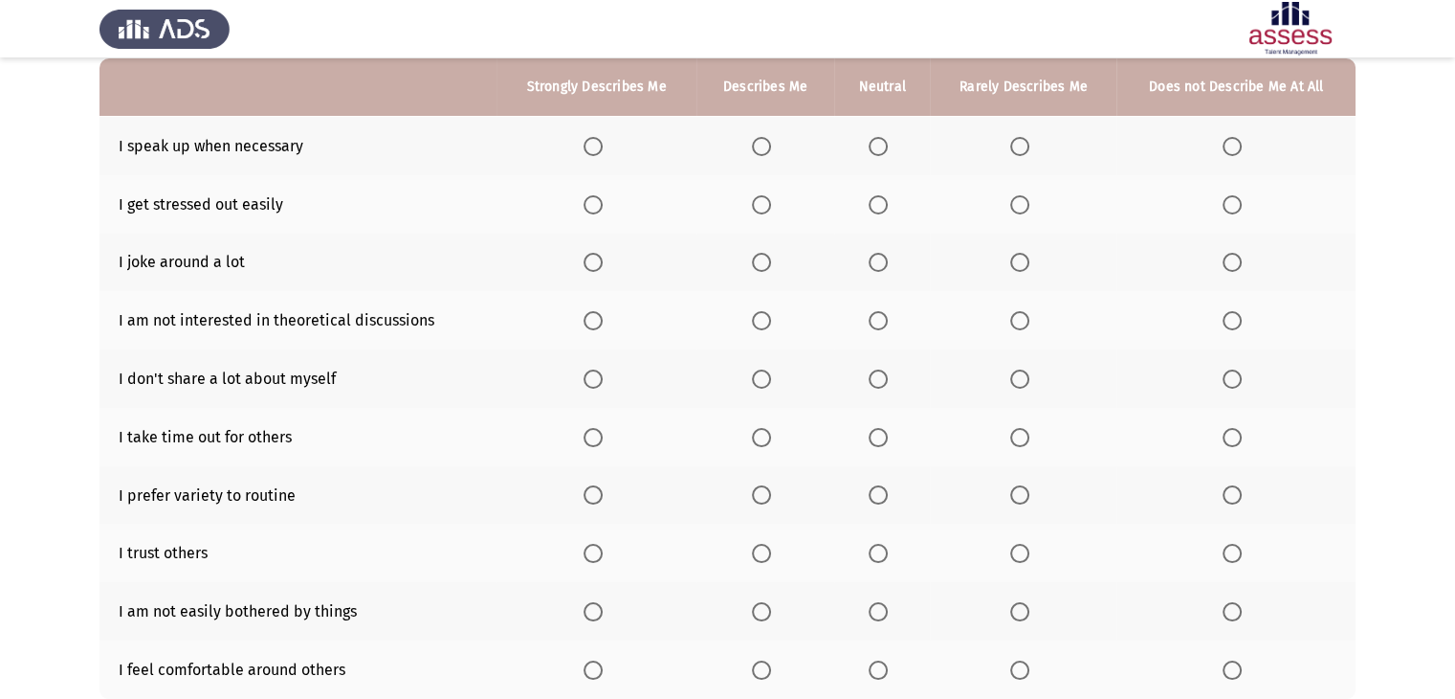
scroll to position [188, 0]
click at [882, 143] on span "Select an option" at bounding box center [878, 146] width 19 height 19
click at [882, 143] on input "Select an option" at bounding box center [878, 146] width 19 height 19
click at [1011, 201] on span "Select an option" at bounding box center [1019, 204] width 19 height 19
click at [1011, 201] on input "Select an option" at bounding box center [1019, 204] width 19 height 19
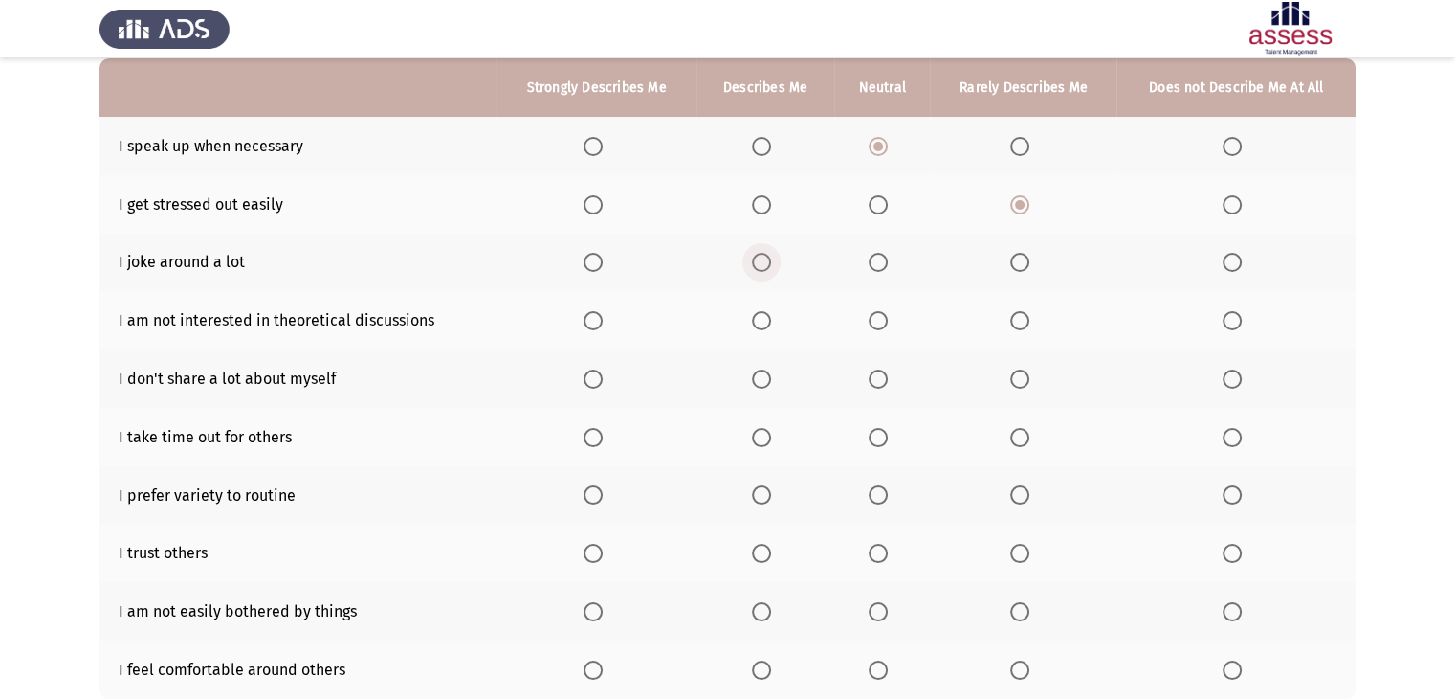
click at [754, 258] on span "Select an option" at bounding box center [761, 262] width 19 height 19
click at [754, 258] on input "Select an option" at bounding box center [761, 262] width 19 height 19
click at [1234, 322] on span "Select an option" at bounding box center [1232, 320] width 19 height 19
click at [1234, 322] on input "Select an option" at bounding box center [1232, 320] width 19 height 19
click at [762, 378] on span "Select an option" at bounding box center [761, 378] width 19 height 19
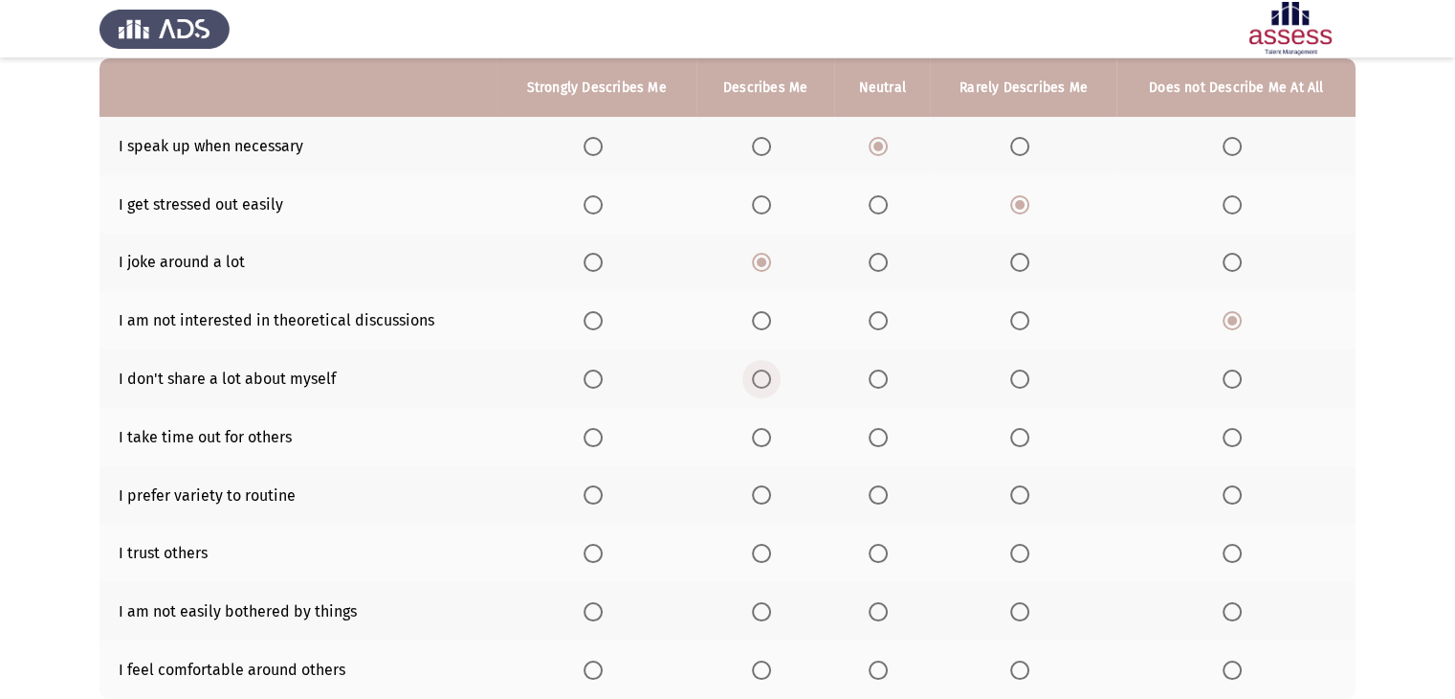
click at [762, 378] on input "Select an option" at bounding box center [761, 378] width 19 height 19
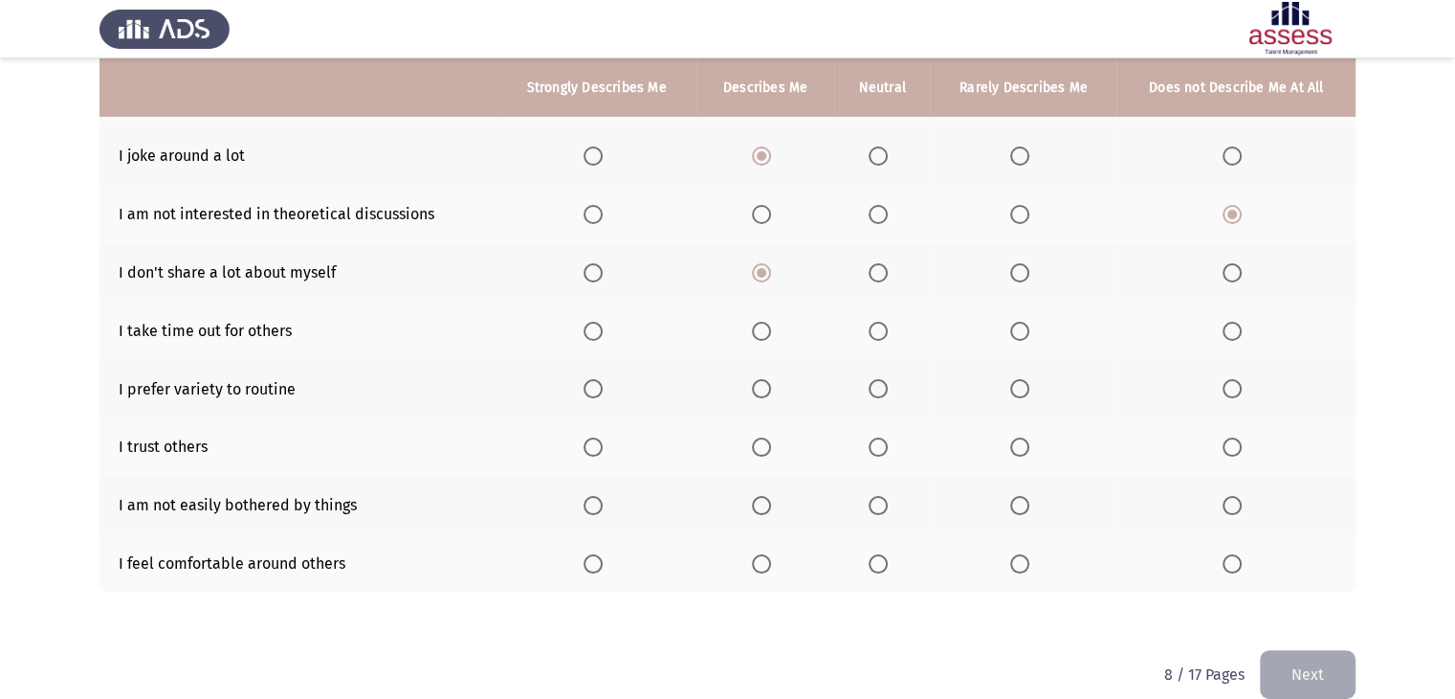
scroll to position [295, 0]
click at [758, 330] on span "Select an option" at bounding box center [761, 330] width 19 height 19
click at [758, 330] on input "Select an option" at bounding box center [761, 330] width 19 height 19
click at [597, 388] on span "Select an option" at bounding box center [593, 387] width 19 height 19
click at [597, 388] on input "Select an option" at bounding box center [593, 387] width 19 height 19
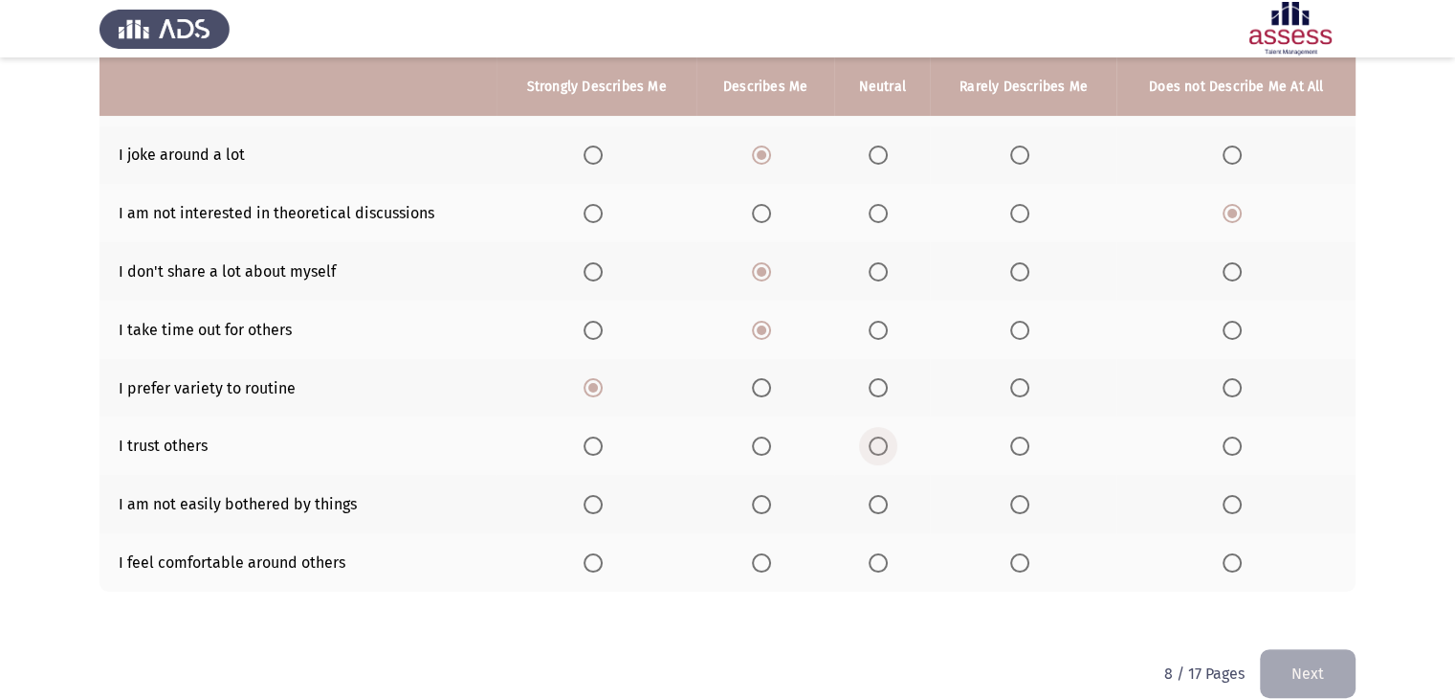
click at [885, 455] on span "Select an option" at bounding box center [878, 445] width 19 height 19
click at [885, 455] on input "Select an option" at bounding box center [878, 445] width 19 height 19
click at [877, 504] on span "Select an option" at bounding box center [878, 504] width 19 height 19
click at [877, 504] on input "Select an option" at bounding box center [878, 504] width 19 height 19
click at [878, 563] on span "Select an option" at bounding box center [878, 562] width 19 height 19
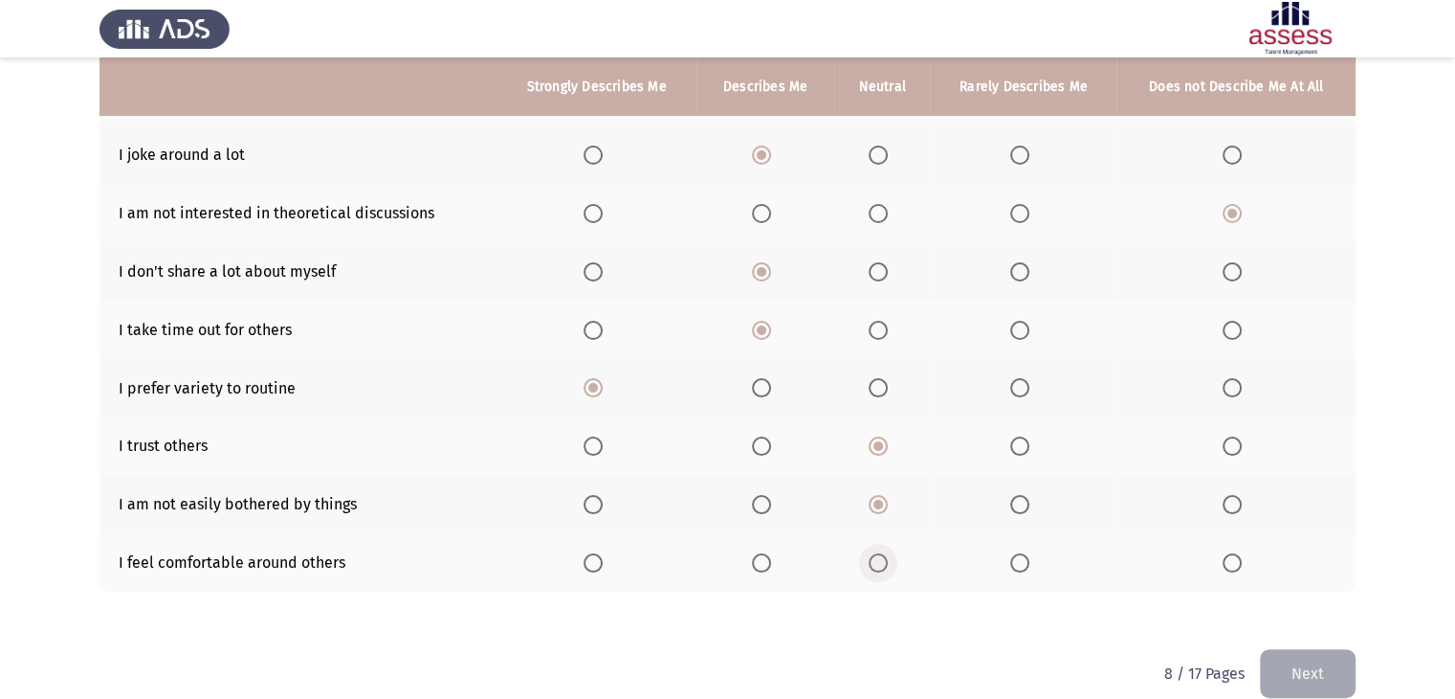
click at [878, 563] on input "Select an option" at bounding box center [878, 562] width 19 height 19
click at [1332, 676] on button "Next" at bounding box center [1308, 673] width 96 height 49
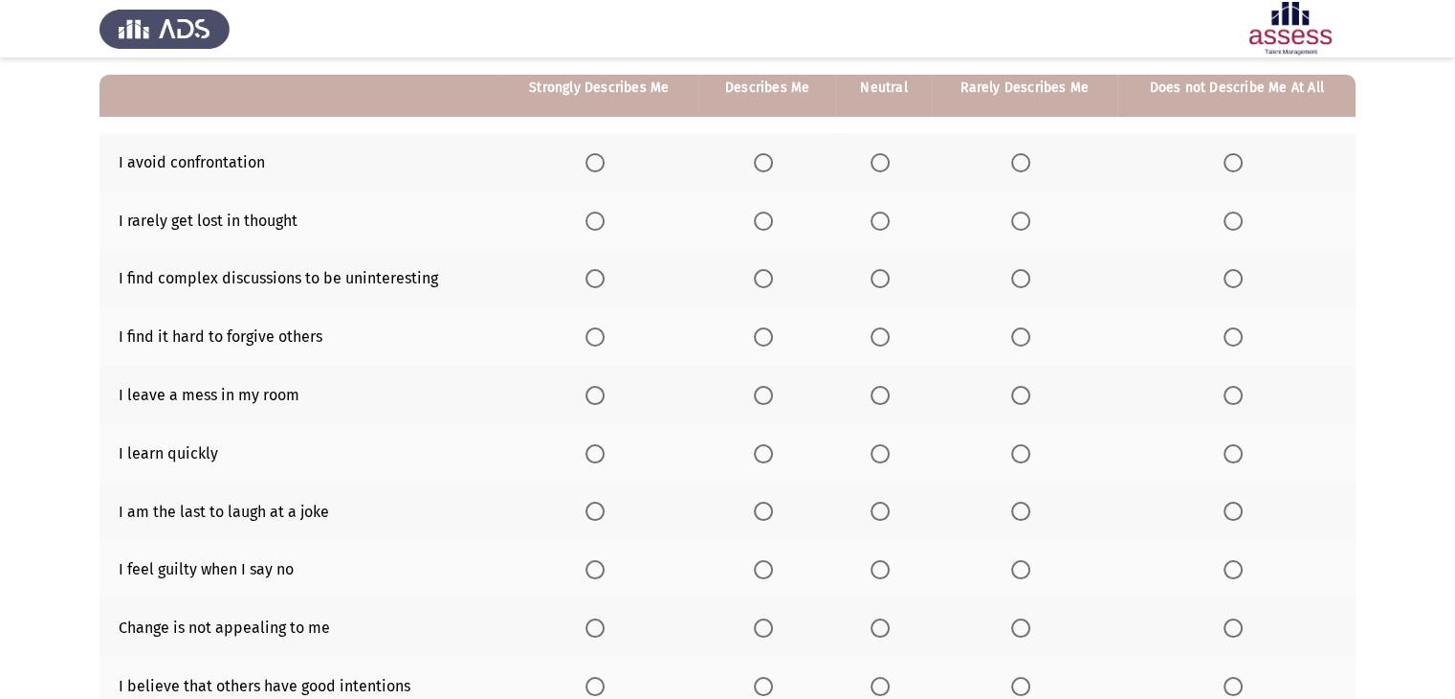
scroll to position [172, 0]
click at [1032, 162] on label "Select an option" at bounding box center [1024, 161] width 27 height 19
click at [1031, 162] on input "Select an option" at bounding box center [1020, 161] width 19 height 19
click at [1035, 219] on label "Select an option" at bounding box center [1024, 220] width 27 height 19
click at [1031, 219] on input "Select an option" at bounding box center [1020, 220] width 19 height 19
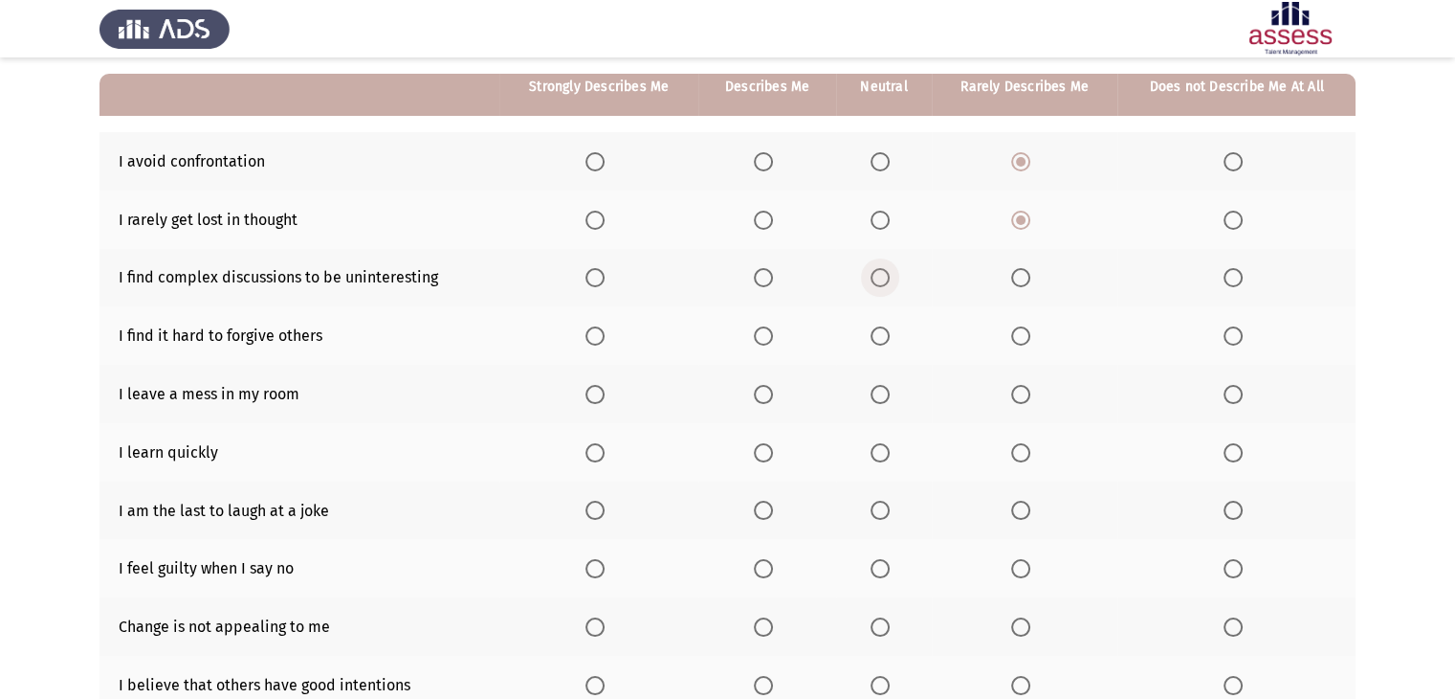
click at [875, 277] on span "Select an option" at bounding box center [880, 277] width 19 height 19
click at [875, 277] on input "Select an option" at bounding box center [880, 277] width 19 height 19
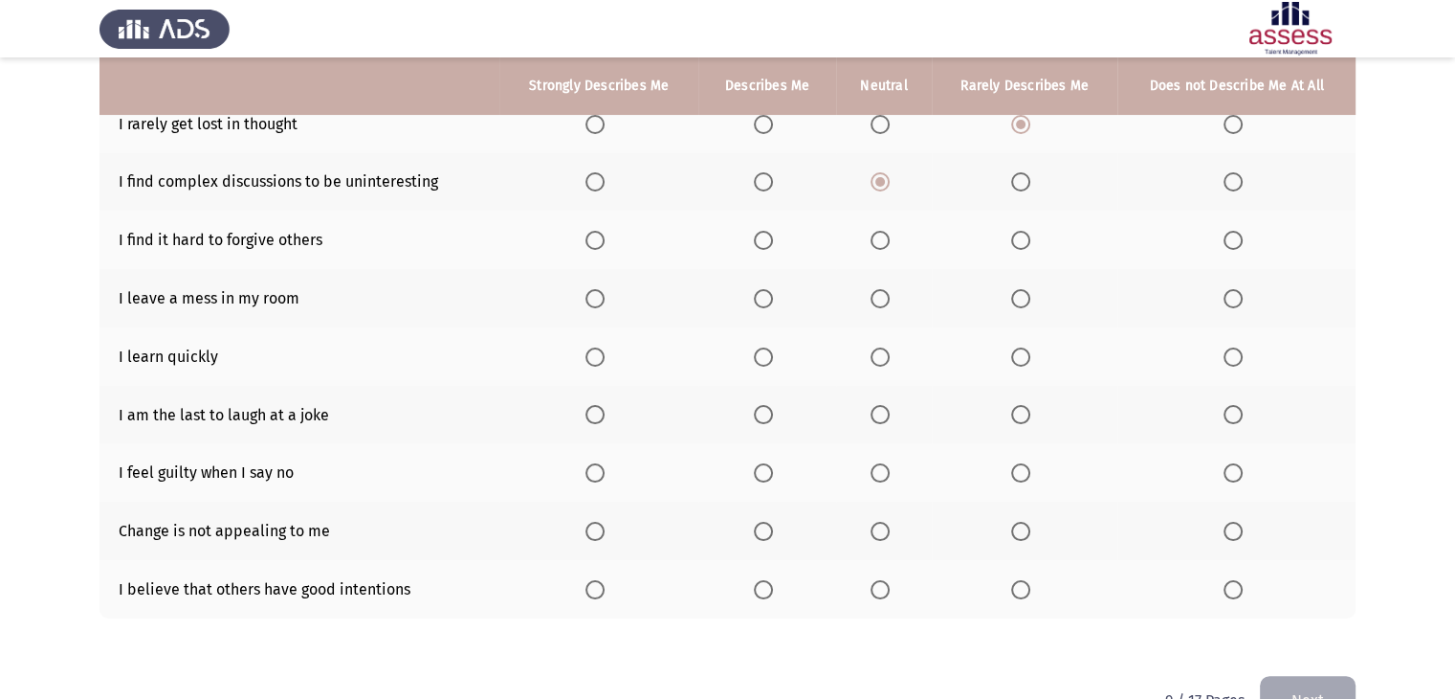
scroll to position [270, 0]
click at [1240, 291] on span "Select an option" at bounding box center [1233, 296] width 19 height 19
click at [1240, 291] on input "Select an option" at bounding box center [1233, 296] width 19 height 19
click at [764, 238] on span "Select an option" at bounding box center [763, 238] width 19 height 19
click at [764, 238] on input "Select an option" at bounding box center [763, 238] width 19 height 19
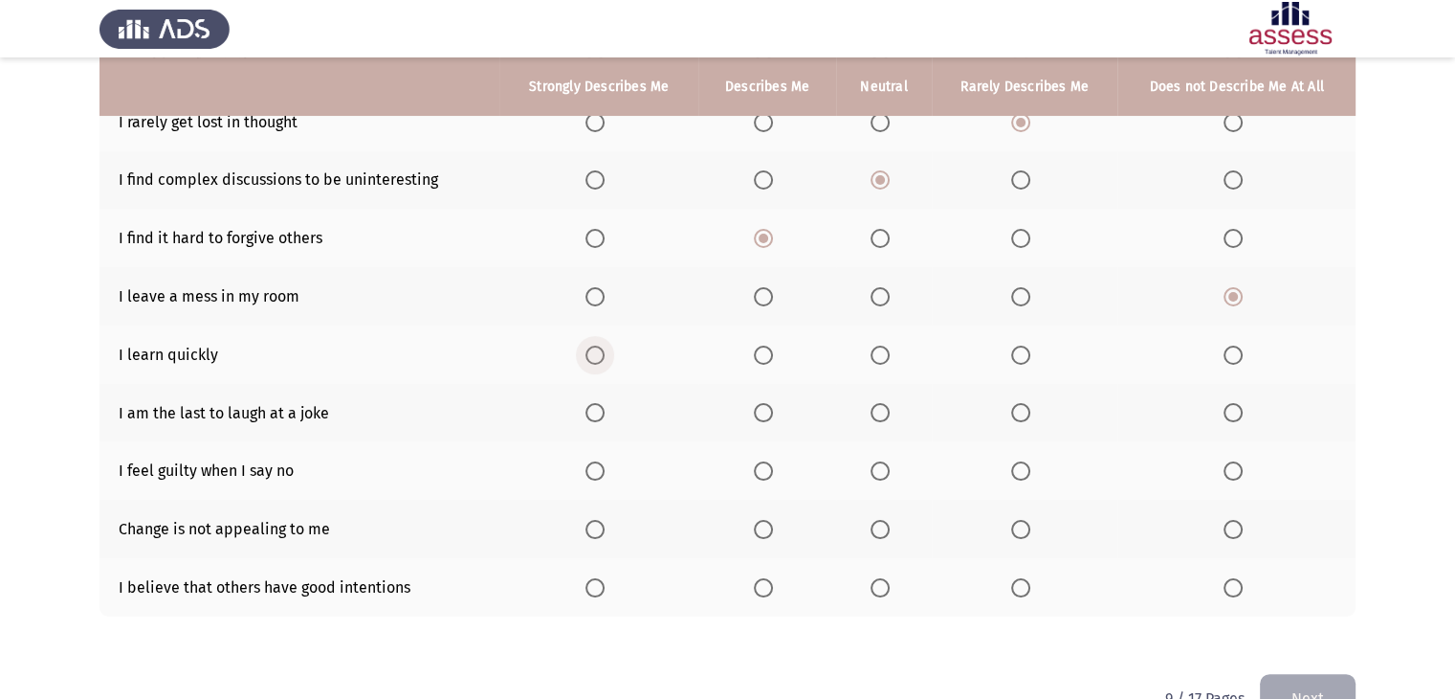
click at [594, 349] on span "Select an option" at bounding box center [595, 354] width 19 height 19
click at [594, 349] on input "Select an option" at bounding box center [595, 354] width 19 height 19
click at [1250, 411] on label "Select an option" at bounding box center [1237, 412] width 27 height 19
click at [1243, 411] on input "Select an option" at bounding box center [1233, 412] width 19 height 19
click at [766, 468] on span "Select an option" at bounding box center [763, 470] width 19 height 19
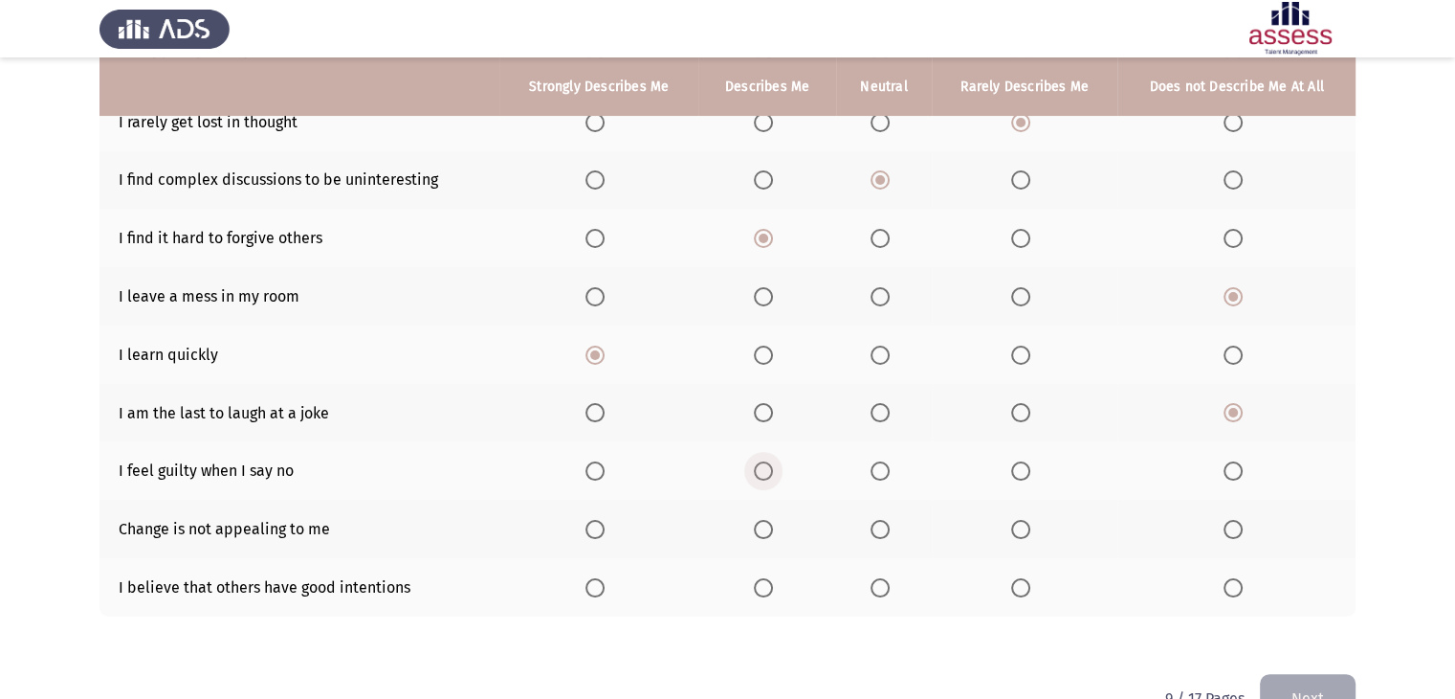
click at [766, 468] on input "Select an option" at bounding box center [763, 470] width 19 height 19
click at [886, 541] on th at bounding box center [884, 529] width 96 height 58
click at [890, 533] on span "Select an option" at bounding box center [880, 529] width 19 height 19
click at [890, 533] on input "Select an option" at bounding box center [880, 529] width 19 height 19
click at [890, 583] on span "Select an option" at bounding box center [880, 587] width 19 height 19
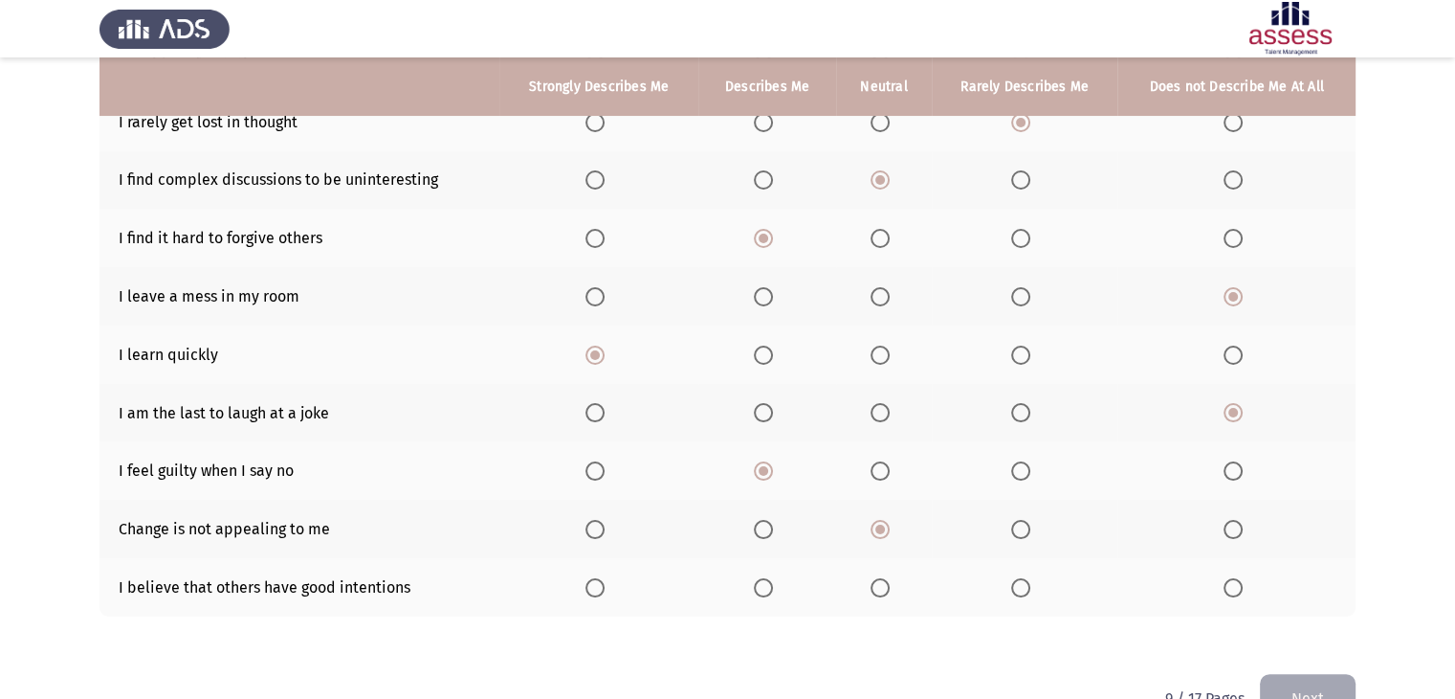
click at [890, 583] on input "Select an option" at bounding box center [880, 587] width 19 height 19
click at [1329, 680] on button "Next" at bounding box center [1308, 698] width 96 height 49
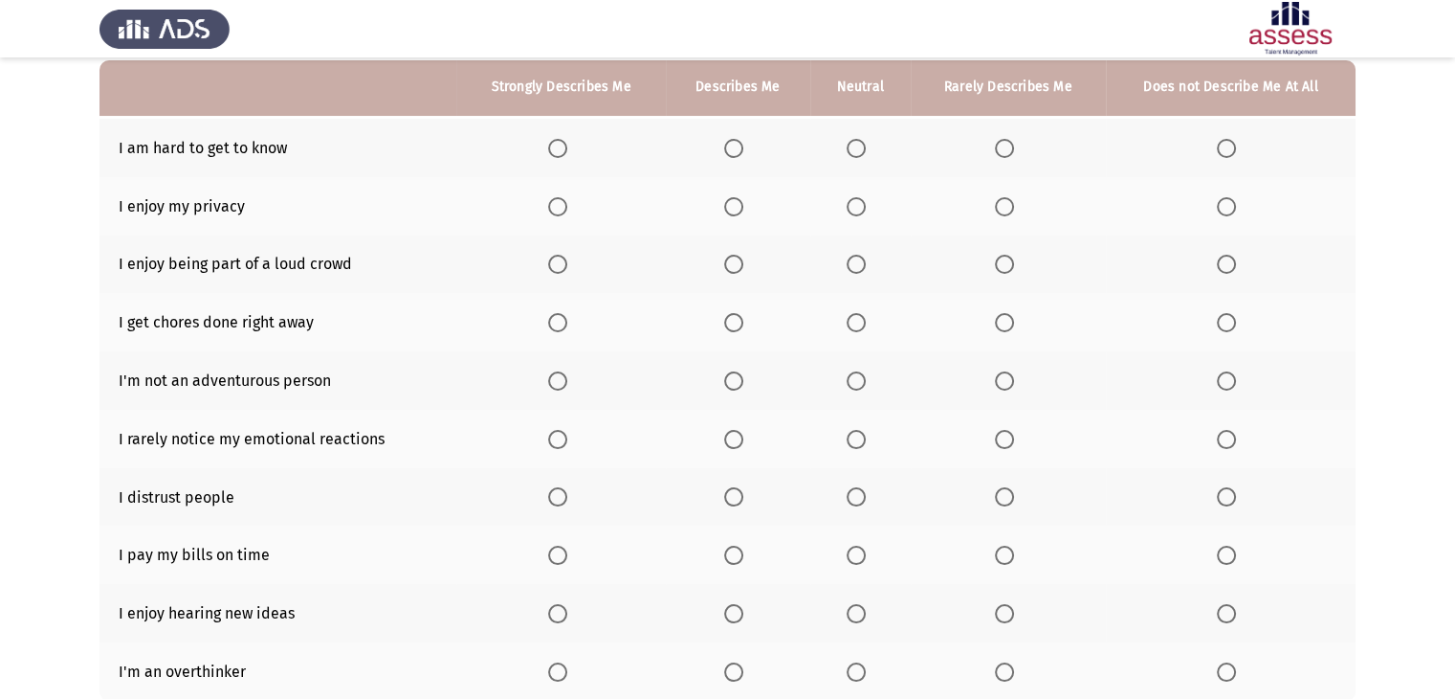
scroll to position [187, 0]
click at [1005, 144] on span "Select an option" at bounding box center [1004, 147] width 19 height 19
click at [1005, 144] on input "Select an option" at bounding box center [1004, 147] width 19 height 19
click at [745, 208] on label "Select an option" at bounding box center [737, 205] width 27 height 19
click at [744, 208] on input "Select an option" at bounding box center [733, 205] width 19 height 19
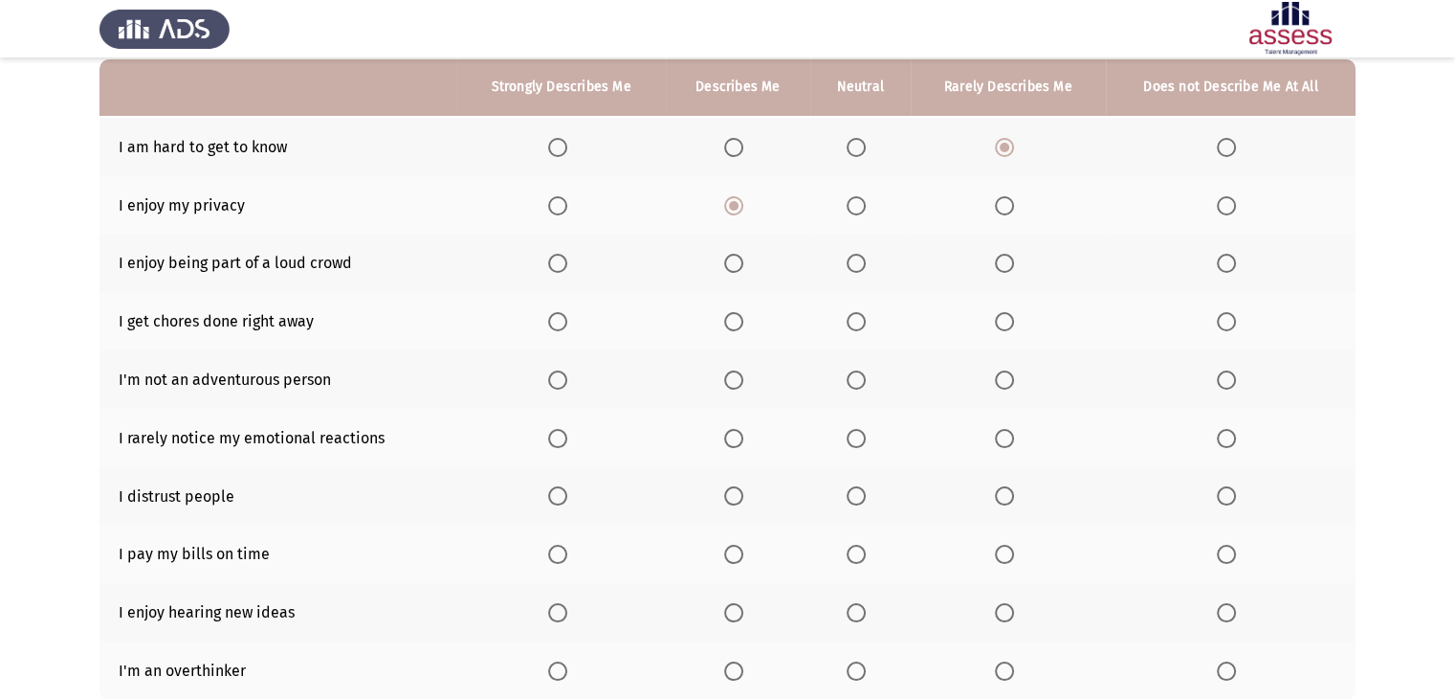
click at [570, 260] on label "Select an option" at bounding box center [561, 263] width 27 height 19
click at [567, 260] on input "Select an option" at bounding box center [557, 263] width 19 height 19
click at [859, 322] on span "Select an option" at bounding box center [856, 321] width 19 height 19
click at [859, 322] on input "Select an option" at bounding box center [856, 321] width 19 height 19
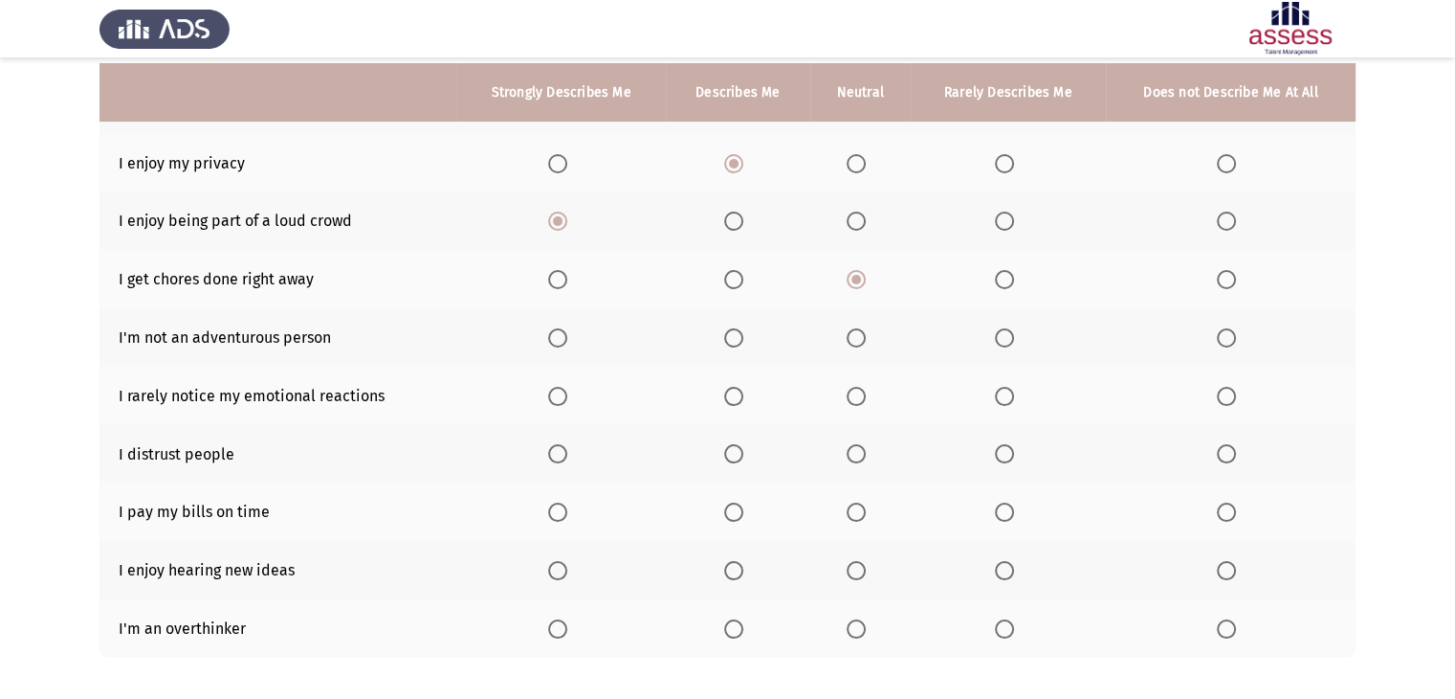
scroll to position [235, 0]
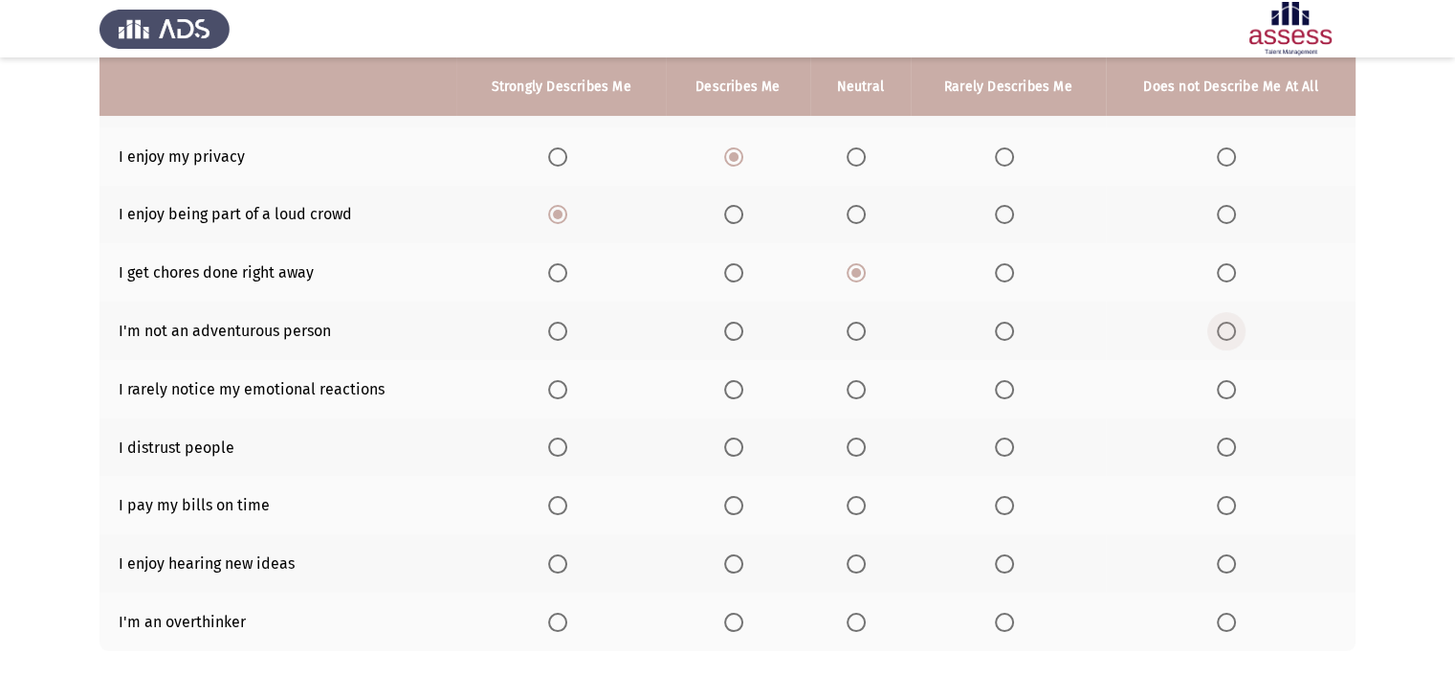
click at [1224, 333] on span "Select an option" at bounding box center [1226, 331] width 19 height 19
click at [1224, 333] on input "Select an option" at bounding box center [1226, 331] width 19 height 19
click at [729, 388] on span "Select an option" at bounding box center [733, 389] width 19 height 19
click at [729, 388] on input "Select an option" at bounding box center [733, 389] width 19 height 19
click at [865, 446] on span "Select an option" at bounding box center [856, 446] width 19 height 19
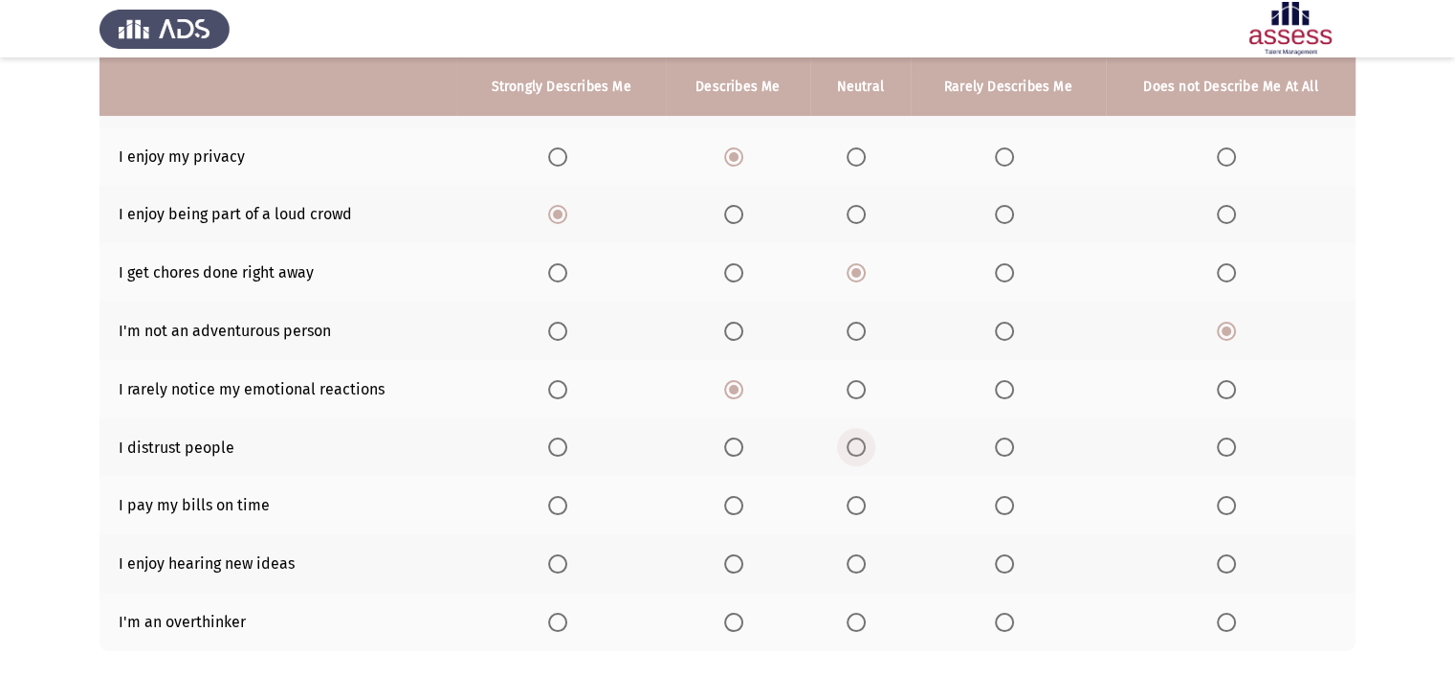
click at [865, 446] on input "Select an option" at bounding box center [856, 446] width 19 height 19
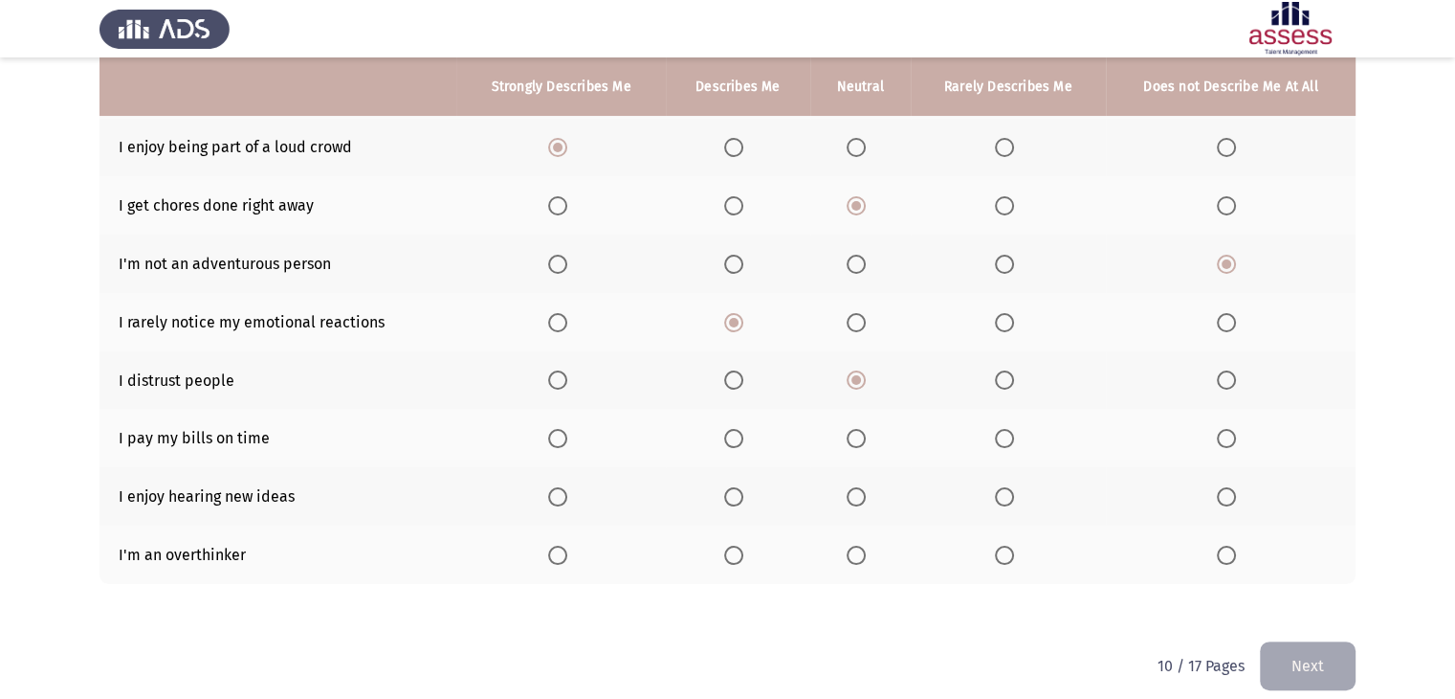
scroll to position [304, 0]
click at [558, 435] on span "Select an option" at bounding box center [557, 436] width 19 height 19
click at [558, 435] on input "Select an option" at bounding box center [557, 436] width 19 height 19
click at [563, 492] on span "Select an option" at bounding box center [557, 494] width 19 height 19
click at [563, 492] on input "Select an option" at bounding box center [557, 494] width 19 height 19
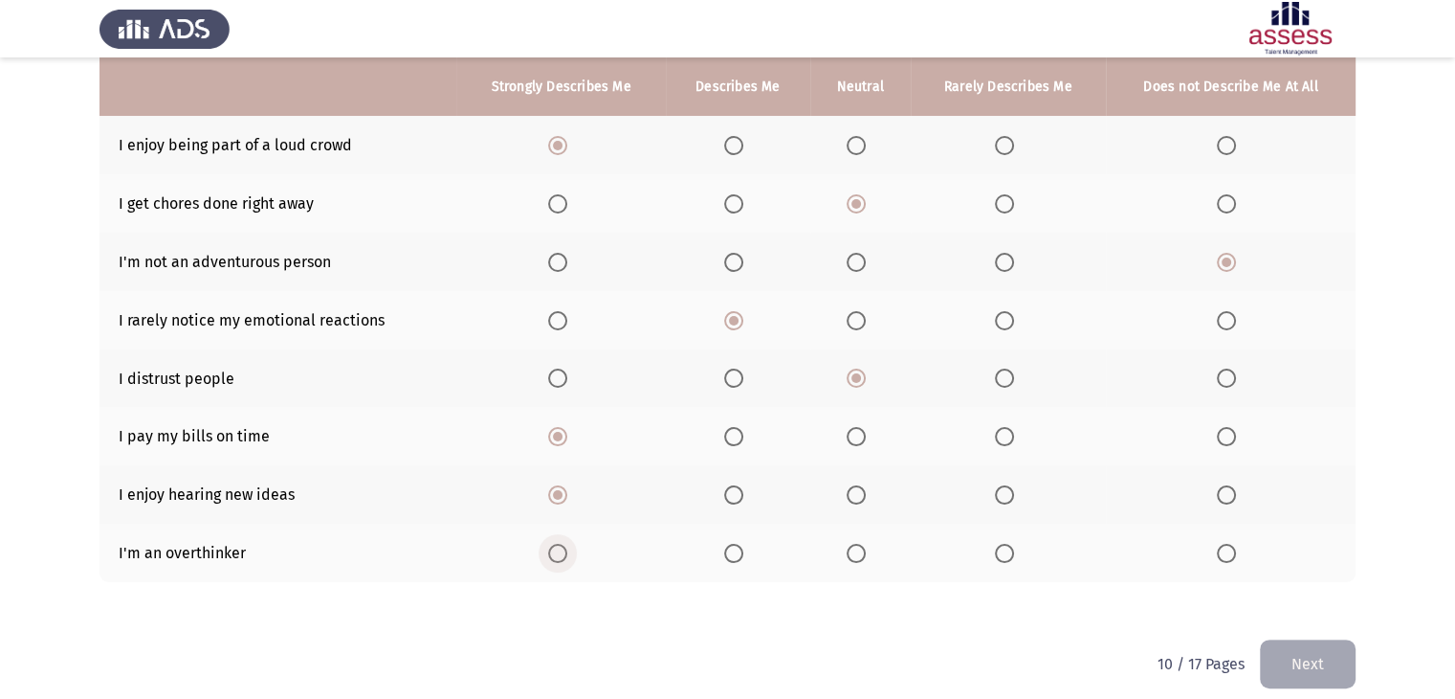
click at [566, 553] on span "Select an option" at bounding box center [557, 553] width 19 height 19
click at [566, 553] on input "Select an option" at bounding box center [557, 553] width 19 height 19
click at [1294, 663] on button "Next" at bounding box center [1308, 663] width 96 height 49
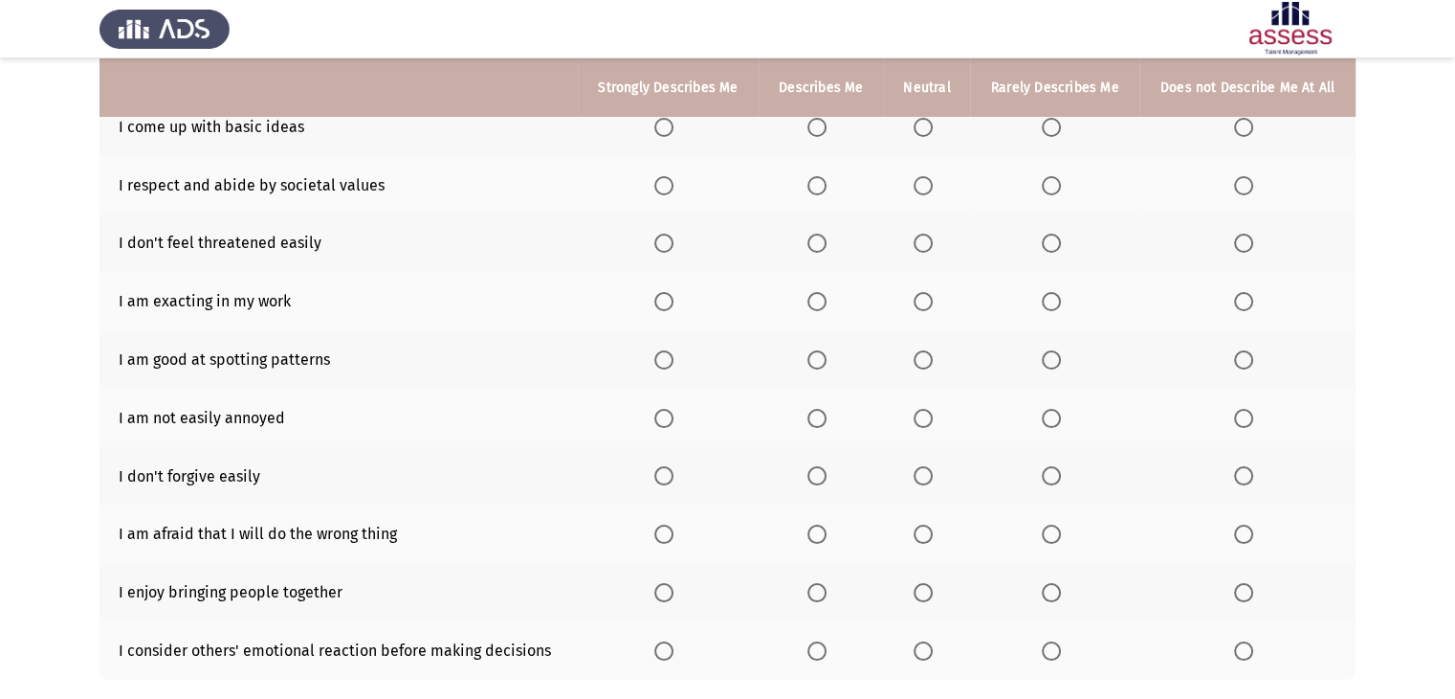
scroll to position [211, 0]
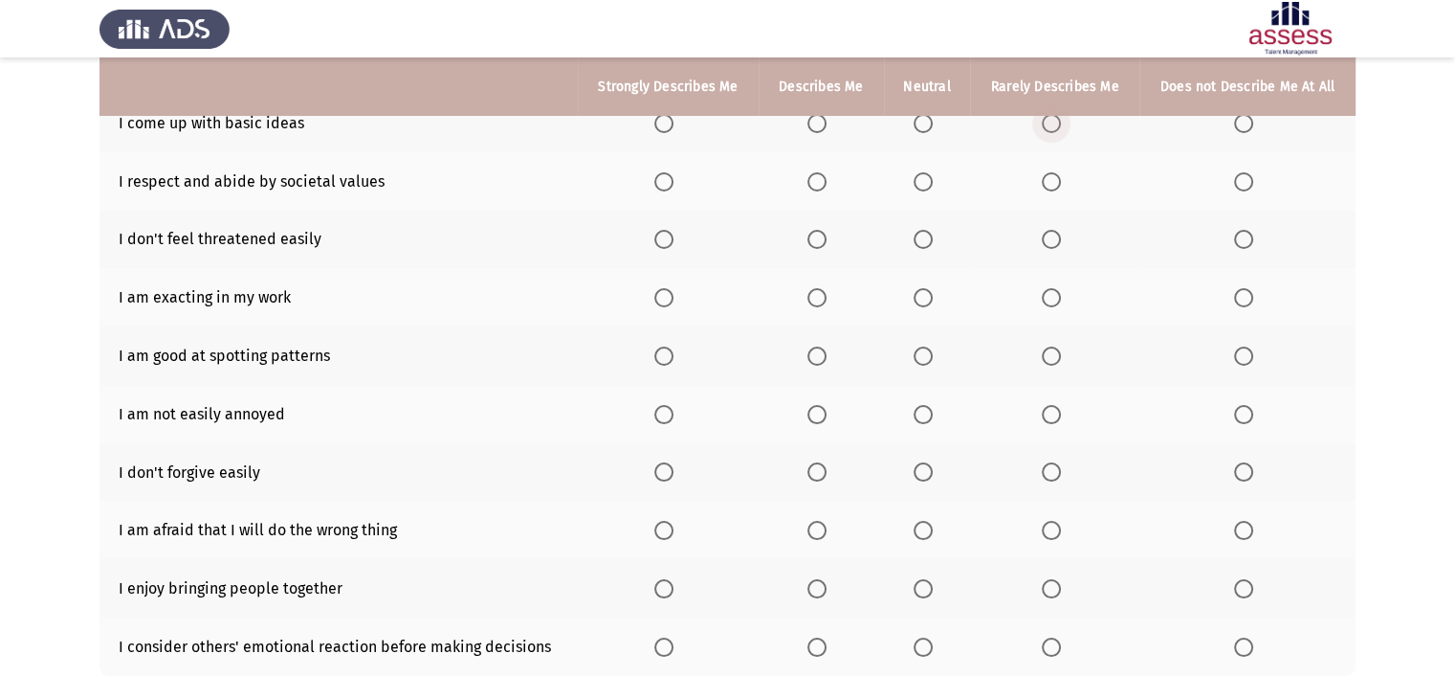
click at [1059, 123] on span "Select an option" at bounding box center [1051, 123] width 19 height 19
click at [1059, 123] on input "Select an option" at bounding box center [1051, 123] width 19 height 19
click at [927, 183] on span "Select an option" at bounding box center [923, 181] width 19 height 19
click at [927, 183] on input "Select an option" at bounding box center [923, 181] width 19 height 19
click at [824, 241] on span "Select an option" at bounding box center [817, 239] width 19 height 19
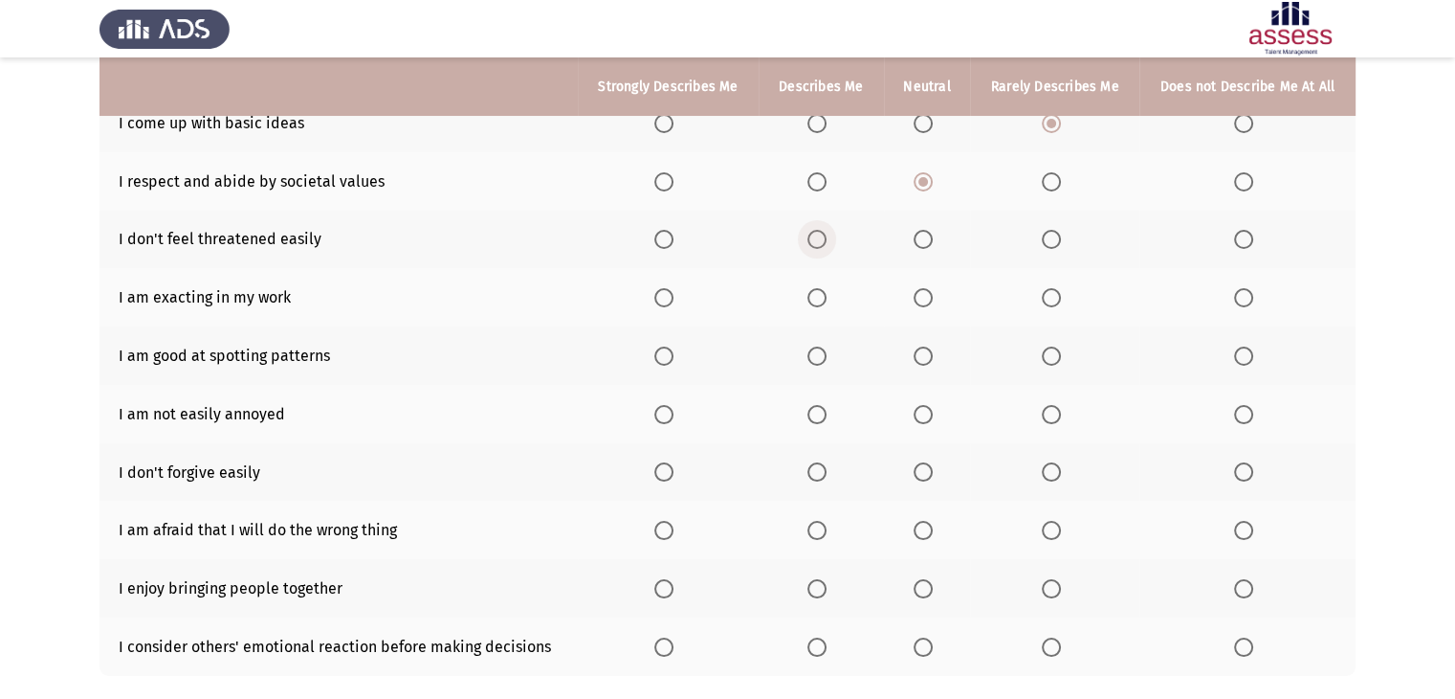
click at [824, 241] on input "Select an option" at bounding box center [817, 239] width 19 height 19
click at [831, 292] on label "Select an option" at bounding box center [821, 297] width 27 height 19
click at [827, 292] on input "Select an option" at bounding box center [817, 297] width 19 height 19
click at [664, 357] on span "Select an option" at bounding box center [664, 355] width 19 height 19
click at [664, 357] on input "Select an option" at bounding box center [664, 355] width 19 height 19
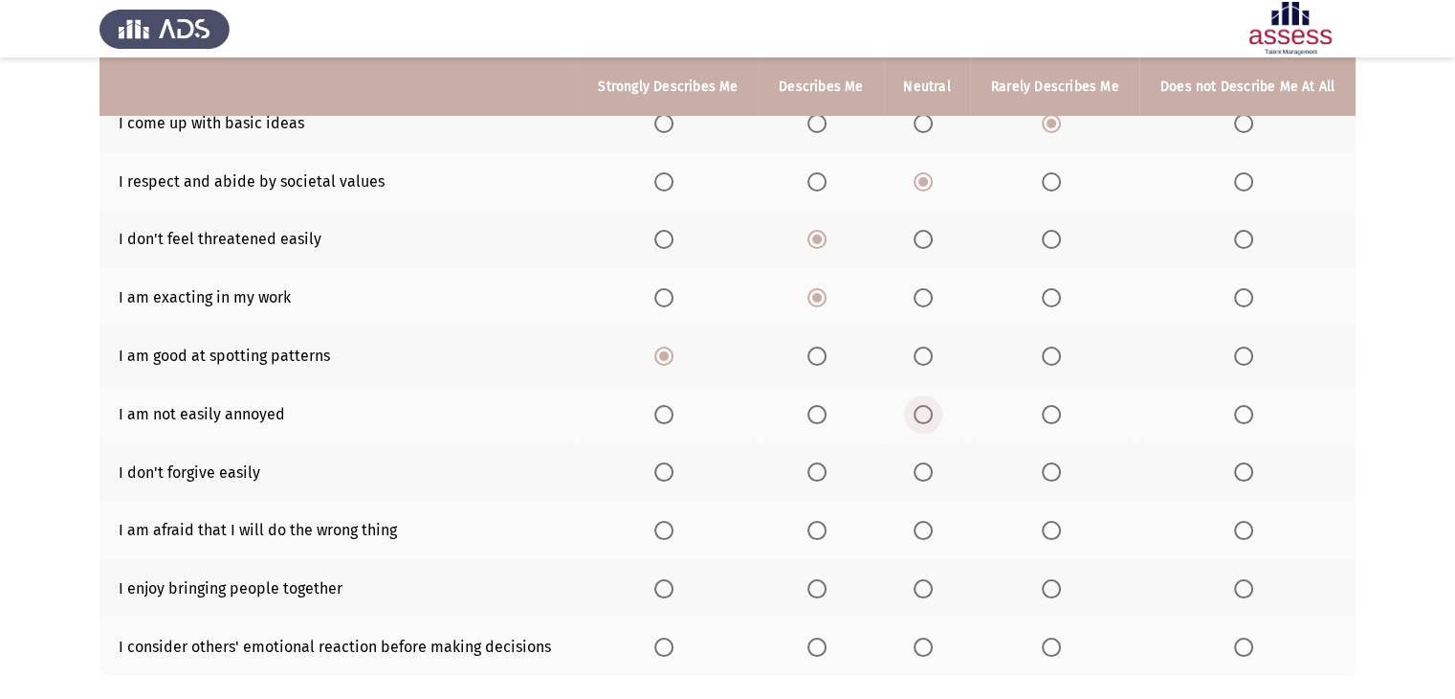
click at [929, 418] on span "Select an option" at bounding box center [923, 414] width 19 height 19
click at [929, 418] on input "Select an option" at bounding box center [923, 414] width 19 height 19
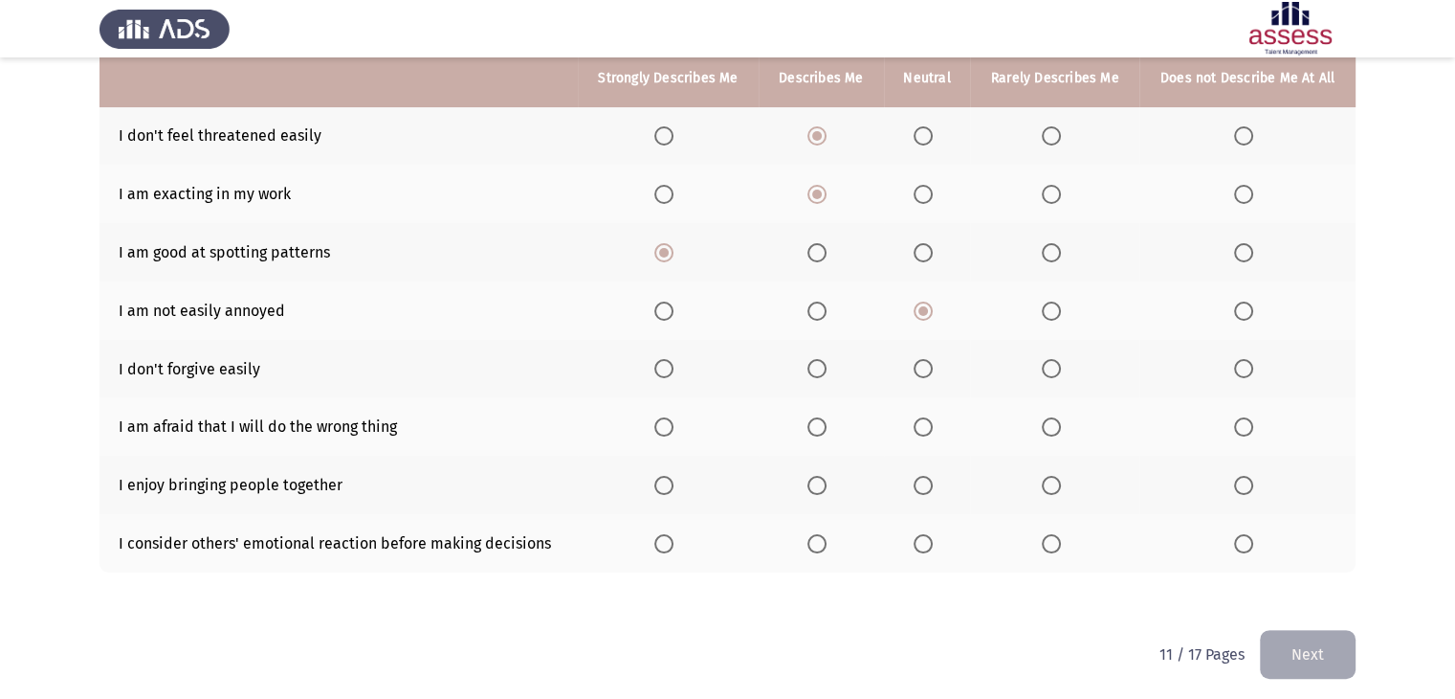
scroll to position [322, 0]
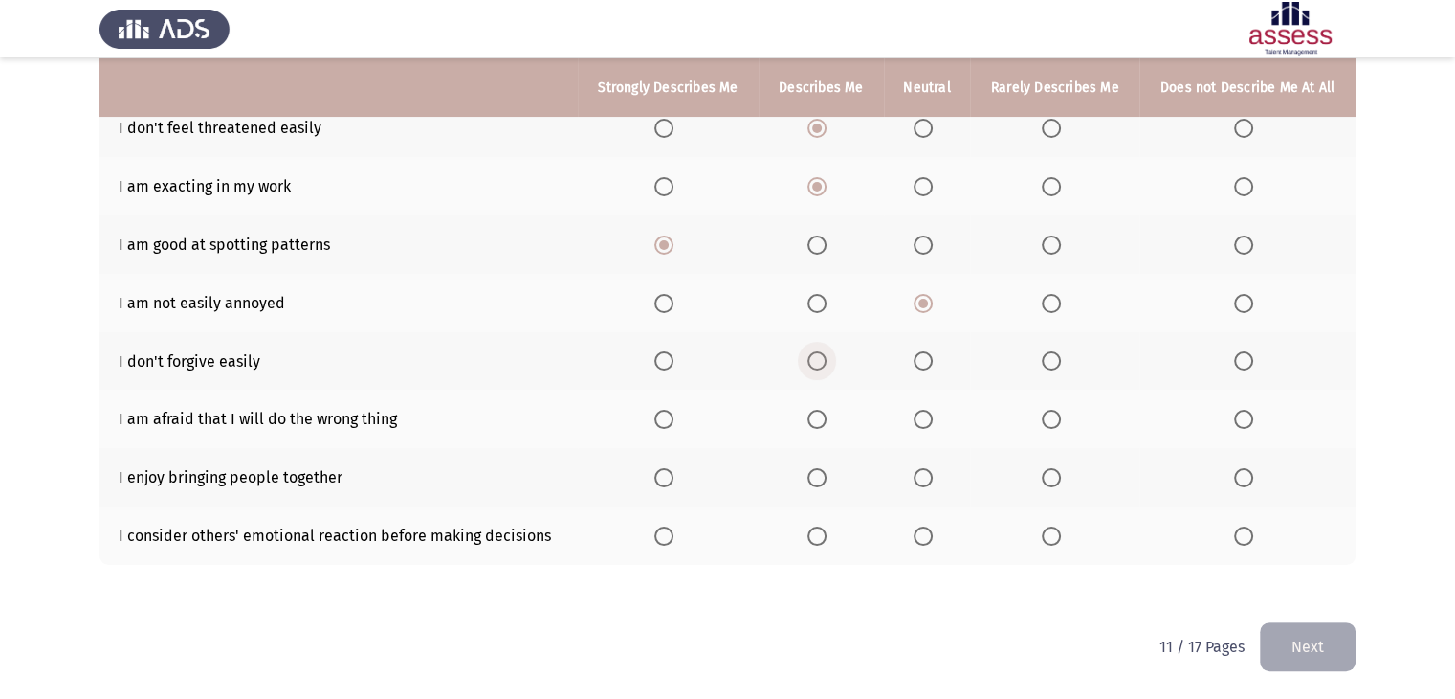
click at [827, 365] on span "Select an option" at bounding box center [817, 360] width 19 height 19
click at [827, 365] on input "Select an option" at bounding box center [817, 360] width 19 height 19
click at [815, 418] on span "Select an option" at bounding box center [817, 419] width 19 height 19
click at [815, 418] on input "Select an option" at bounding box center [817, 419] width 19 height 19
click at [670, 473] on span "Select an option" at bounding box center [664, 477] width 19 height 19
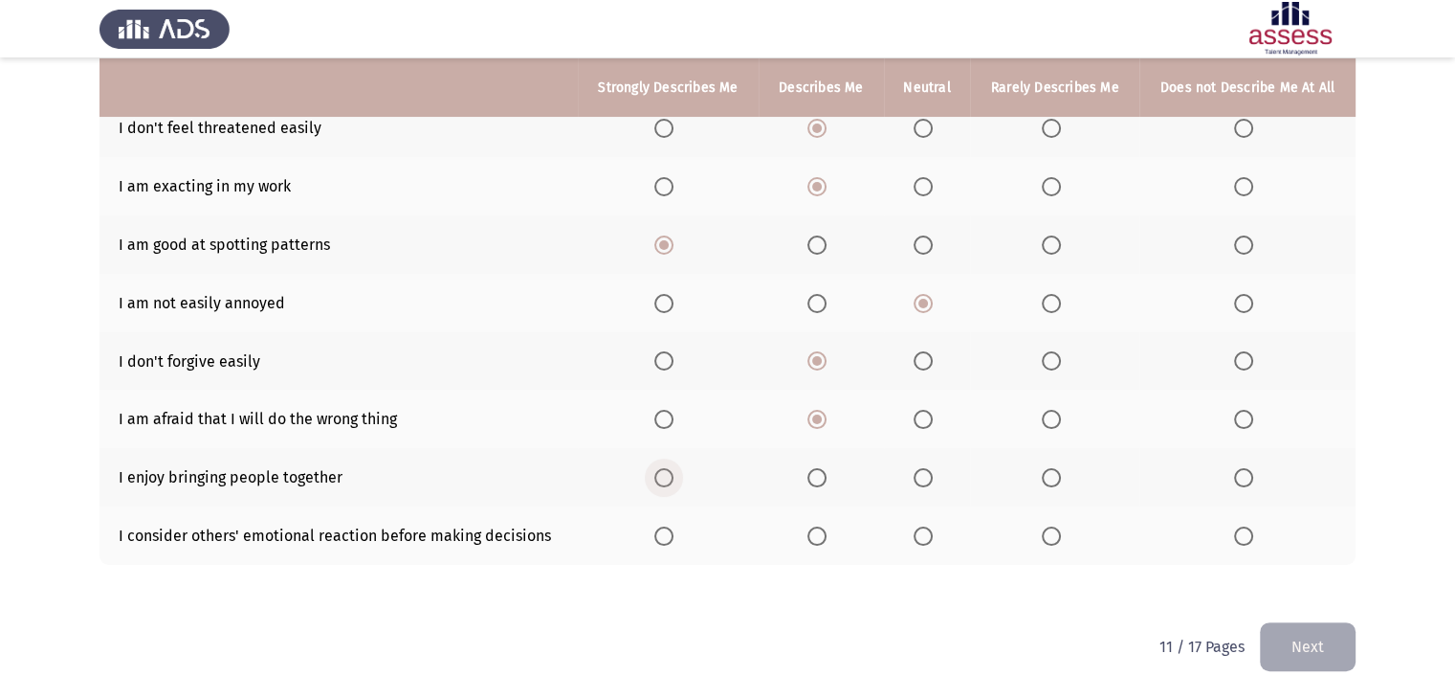
click at [670, 473] on input "Select an option" at bounding box center [664, 477] width 19 height 19
click at [919, 537] on span "Select an option" at bounding box center [923, 535] width 19 height 19
click at [919, 537] on input "Select an option" at bounding box center [923, 535] width 19 height 19
click at [1331, 647] on button "Next" at bounding box center [1308, 646] width 96 height 49
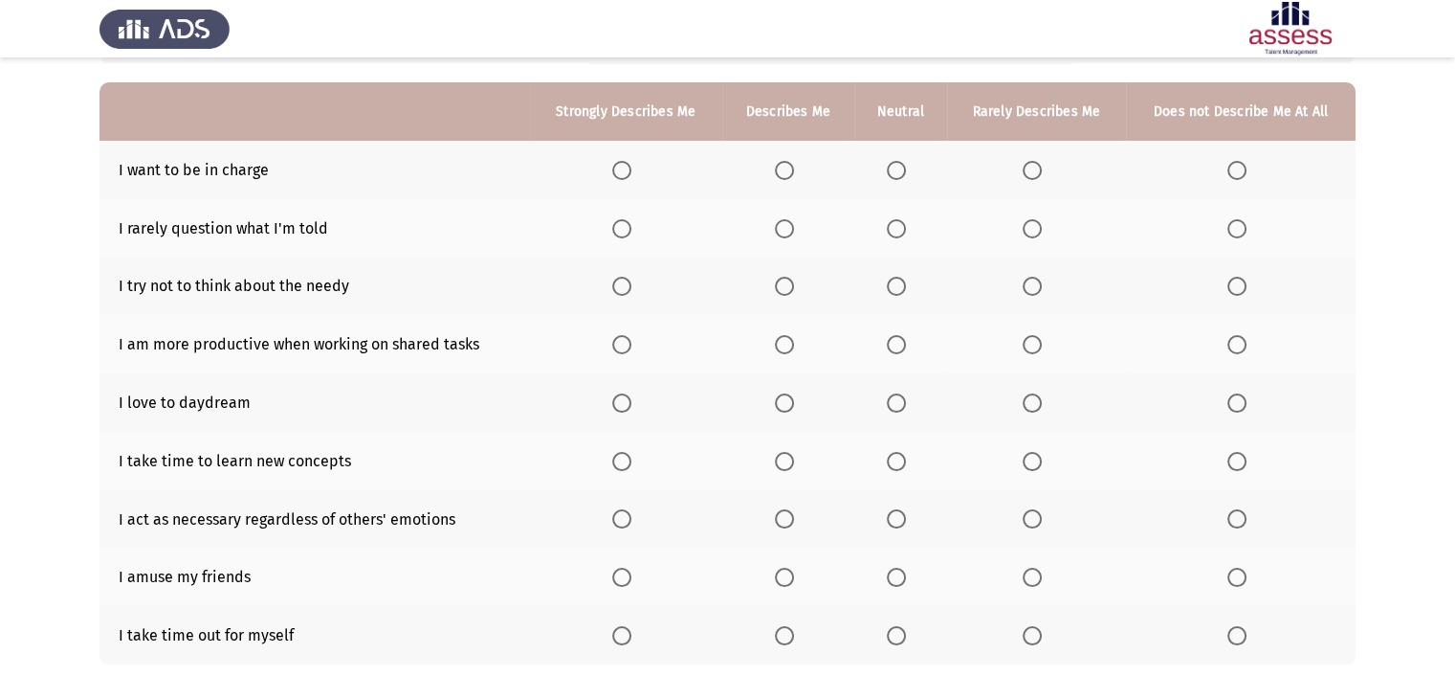
scroll to position [165, 0]
click at [628, 169] on span "Select an option" at bounding box center [621, 169] width 19 height 19
click at [628, 169] on input "Select an option" at bounding box center [621, 169] width 19 height 19
click at [1239, 226] on span "Select an option" at bounding box center [1237, 227] width 19 height 19
click at [1239, 226] on input "Select an option" at bounding box center [1237, 227] width 19 height 19
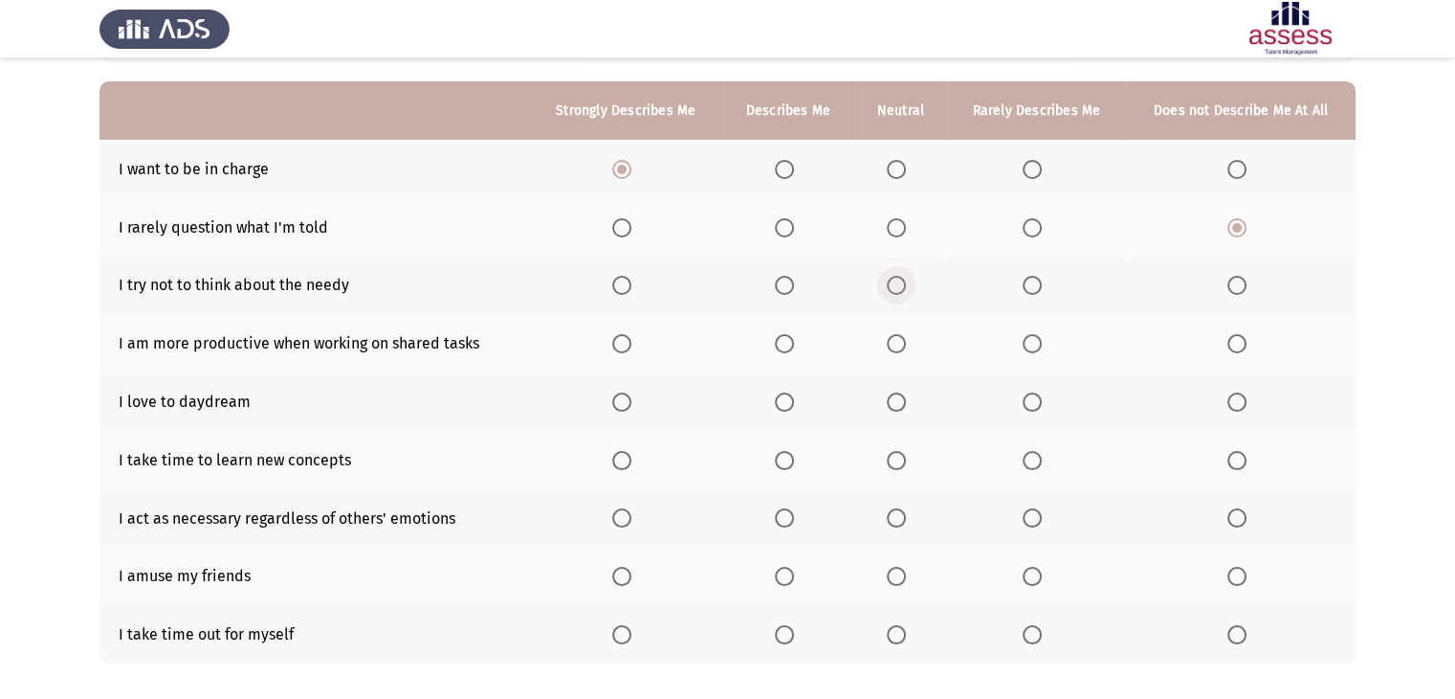
click at [899, 292] on span "Select an option" at bounding box center [896, 285] width 19 height 19
click at [899, 292] on input "Select an option" at bounding box center [896, 285] width 19 height 19
click at [899, 342] on span "Select an option" at bounding box center [896, 343] width 19 height 19
click at [899, 342] on input "Select an option" at bounding box center [896, 343] width 19 height 19
click at [910, 407] on label "Select an option" at bounding box center [900, 401] width 27 height 19
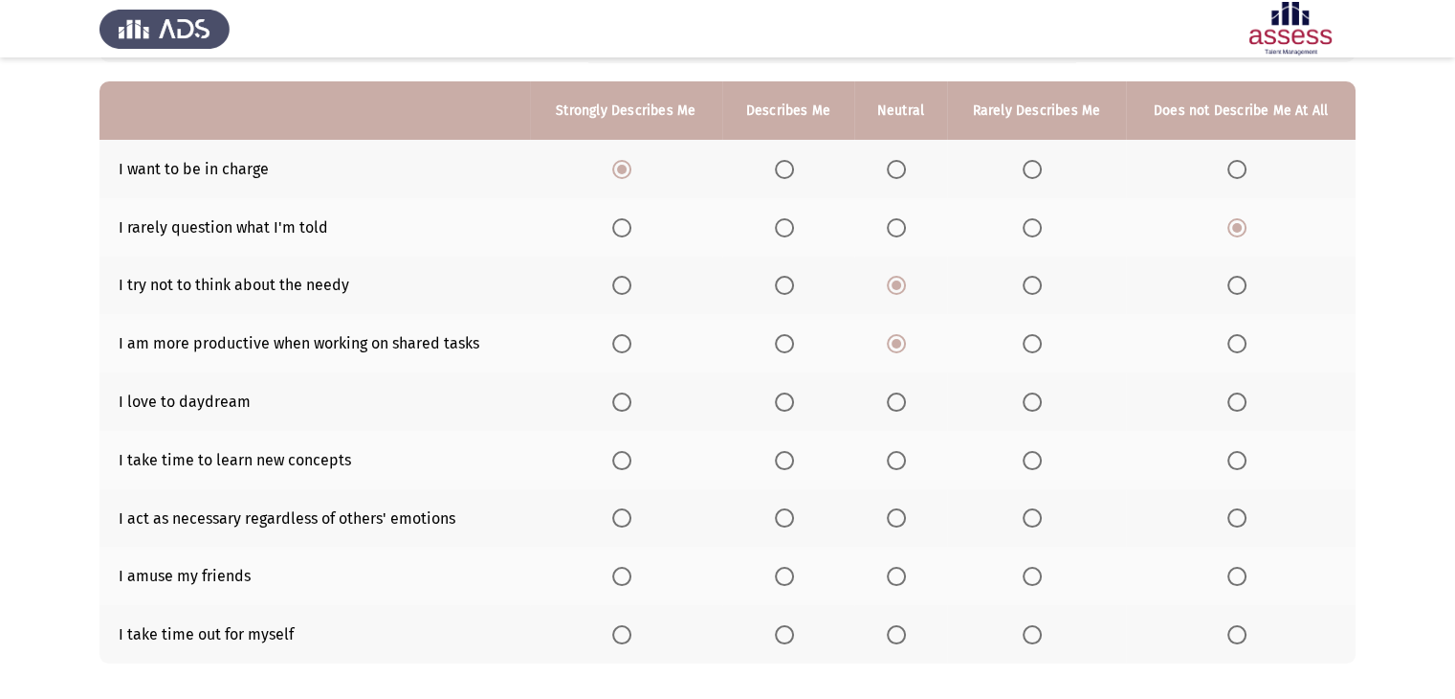
click at [906, 407] on input "Select an option" at bounding box center [896, 401] width 19 height 19
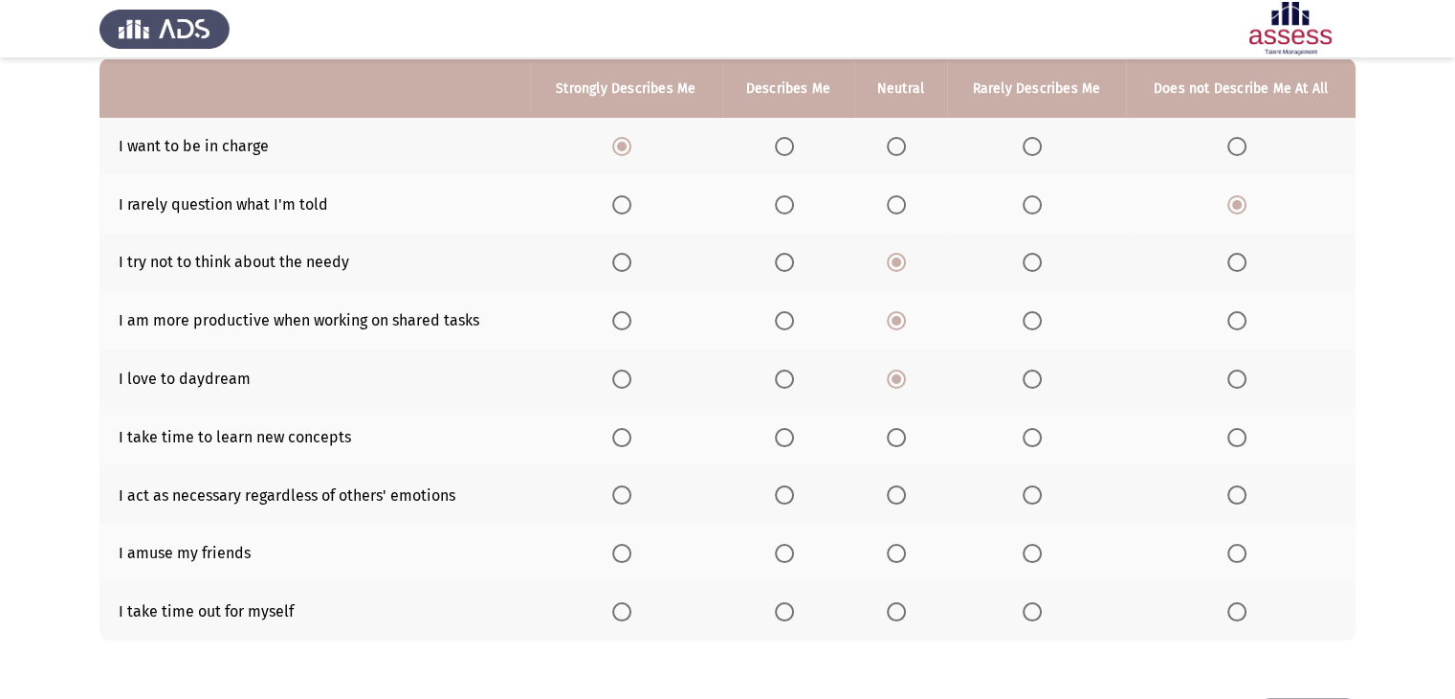
scroll to position [189, 0]
click at [784, 388] on th at bounding box center [788, 376] width 133 height 58
click at [785, 379] on span "Select an option" at bounding box center [784, 376] width 19 height 19
click at [785, 379] on input "Select an option" at bounding box center [784, 376] width 19 height 19
click at [630, 438] on span "Select an option" at bounding box center [621, 435] width 19 height 19
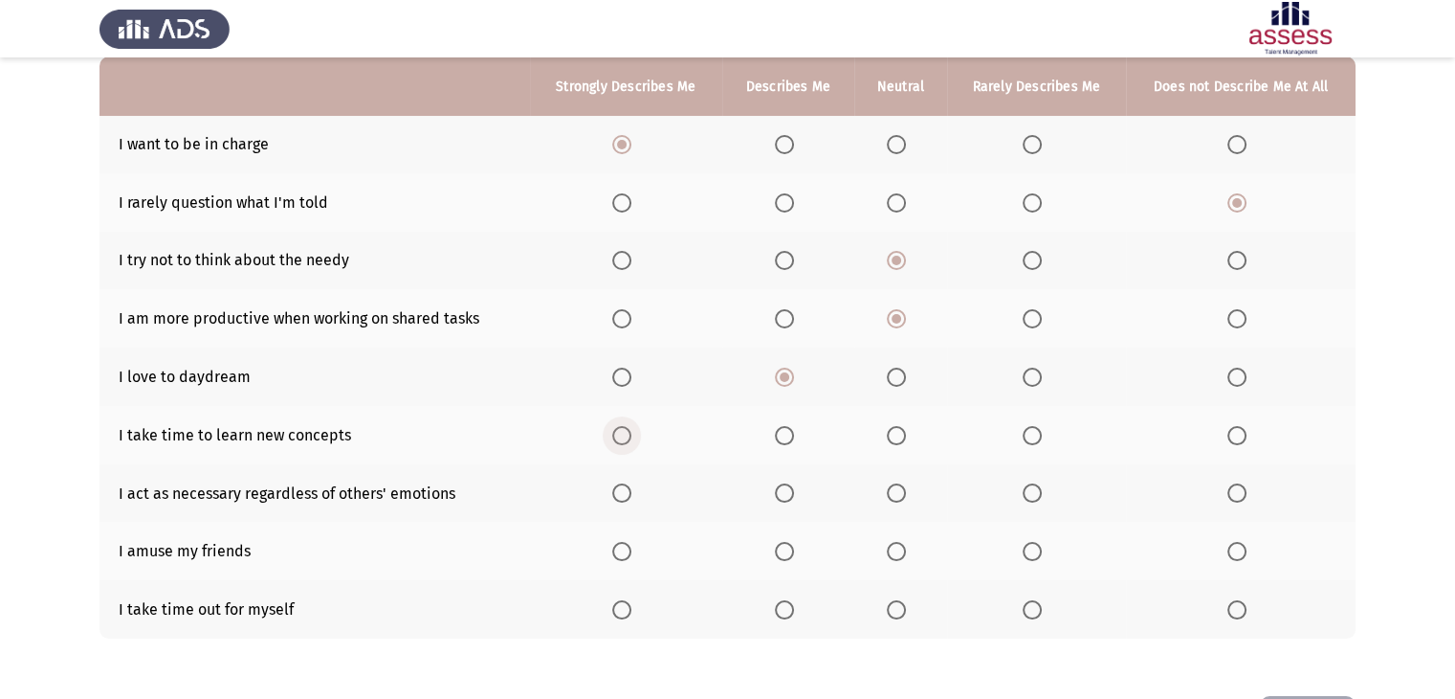
click at [630, 438] on input "Select an option" at bounding box center [621, 435] width 19 height 19
click at [632, 491] on span "Select an option" at bounding box center [621, 492] width 19 height 19
click at [632, 491] on input "Select an option" at bounding box center [621, 492] width 19 height 19
click at [789, 544] on span "Select an option" at bounding box center [784, 551] width 19 height 19
click at [789, 544] on input "Select an option" at bounding box center [784, 551] width 19 height 19
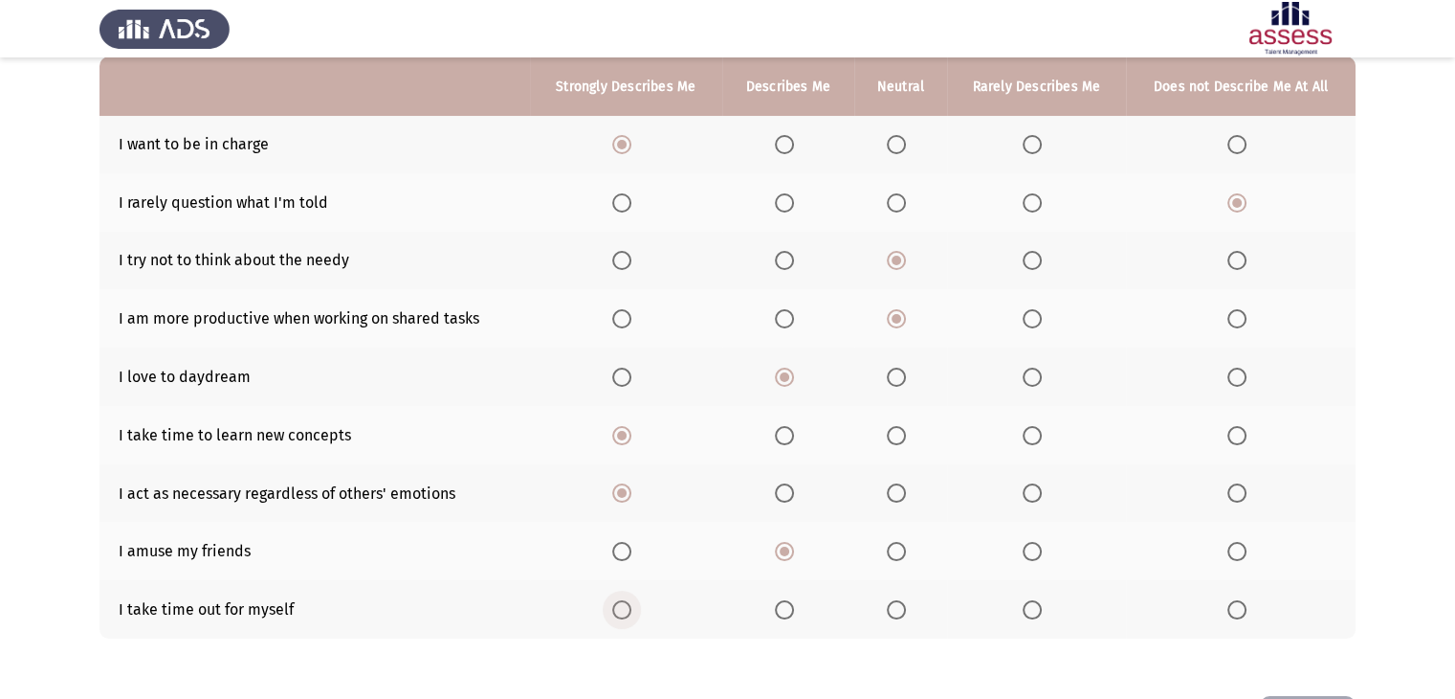
click at [629, 611] on span "Select an option" at bounding box center [621, 609] width 19 height 19
click at [629, 611] on input "Select an option" at bounding box center [621, 609] width 19 height 19
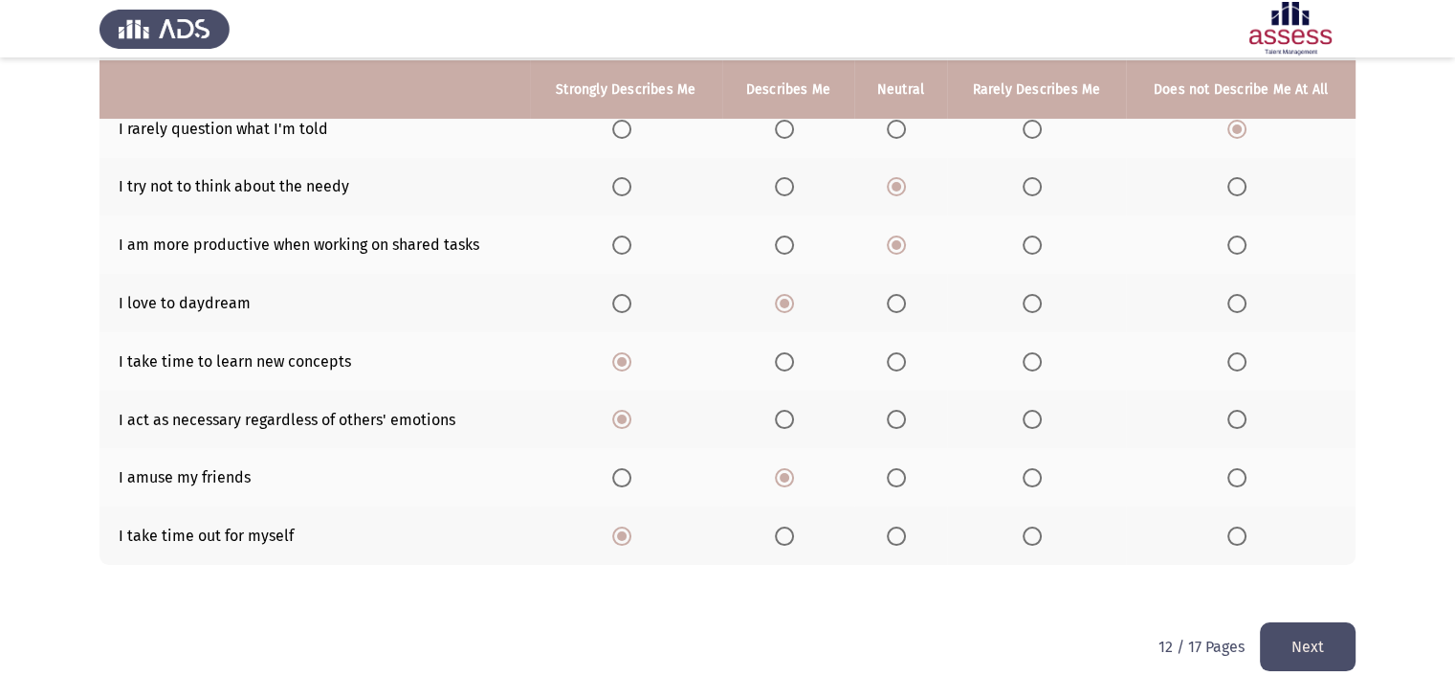
click at [1309, 641] on button "Next" at bounding box center [1308, 646] width 96 height 49
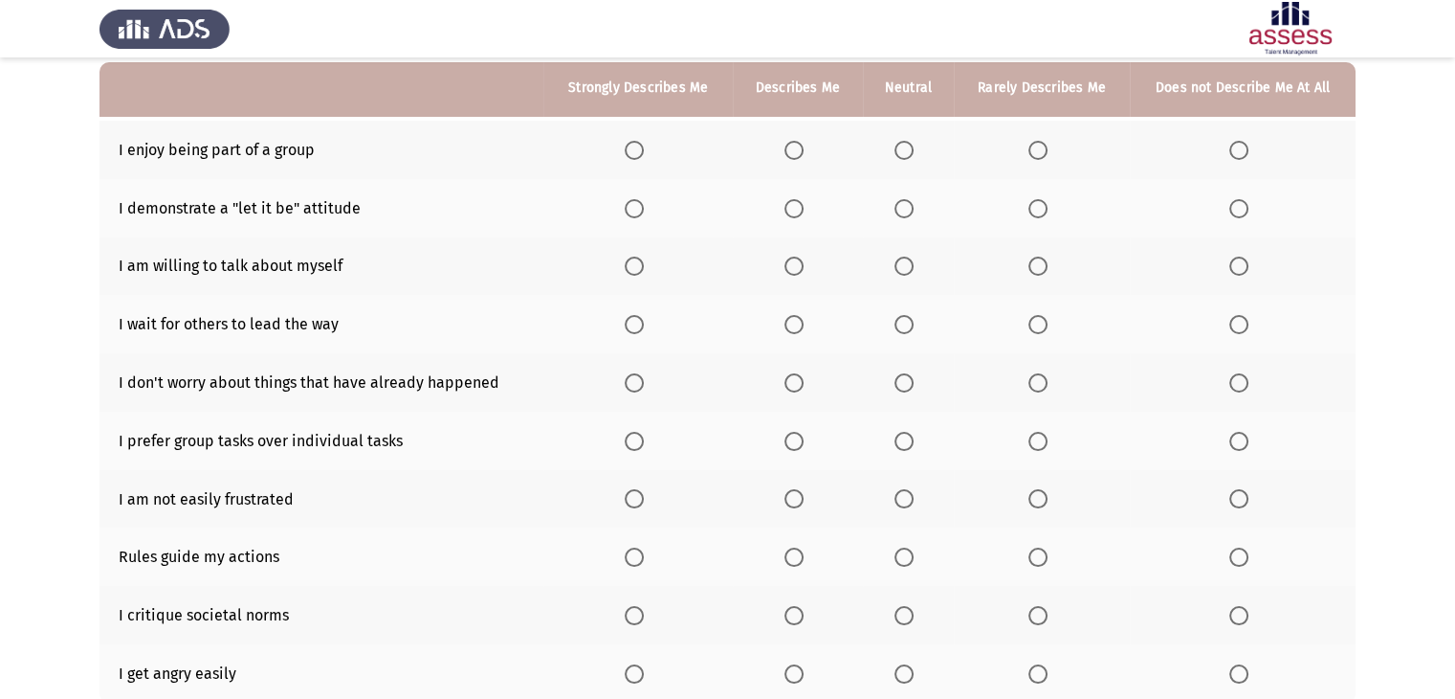
scroll to position [188, 0]
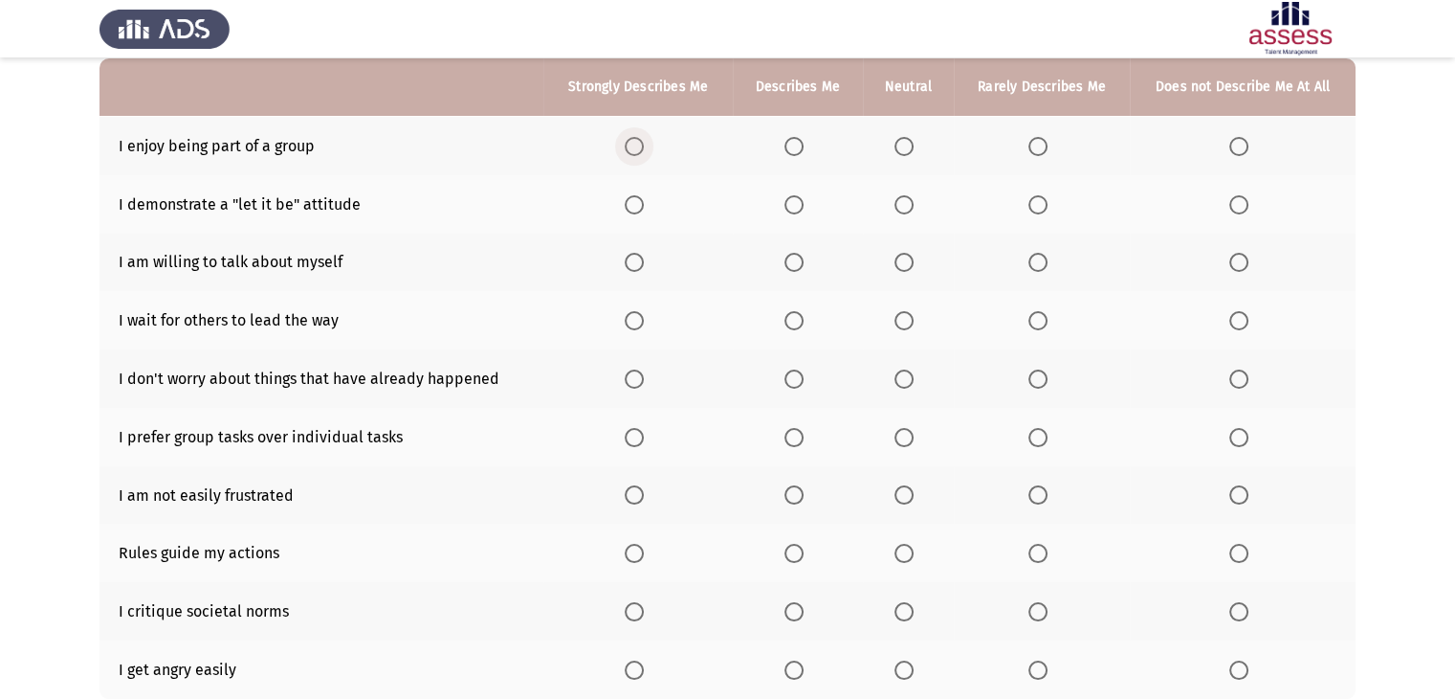
click at [638, 144] on span "Select an option" at bounding box center [634, 146] width 19 height 19
click at [638, 144] on input "Select an option" at bounding box center [634, 146] width 19 height 19
click at [641, 202] on span "Select an option" at bounding box center [634, 204] width 19 height 19
click at [641, 202] on input "Select an option" at bounding box center [634, 204] width 19 height 19
click at [901, 268] on span "Select an option" at bounding box center [904, 262] width 19 height 19
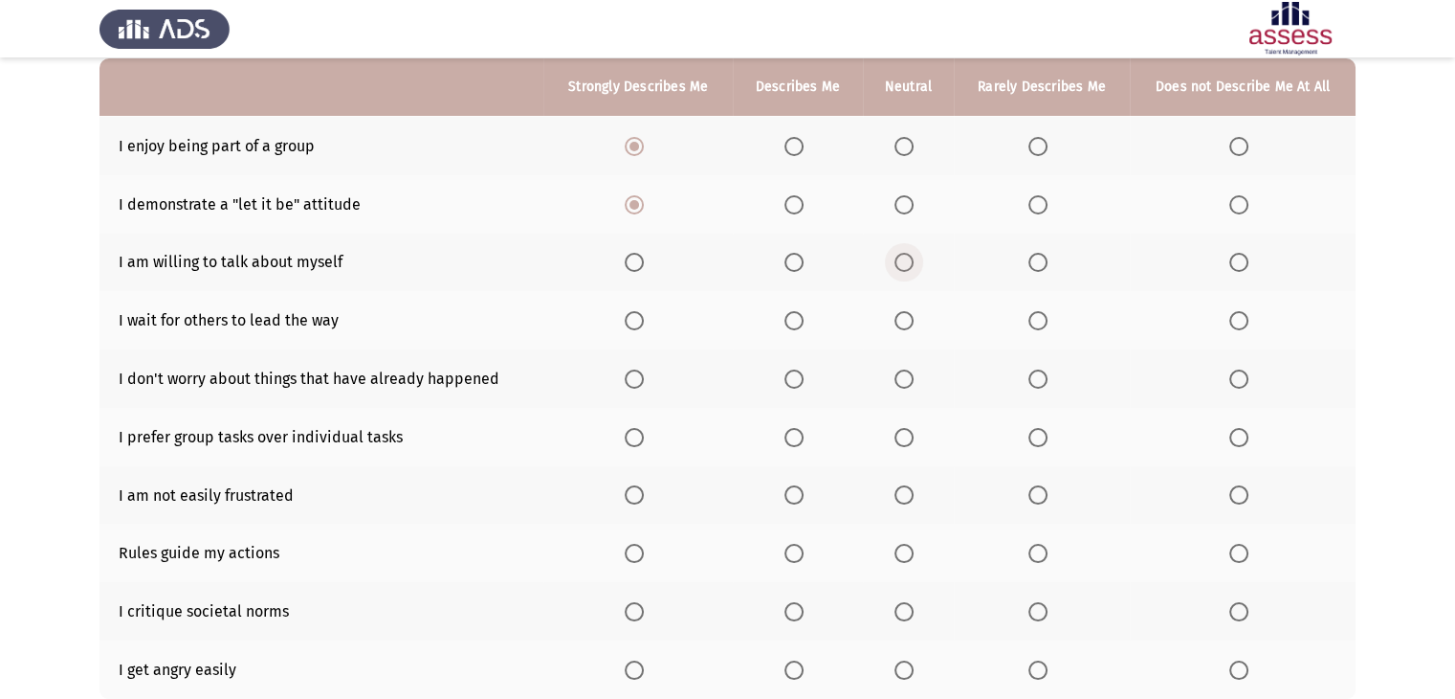
click at [901, 268] on input "Select an option" at bounding box center [904, 262] width 19 height 19
click at [1040, 323] on span "Select an option" at bounding box center [1038, 320] width 19 height 19
click at [1040, 323] on input "Select an option" at bounding box center [1038, 320] width 19 height 19
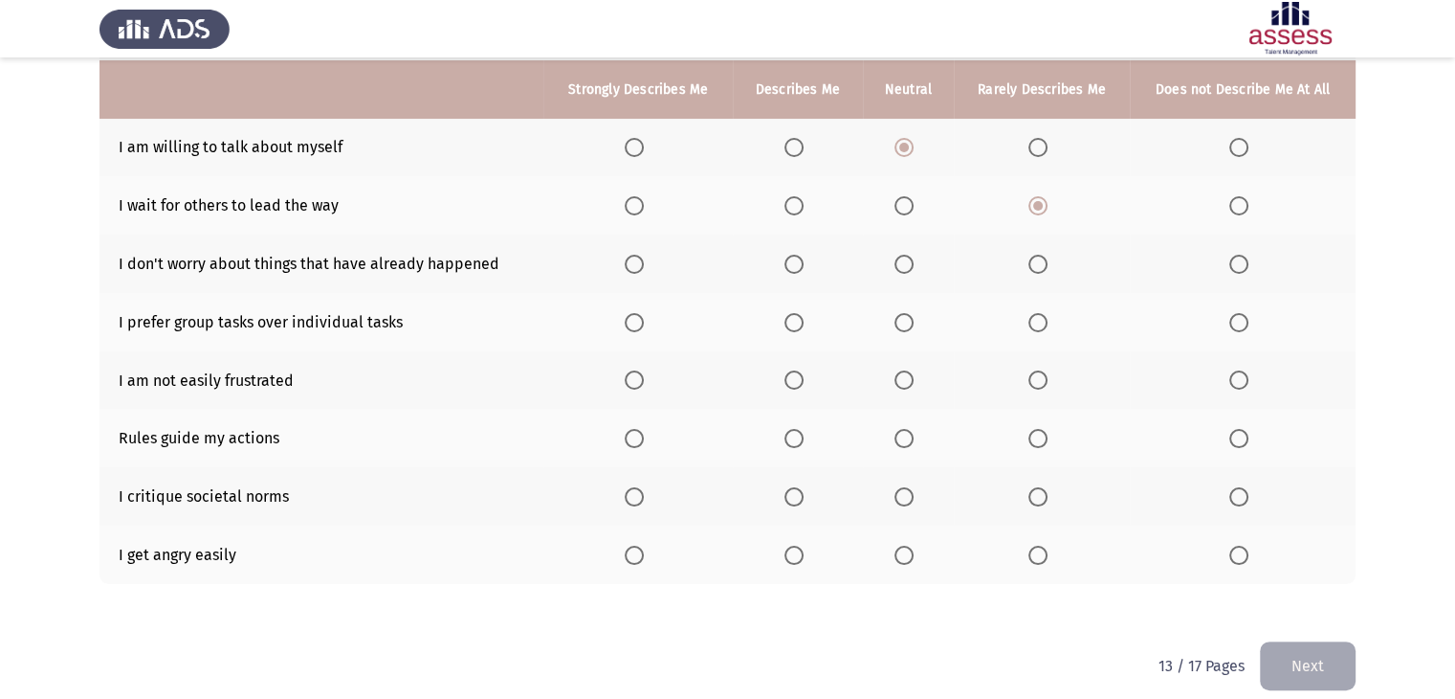
scroll to position [305, 0]
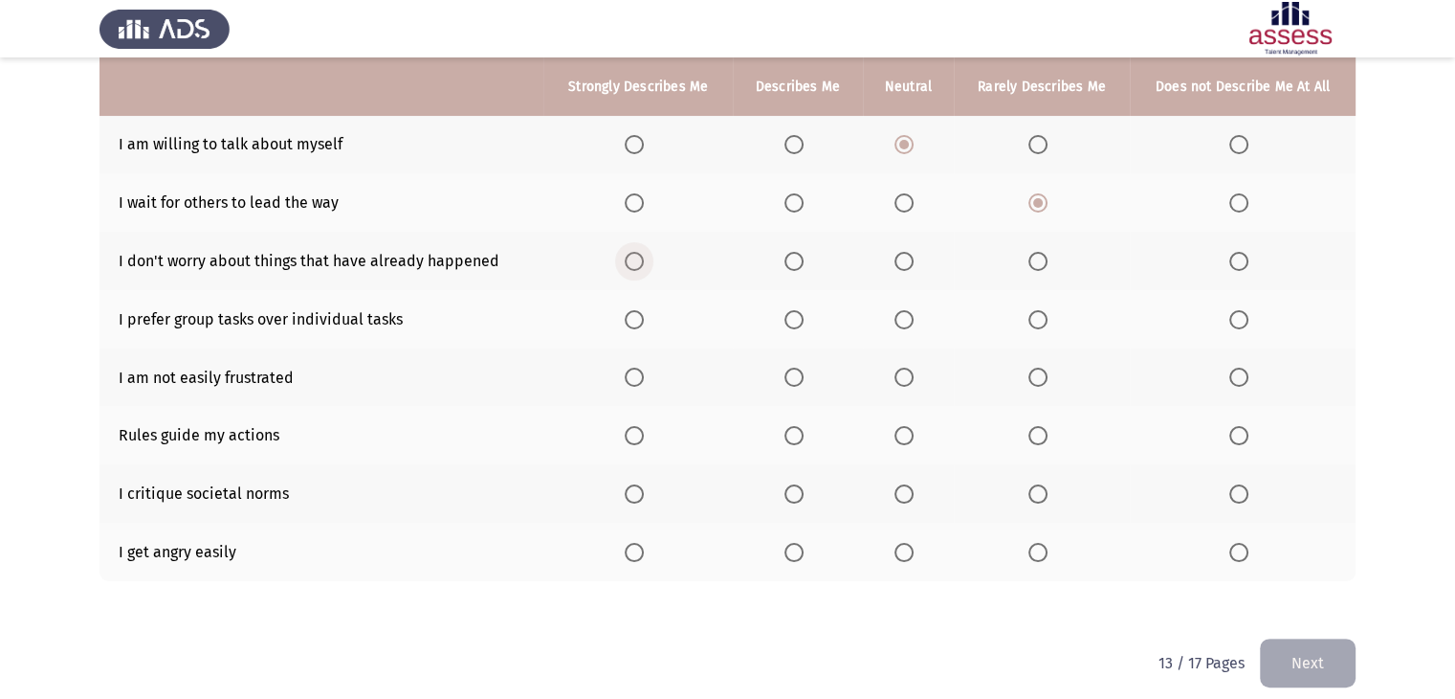
click at [638, 257] on span "Select an option" at bounding box center [634, 261] width 19 height 19
click at [638, 257] on input "Select an option" at bounding box center [634, 261] width 19 height 19
click at [907, 319] on span "Select an option" at bounding box center [904, 319] width 19 height 19
click at [907, 319] on input "Select an option" at bounding box center [904, 319] width 19 height 19
click at [639, 377] on span "Select an option" at bounding box center [634, 376] width 19 height 19
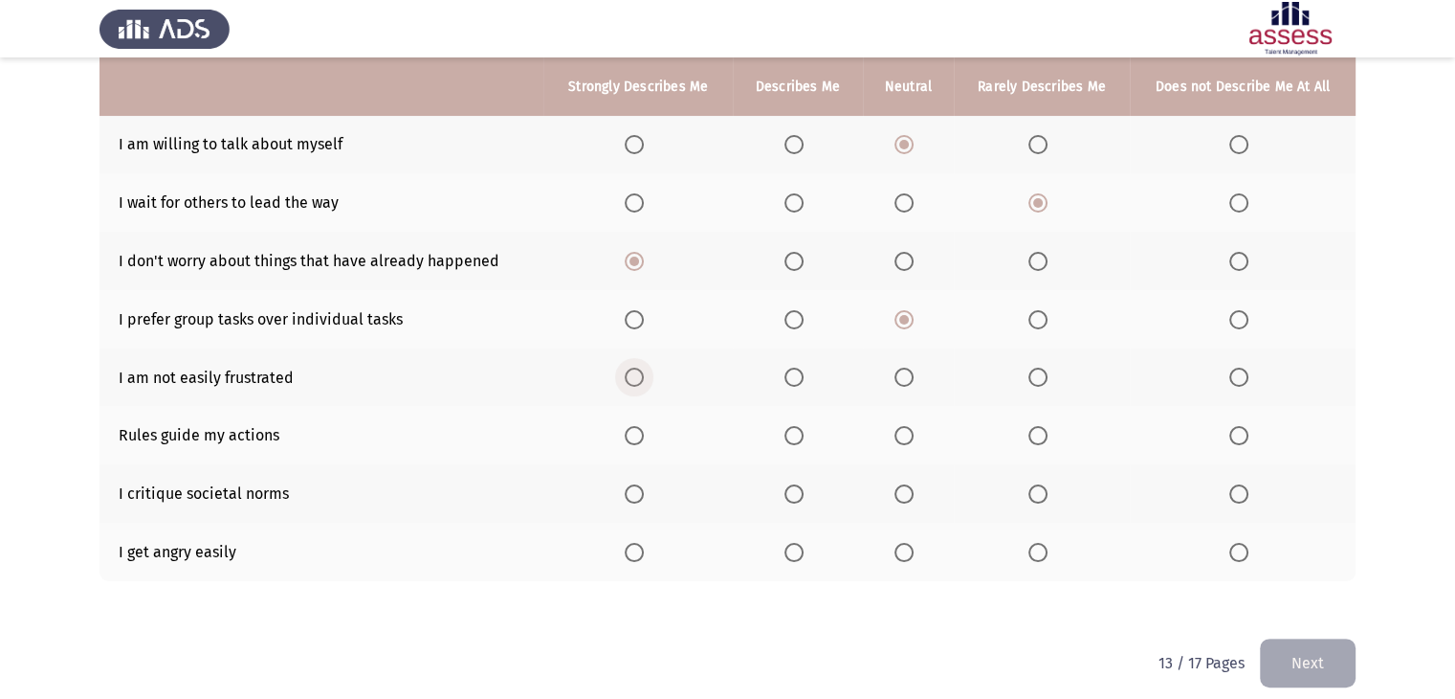
click at [639, 377] on input "Select an option" at bounding box center [634, 376] width 19 height 19
click at [635, 431] on span "Select an option" at bounding box center [634, 435] width 19 height 19
click at [635, 431] on input "Select an option" at bounding box center [634, 435] width 19 height 19
click at [911, 492] on span "Select an option" at bounding box center [904, 493] width 19 height 19
click at [911, 492] on input "Select an option" at bounding box center [904, 493] width 19 height 19
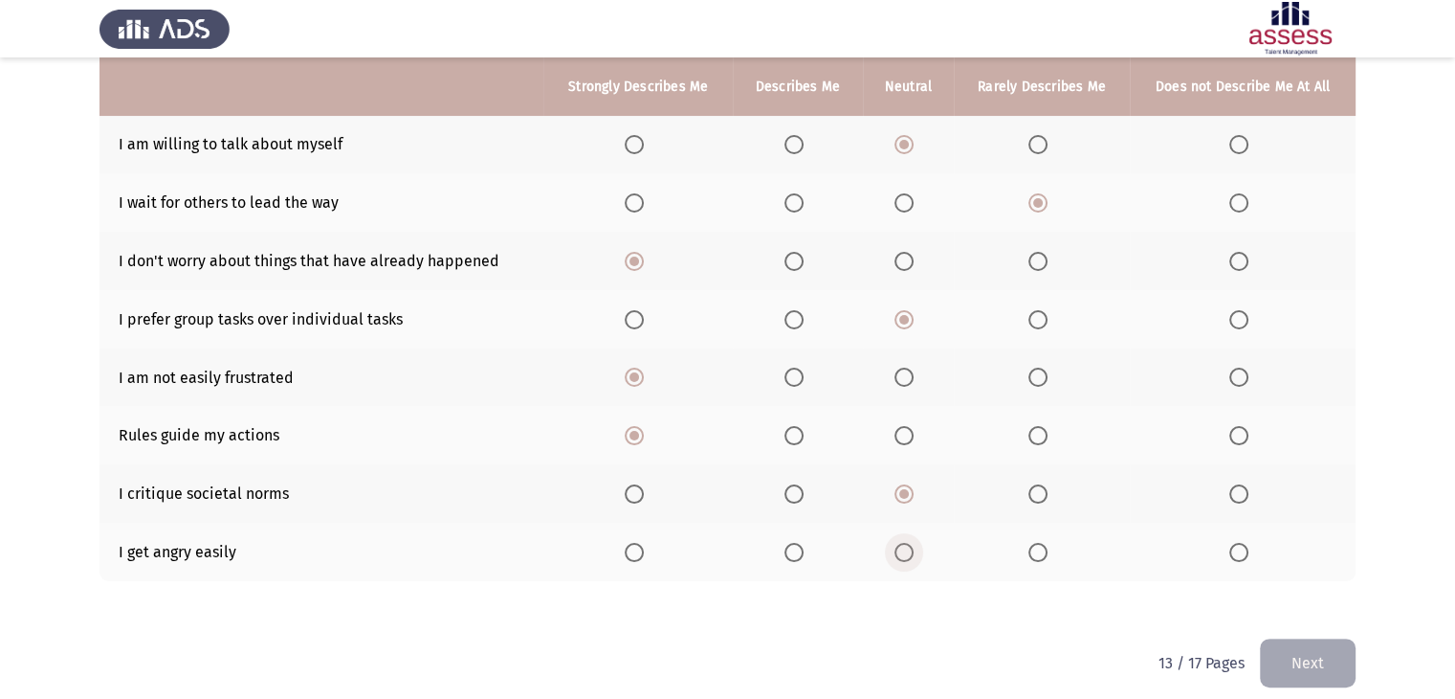
click at [911, 554] on span "Select an option" at bounding box center [904, 552] width 19 height 19
click at [911, 554] on input "Select an option" at bounding box center [904, 552] width 19 height 19
click at [1277, 652] on button "Next" at bounding box center [1308, 662] width 96 height 49
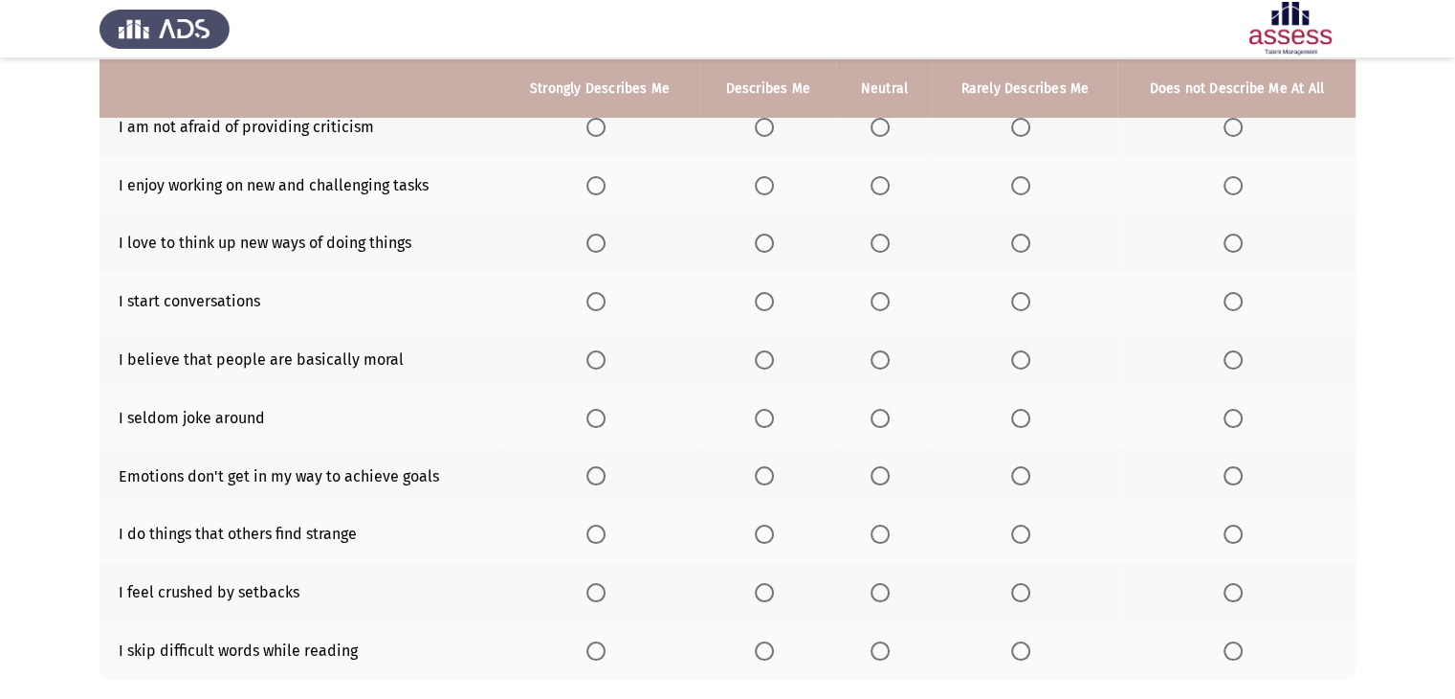
scroll to position [210, 0]
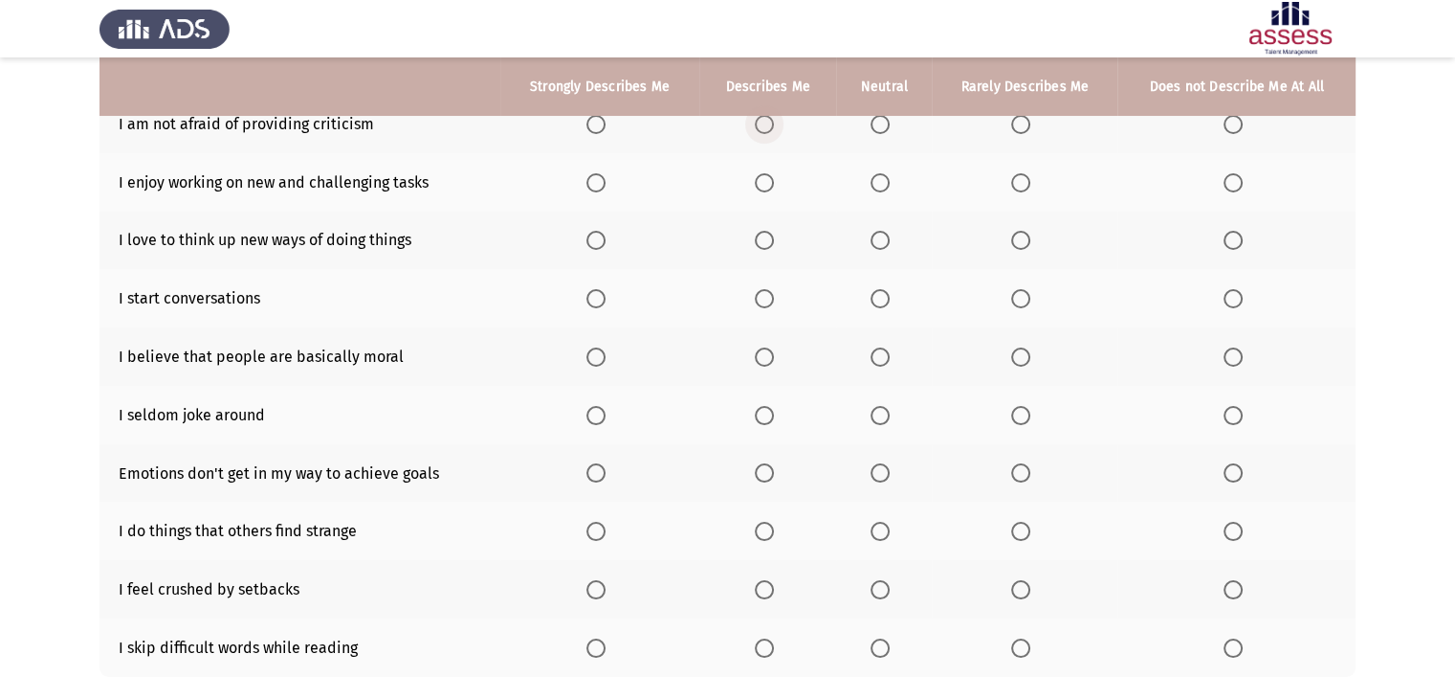
click at [768, 123] on span "Select an option" at bounding box center [764, 124] width 19 height 19
click at [768, 123] on input "Select an option" at bounding box center [764, 124] width 19 height 19
click at [766, 183] on span "Select an option" at bounding box center [764, 182] width 19 height 19
click at [766, 183] on input "Select an option" at bounding box center [764, 182] width 19 height 19
click at [611, 247] on label "Select an option" at bounding box center [600, 240] width 27 height 19
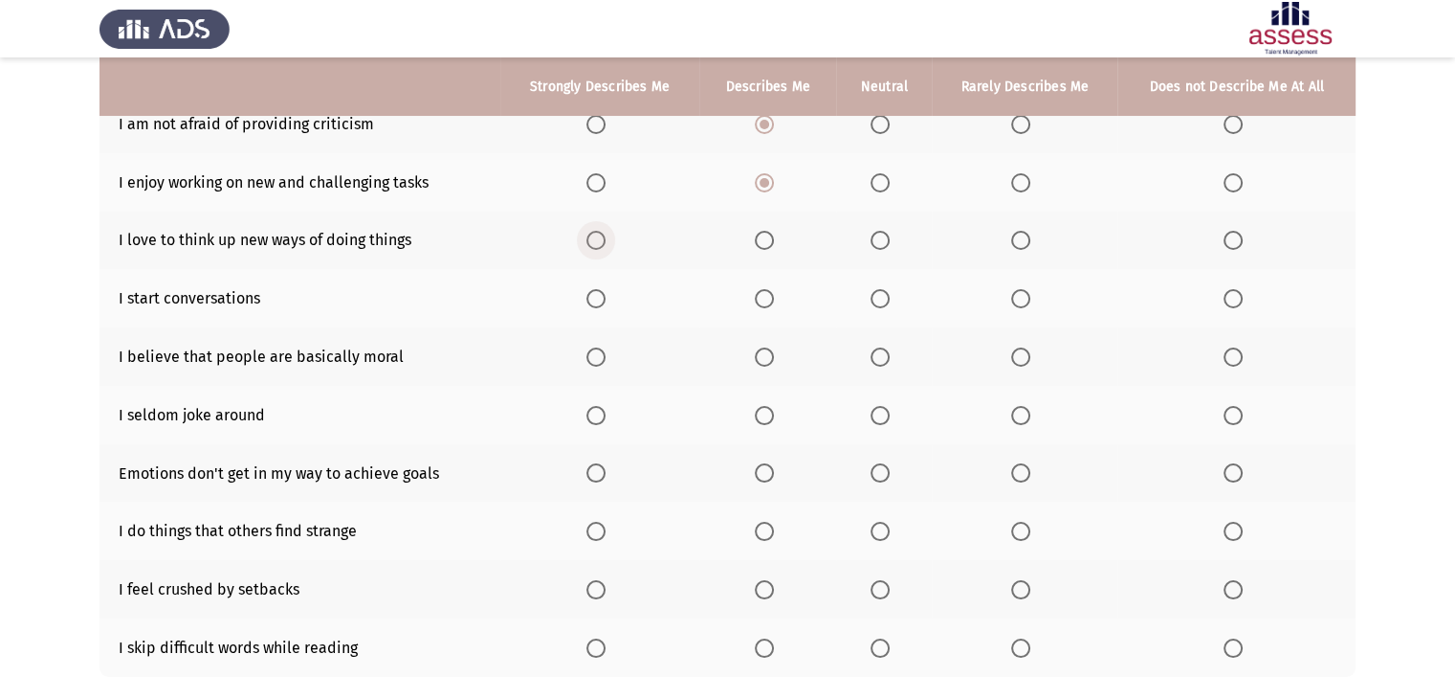
click at [606, 247] on input "Select an option" at bounding box center [596, 240] width 19 height 19
click at [765, 298] on span "Select an option" at bounding box center [764, 298] width 19 height 19
click at [765, 298] on input "Select an option" at bounding box center [764, 298] width 19 height 19
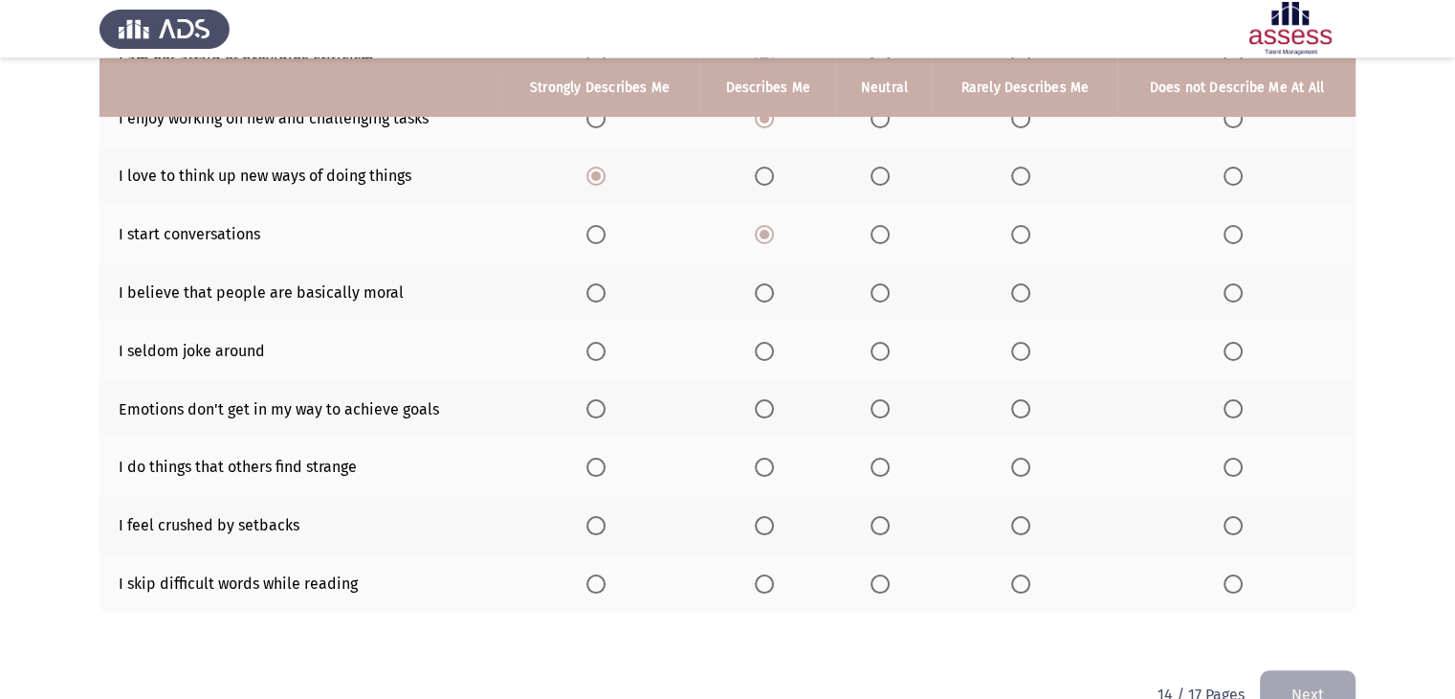
scroll to position [275, 0]
click at [768, 297] on span "Select an option" at bounding box center [764, 291] width 19 height 19
click at [768, 297] on input "Select an option" at bounding box center [764, 291] width 19 height 19
click at [766, 345] on span "Select an option" at bounding box center [764, 350] width 19 height 19
click at [766, 345] on input "Select an option" at bounding box center [764, 350] width 19 height 19
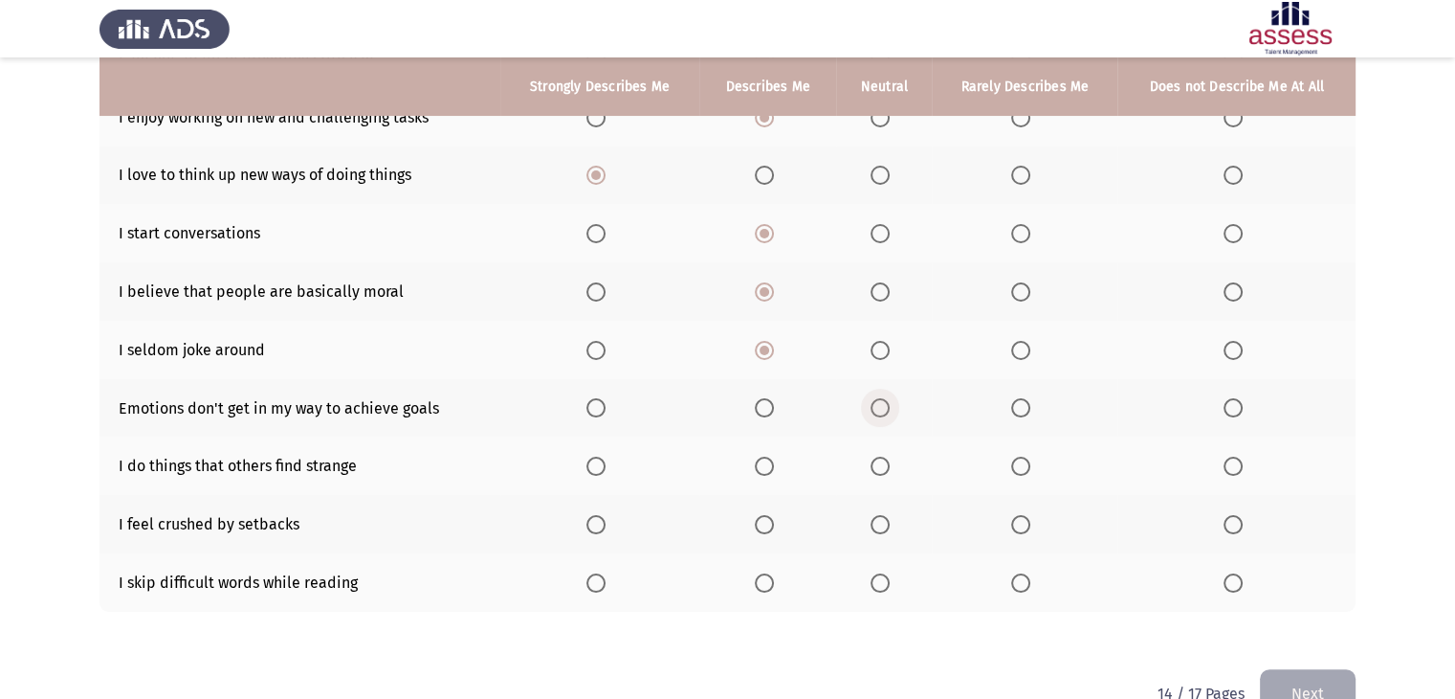
click at [885, 409] on span "Select an option" at bounding box center [880, 407] width 19 height 19
click at [885, 409] on input "Select an option" at bounding box center [880, 407] width 19 height 19
click at [892, 460] on label "Select an option" at bounding box center [884, 465] width 27 height 19
click at [890, 460] on input "Select an option" at bounding box center [880, 465] width 19 height 19
click at [885, 518] on span "Select an option" at bounding box center [880, 524] width 19 height 19
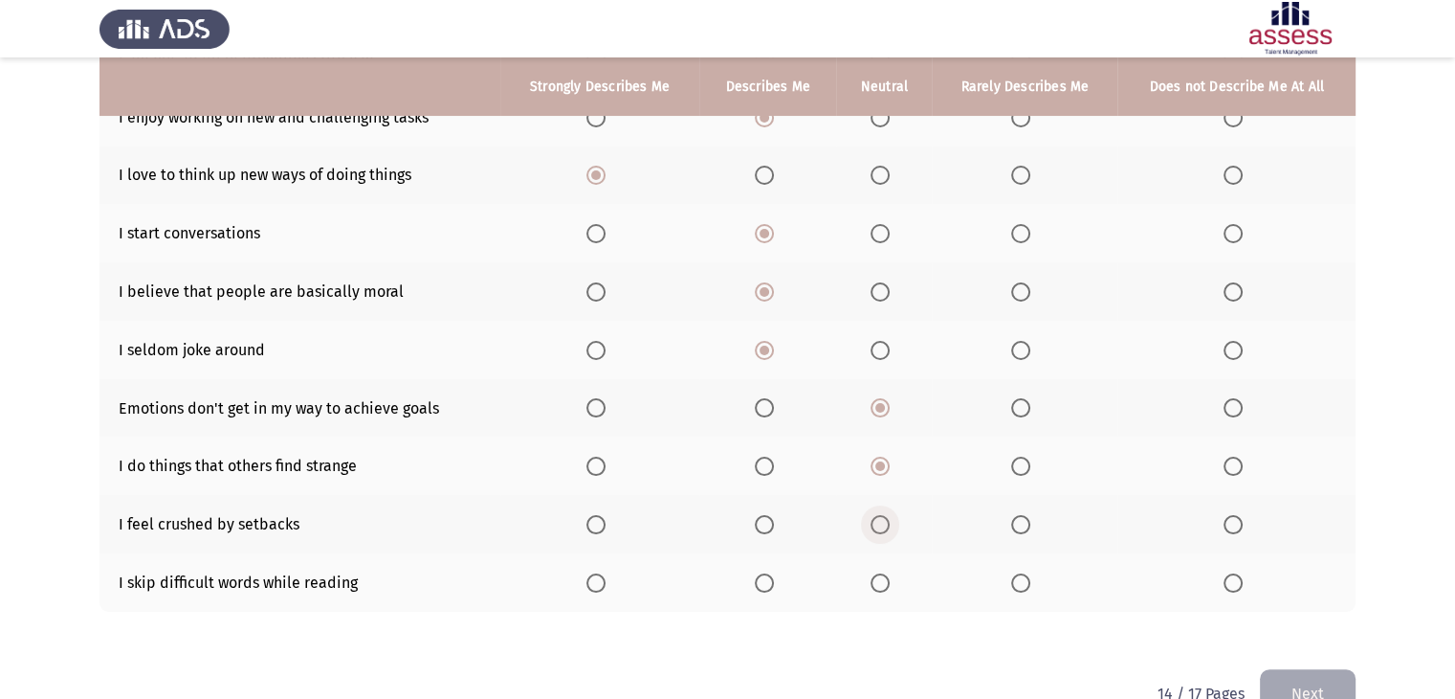
click at [885, 518] on input "Select an option" at bounding box center [880, 524] width 19 height 19
click at [1025, 580] on span "Select an option" at bounding box center [1020, 582] width 19 height 19
click at [1025, 580] on input "Select an option" at bounding box center [1020, 582] width 19 height 19
click at [1286, 672] on button "Next" at bounding box center [1308, 693] width 96 height 49
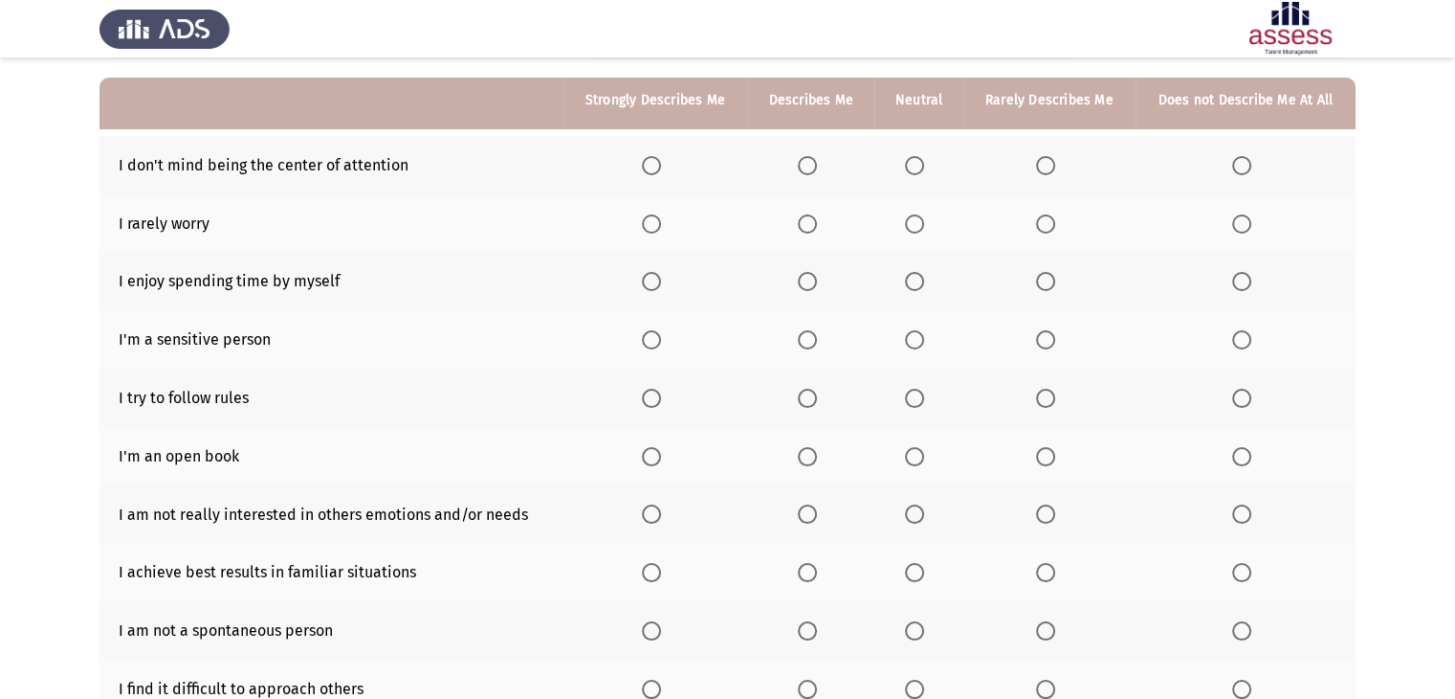
scroll to position [184, 0]
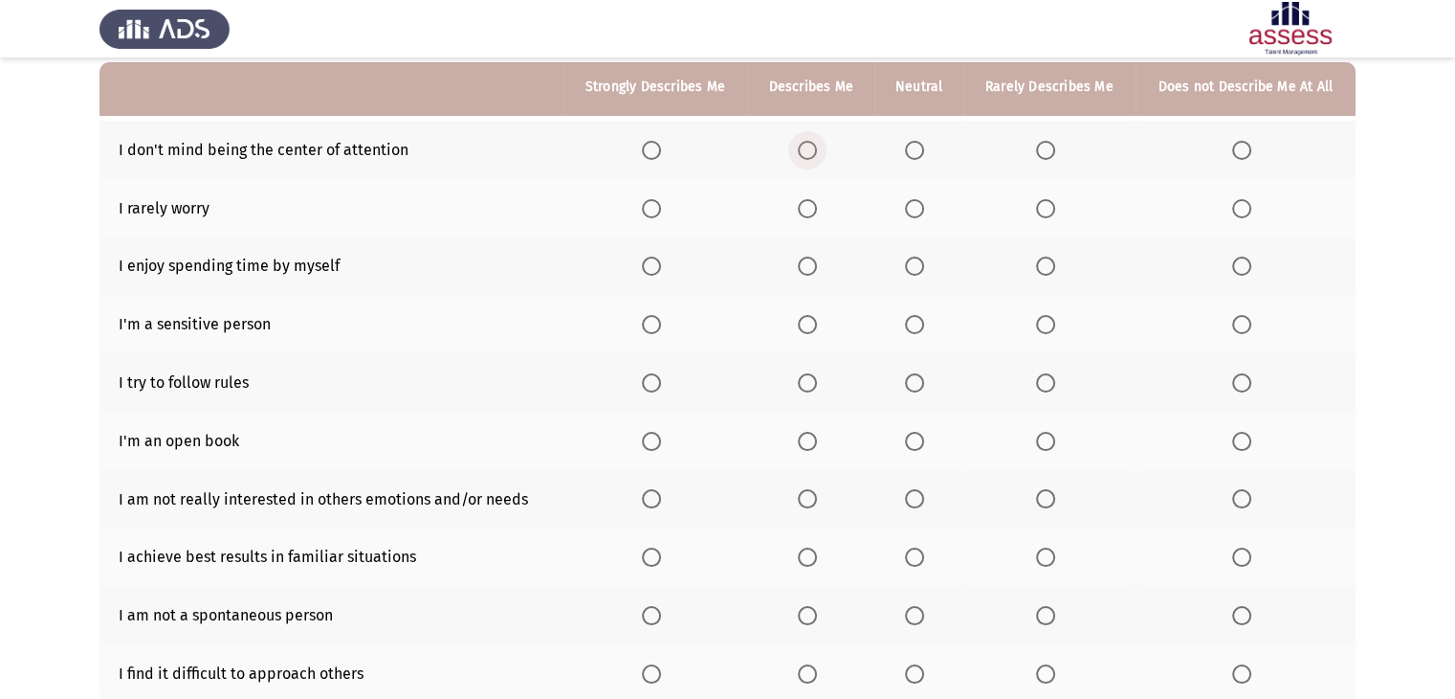
click at [814, 147] on span "Select an option" at bounding box center [807, 150] width 19 height 19
click at [814, 147] on input "Select an option" at bounding box center [807, 150] width 19 height 19
click at [1040, 198] on mat-radio-button "Select an option" at bounding box center [1049, 208] width 27 height 20
click at [1043, 213] on span "Select an option" at bounding box center [1045, 208] width 19 height 19
click at [1043, 213] on input "Select an option" at bounding box center [1045, 208] width 19 height 19
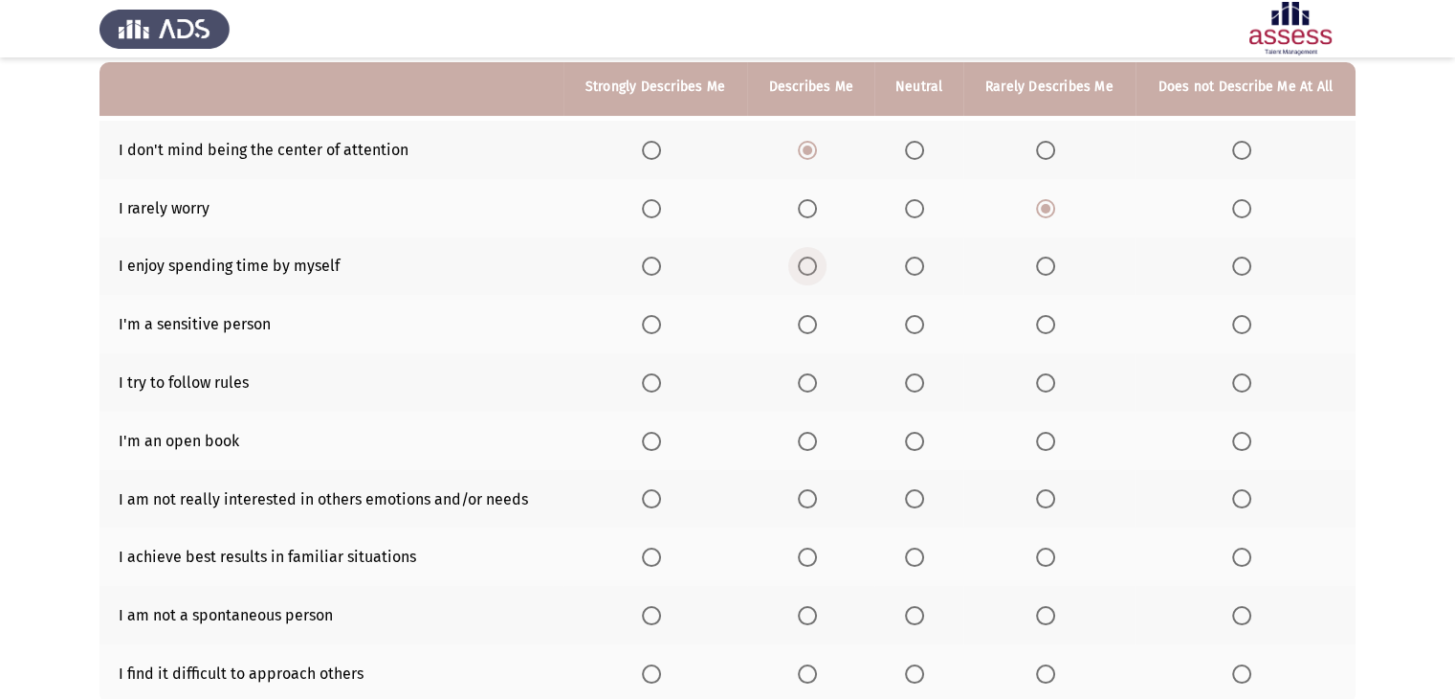
click at [808, 259] on span "Select an option" at bounding box center [807, 265] width 19 height 19
click at [808, 259] on input "Select an option" at bounding box center [807, 265] width 19 height 19
click at [816, 319] on span "Select an option" at bounding box center [807, 324] width 19 height 19
click at [816, 319] on input "Select an option" at bounding box center [807, 324] width 19 height 19
click at [816, 378] on span "Select an option" at bounding box center [807, 382] width 19 height 19
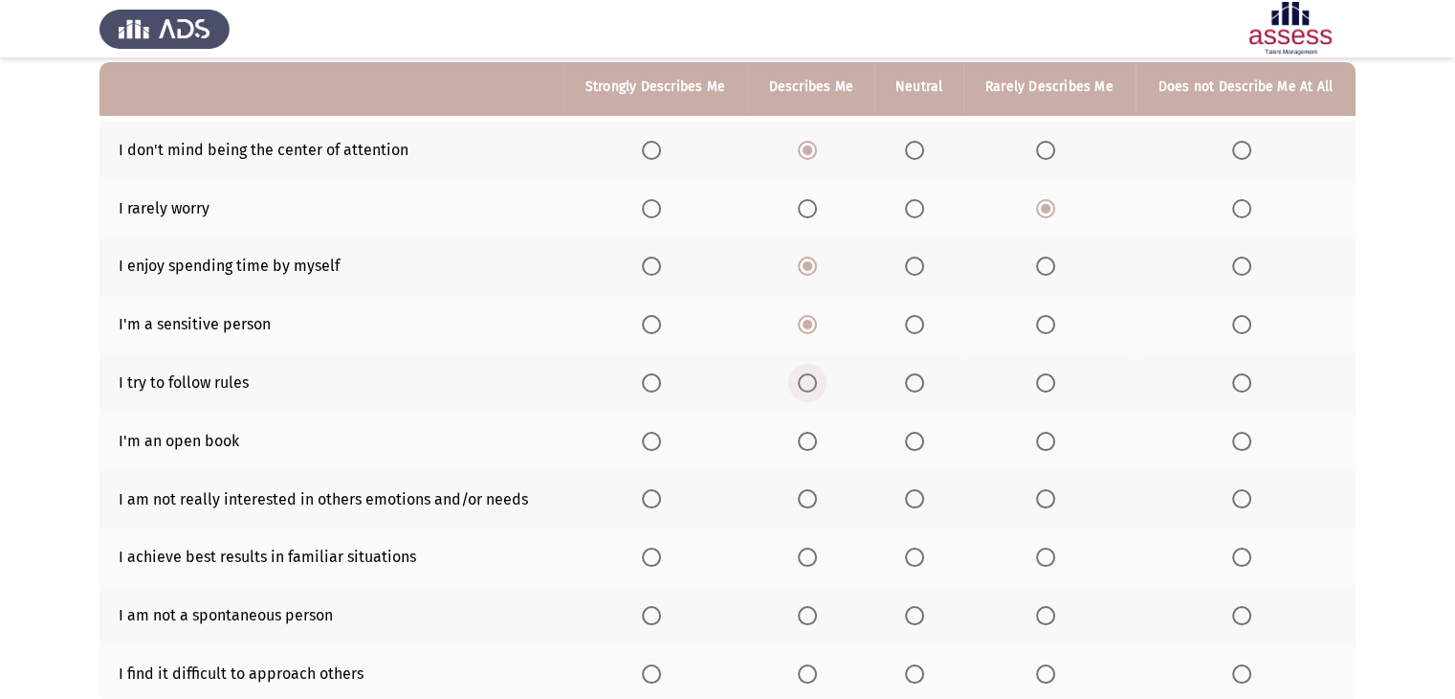
click at [816, 378] on input "Select an option" at bounding box center [807, 382] width 19 height 19
click at [910, 446] on span "Select an option" at bounding box center [914, 441] width 19 height 19
click at [910, 446] on input "Select an option" at bounding box center [914, 441] width 19 height 19
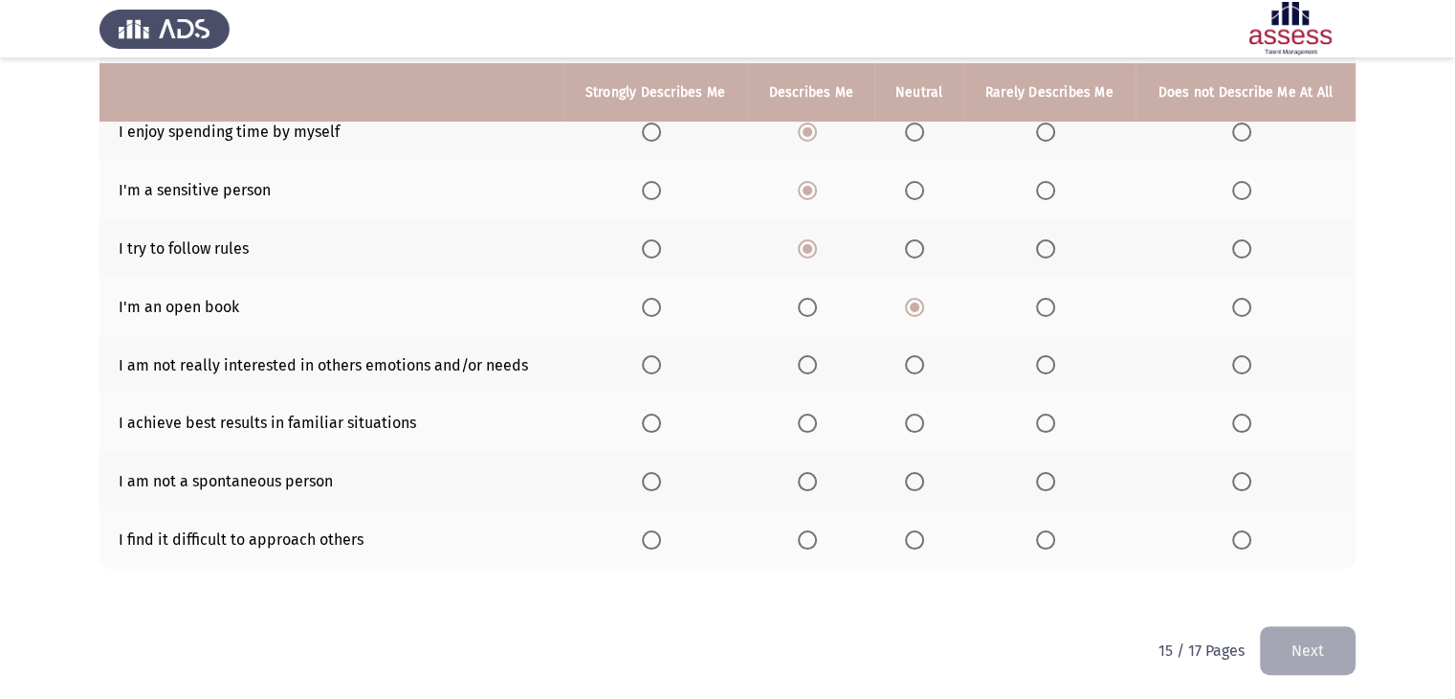
scroll to position [323, 0]
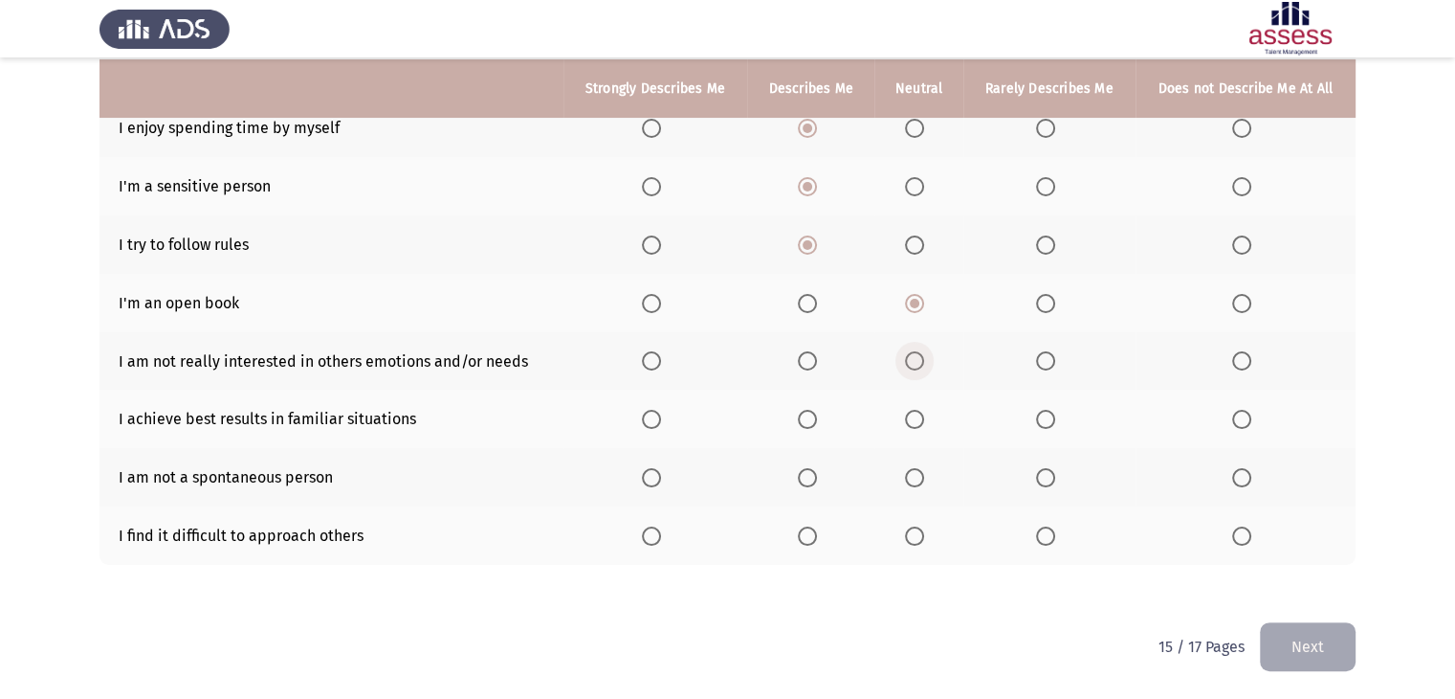
click at [924, 355] on span "Select an option" at bounding box center [914, 360] width 19 height 19
click at [924, 355] on input "Select an option" at bounding box center [914, 360] width 19 height 19
click at [639, 407] on th at bounding box center [656, 418] width 185 height 58
click at [654, 414] on span "Select an option" at bounding box center [651, 419] width 19 height 19
click at [654, 414] on input "Select an option" at bounding box center [651, 419] width 19 height 19
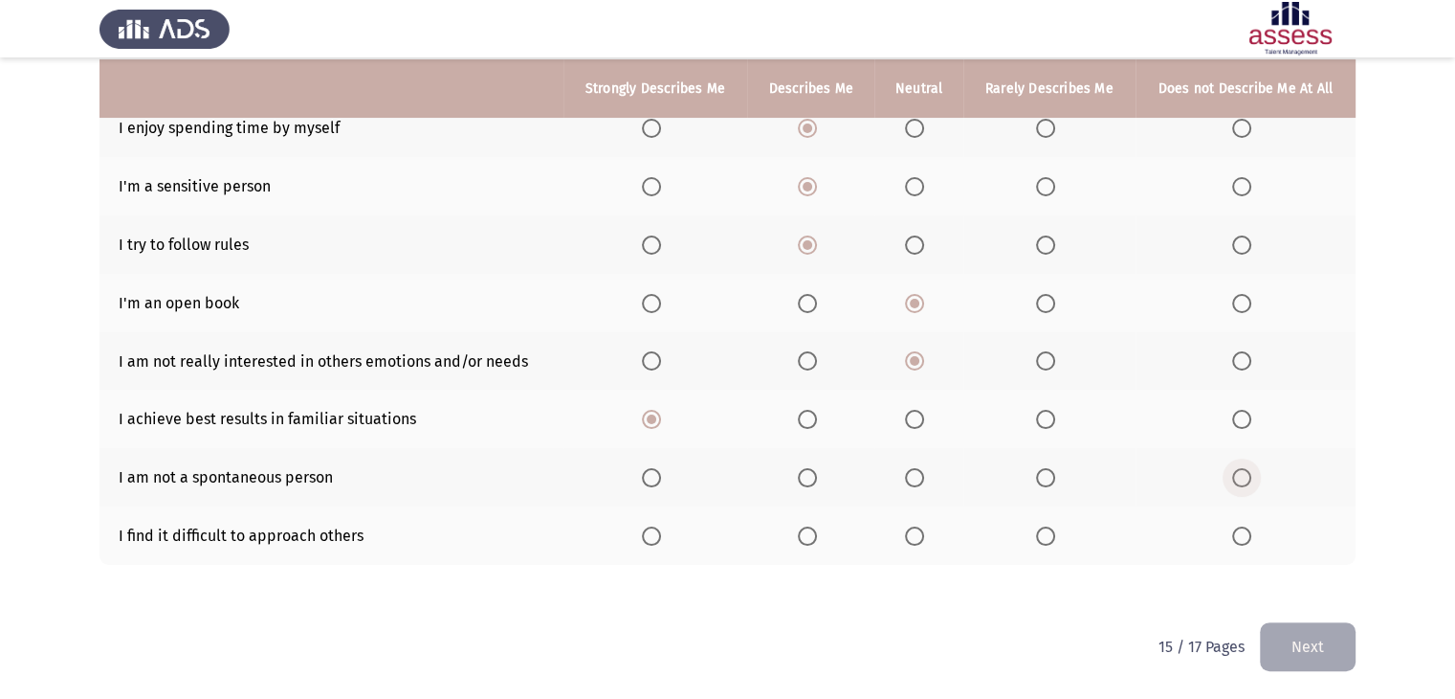
click at [1244, 476] on span "Select an option" at bounding box center [1241, 477] width 19 height 19
click at [1244, 476] on input "Select an option" at bounding box center [1241, 477] width 19 height 19
click at [1240, 536] on span "Select an option" at bounding box center [1241, 535] width 19 height 19
click at [1240, 536] on input "Select an option" at bounding box center [1241, 535] width 19 height 19
click at [1041, 527] on span "Select an option" at bounding box center [1045, 535] width 19 height 19
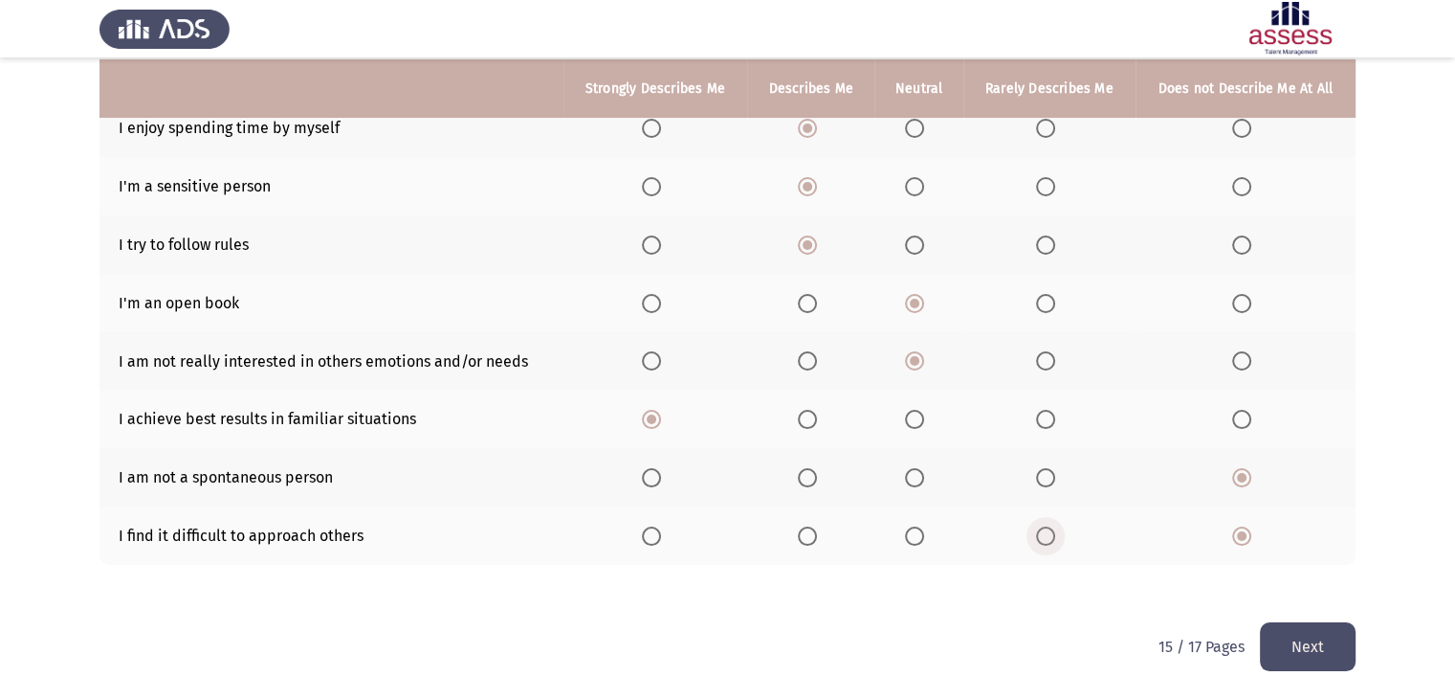
click at [1041, 527] on input "Select an option" at bounding box center [1045, 535] width 19 height 19
click at [1275, 652] on button "Next" at bounding box center [1308, 646] width 96 height 49
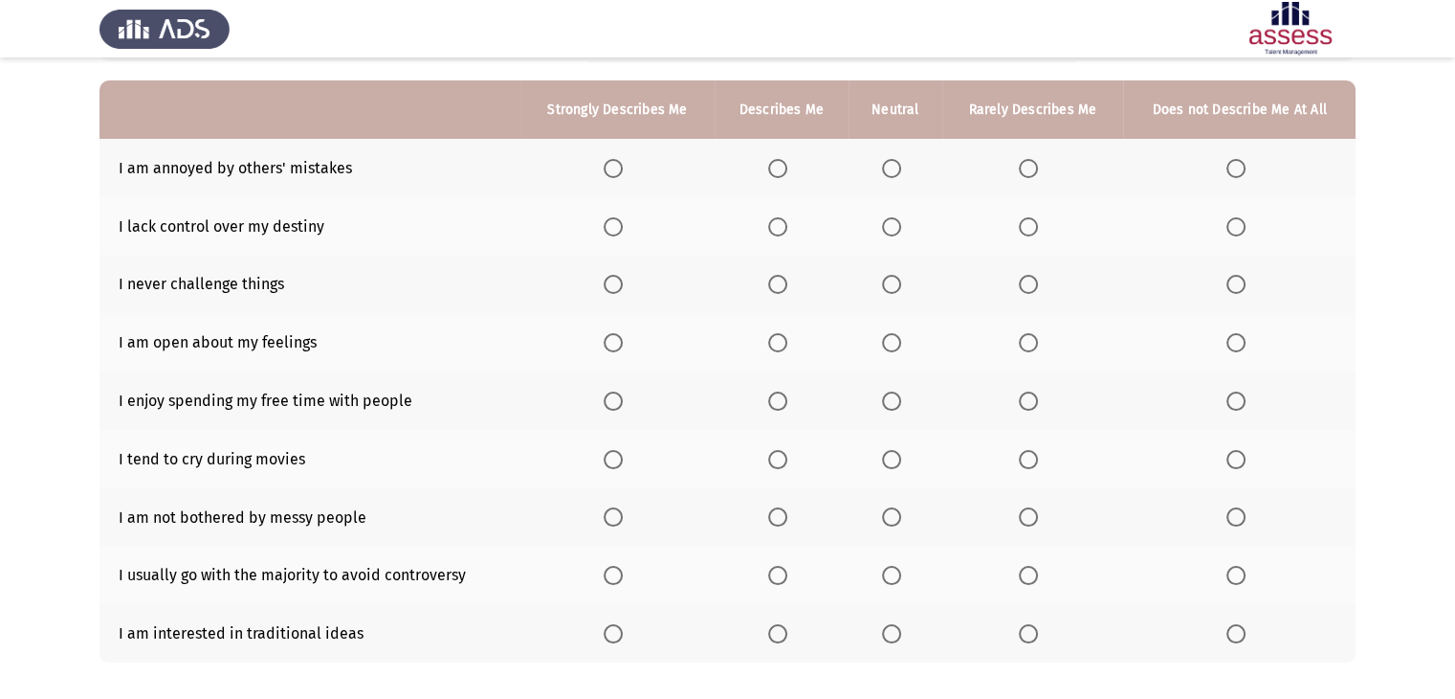
scroll to position [165, 0]
click at [616, 169] on span "Select an option" at bounding box center [613, 169] width 19 height 19
click at [616, 169] on input "Select an option" at bounding box center [613, 169] width 19 height 19
click at [1243, 229] on span "Select an option" at bounding box center [1236, 227] width 19 height 19
click at [1243, 229] on input "Select an option" at bounding box center [1236, 227] width 19 height 19
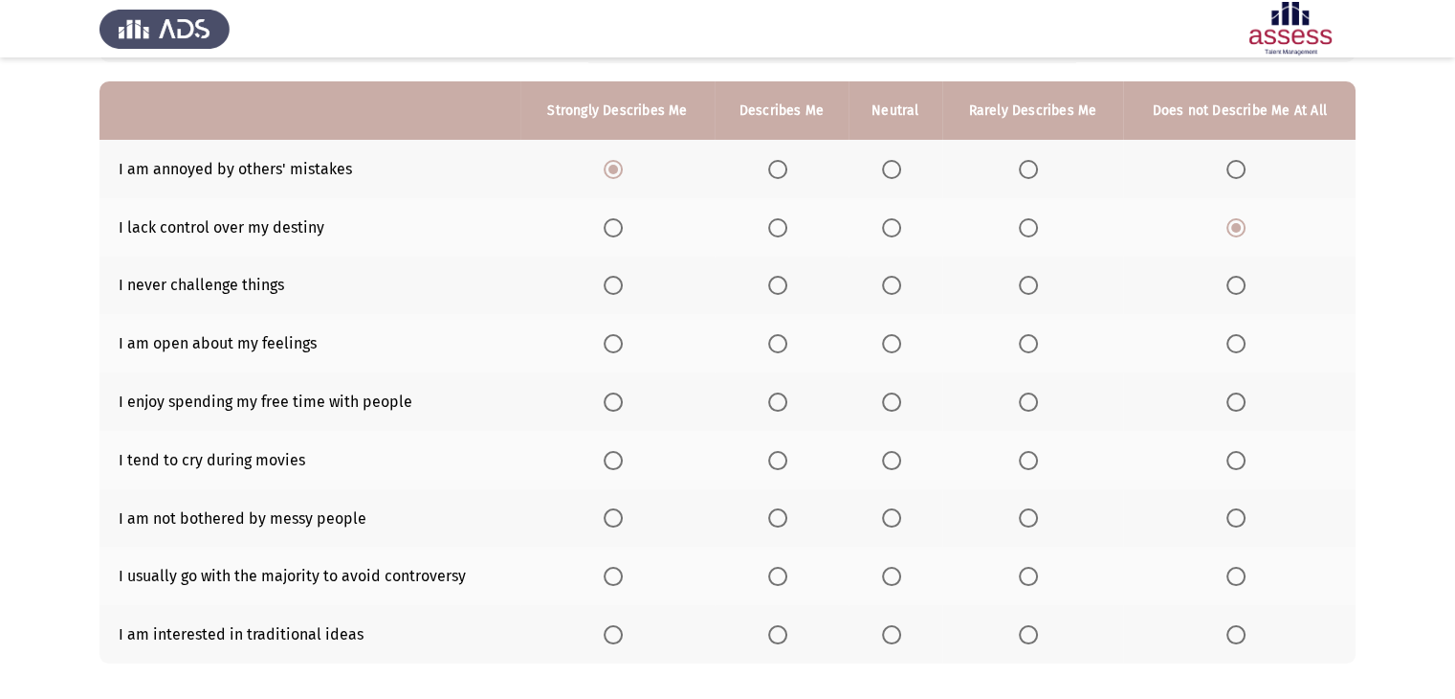
click at [1037, 226] on span "Select an option" at bounding box center [1028, 227] width 19 height 19
click at [1037, 226] on input "Select an option" at bounding box center [1028, 227] width 19 height 19
click at [775, 281] on span "Select an option" at bounding box center [777, 285] width 19 height 19
click at [775, 281] on input "Select an option" at bounding box center [777, 285] width 19 height 19
click at [892, 334] on span "Select an option" at bounding box center [891, 343] width 19 height 19
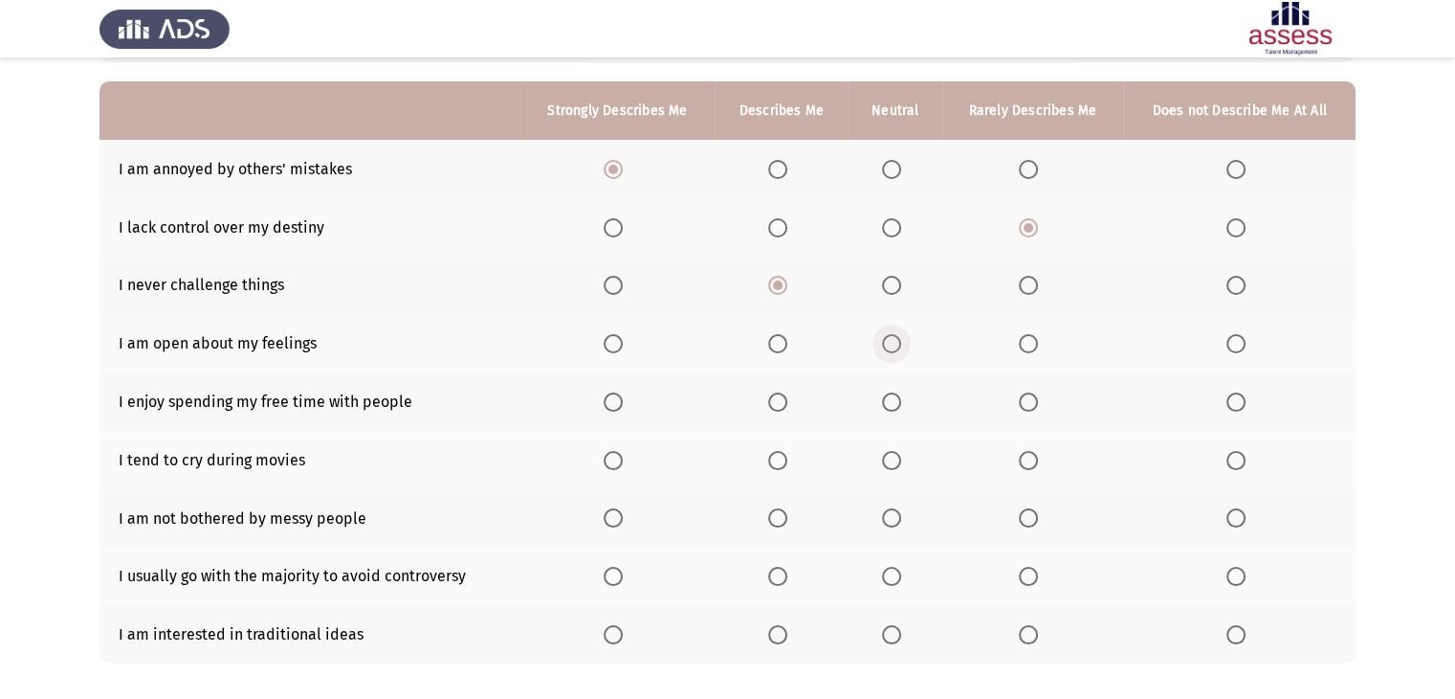
click at [892, 334] on input "Select an option" at bounding box center [891, 343] width 19 height 19
click at [616, 392] on span "Select an option" at bounding box center [613, 401] width 19 height 19
click at [616, 392] on input "Select an option" at bounding box center [613, 401] width 19 height 19
click at [1238, 463] on span "Select an option" at bounding box center [1236, 460] width 19 height 19
click at [1238, 463] on input "Select an option" at bounding box center [1236, 460] width 19 height 19
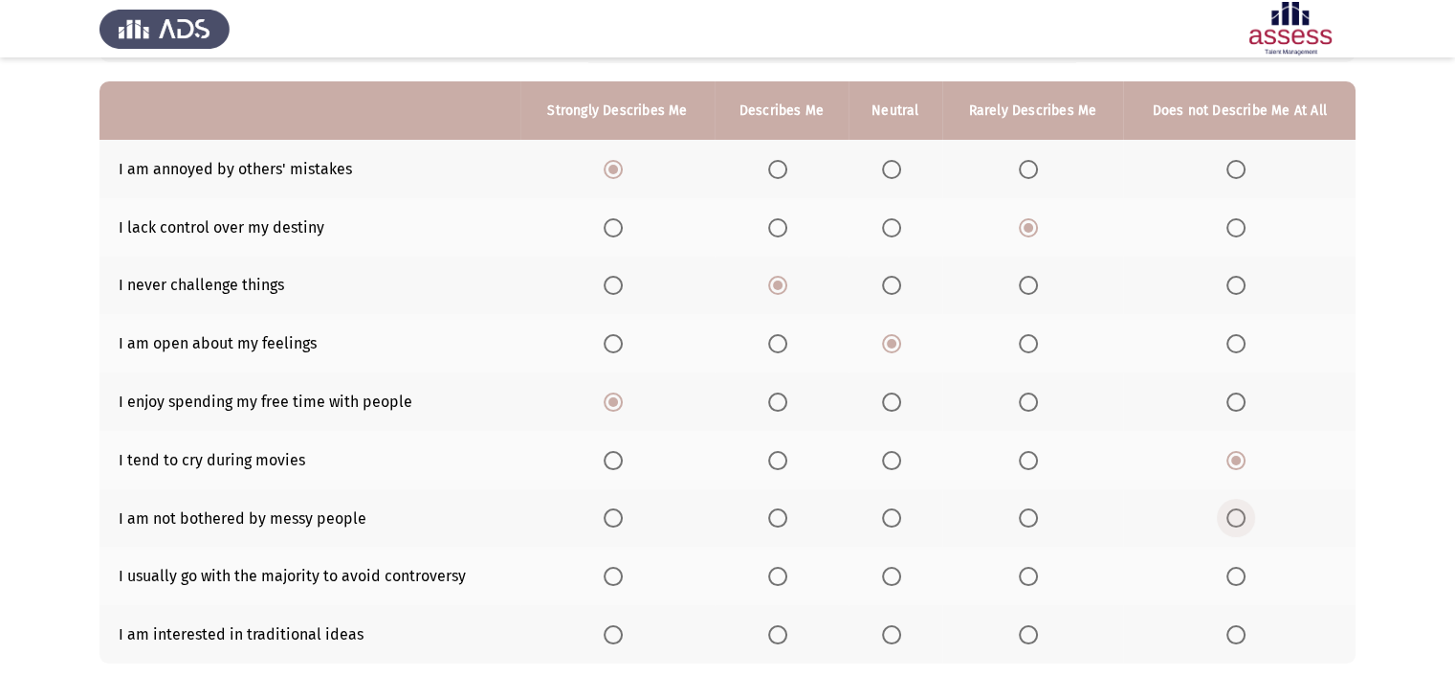
click at [1243, 512] on span "Select an option" at bounding box center [1236, 517] width 19 height 19
click at [1243, 512] on input "Select an option" at bounding box center [1236, 517] width 19 height 19
click at [1232, 573] on span "Select an option" at bounding box center [1236, 575] width 19 height 19
click at [1232, 573] on input "Select an option" at bounding box center [1236, 575] width 19 height 19
click at [907, 630] on label "Select an option" at bounding box center [895, 634] width 27 height 19
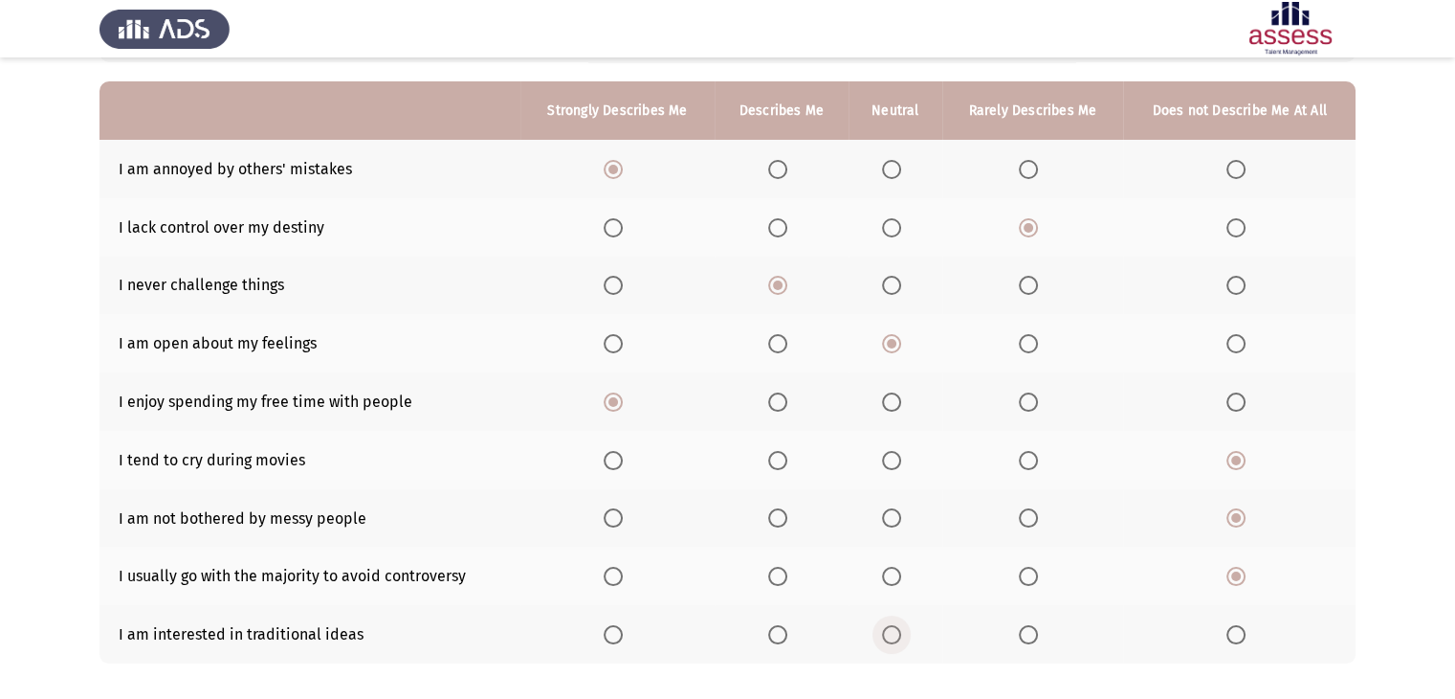
click at [901, 630] on input "Select an option" at bounding box center [891, 634] width 19 height 19
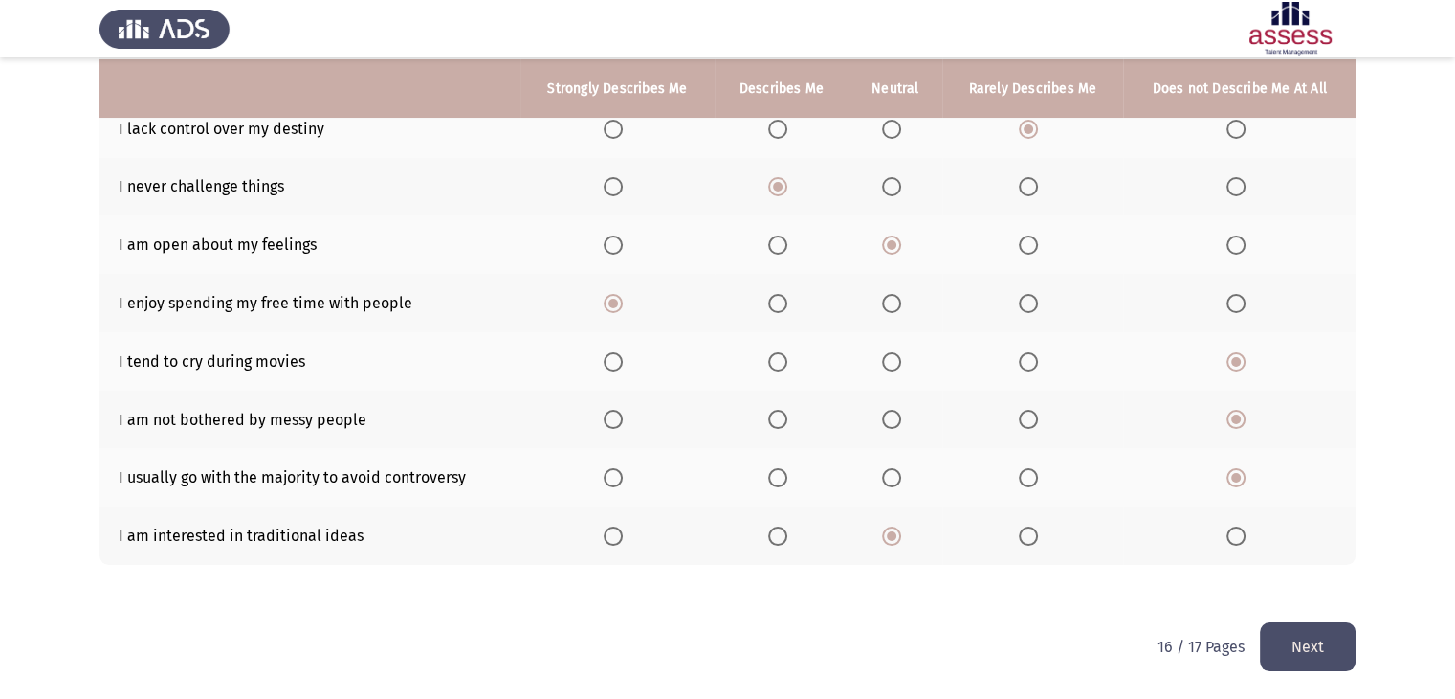
scroll to position [264, 0]
click at [1311, 648] on button "Next" at bounding box center [1308, 646] width 96 height 49
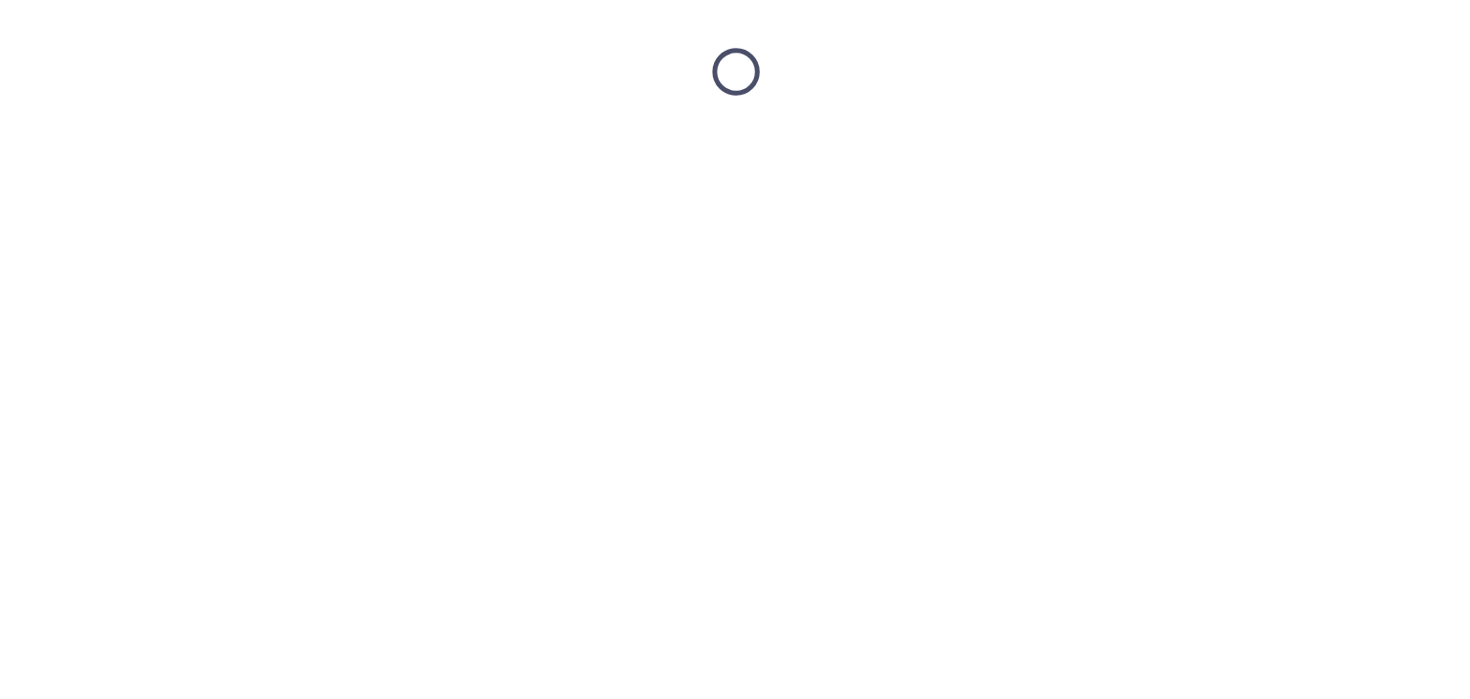
scroll to position [0, 0]
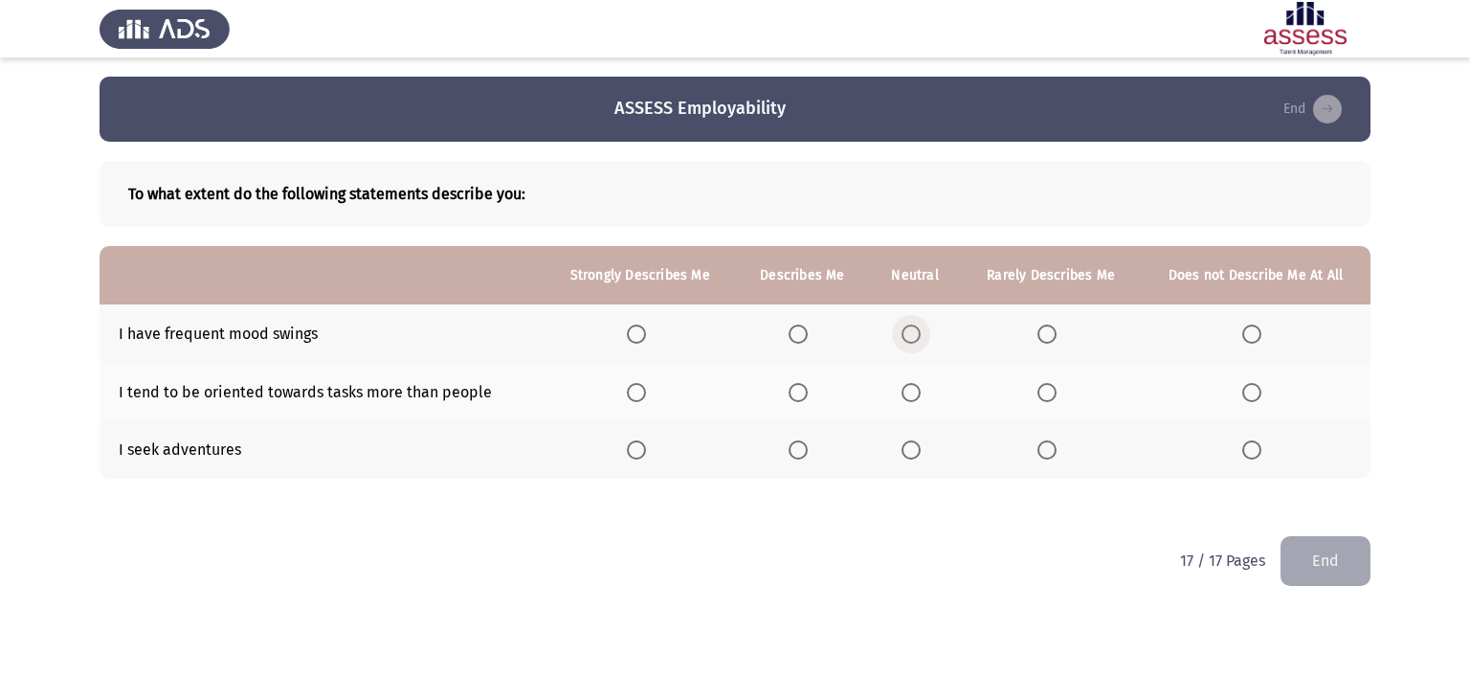
click at [915, 334] on span "Select an option" at bounding box center [910, 333] width 19 height 19
click at [915, 334] on input "Select an option" at bounding box center [910, 333] width 19 height 19
click at [641, 447] on span "Select an option" at bounding box center [636, 449] width 19 height 19
click at [641, 447] on input "Select an option" at bounding box center [636, 449] width 19 height 19
click at [905, 386] on span "Select an option" at bounding box center [910, 392] width 19 height 19
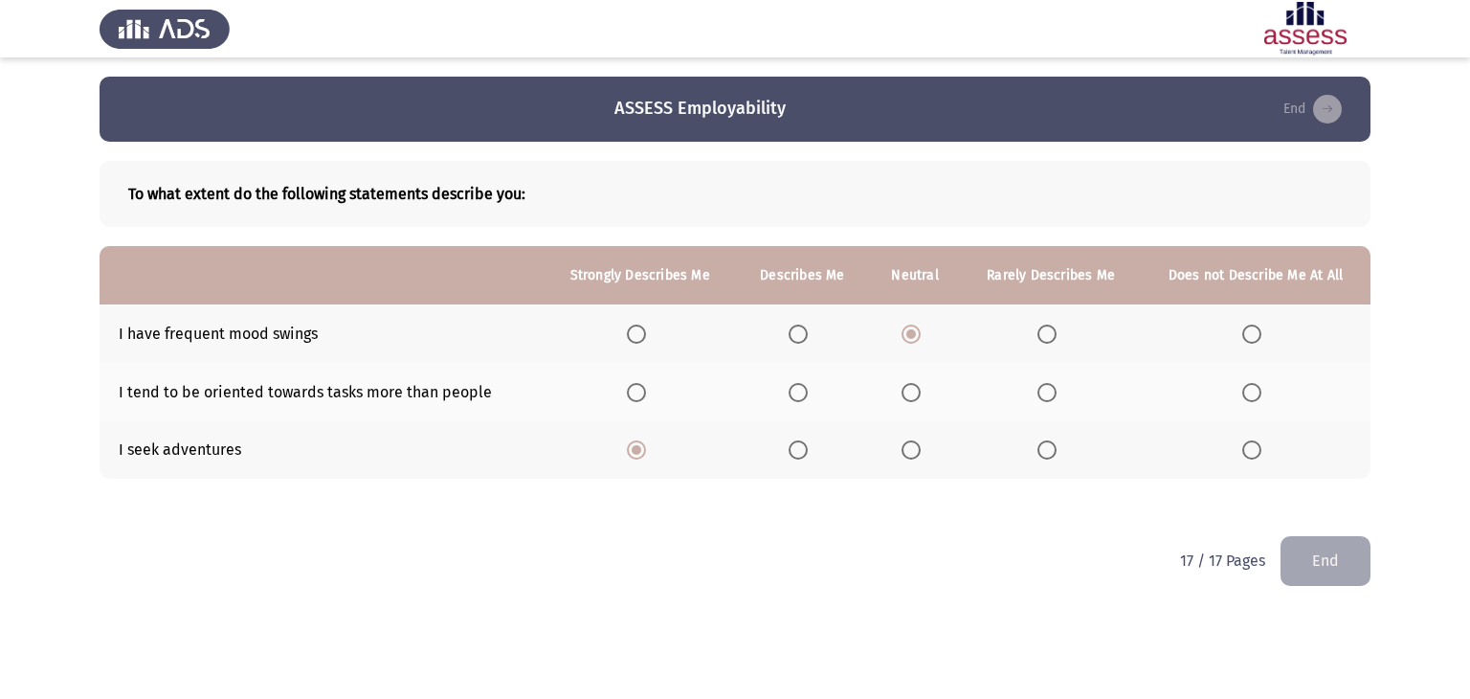
click at [905, 386] on input "Select an option" at bounding box center [910, 392] width 19 height 19
click at [1333, 554] on button "End" at bounding box center [1325, 560] width 90 height 49
